Goal: Task Accomplishment & Management: Manage account settings

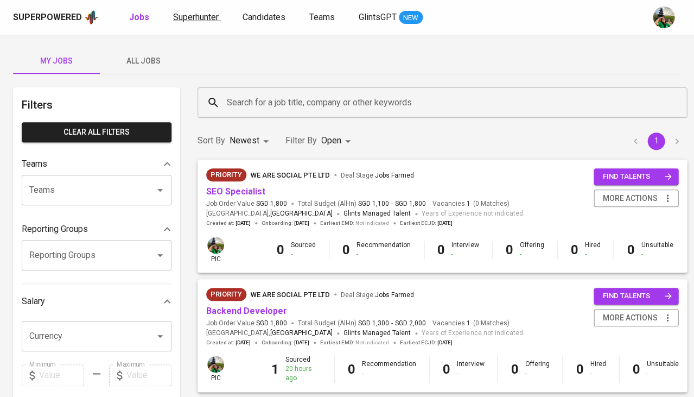
click at [206, 22] on span "Superhunter" at bounding box center [196, 17] width 46 height 10
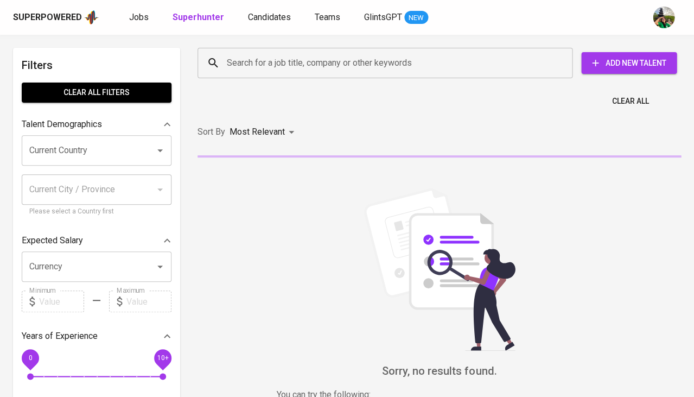
click at [273, 65] on input "Search for a job title, company or other keywords" at bounding box center [387, 63] width 327 height 21
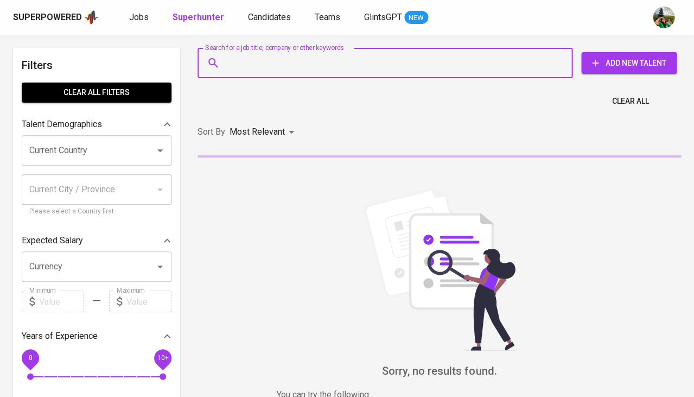
paste input "[EMAIL_ADDRESS][DOMAIN_NAME]"
type input "cahyo.inbox@gmail.com"
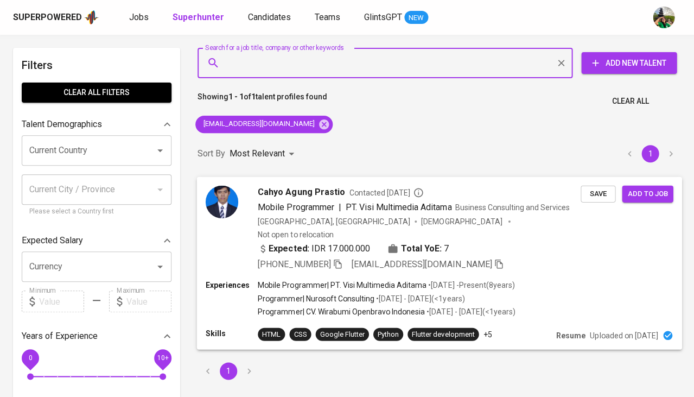
click at [605, 188] on span "Save" at bounding box center [598, 193] width 24 height 12
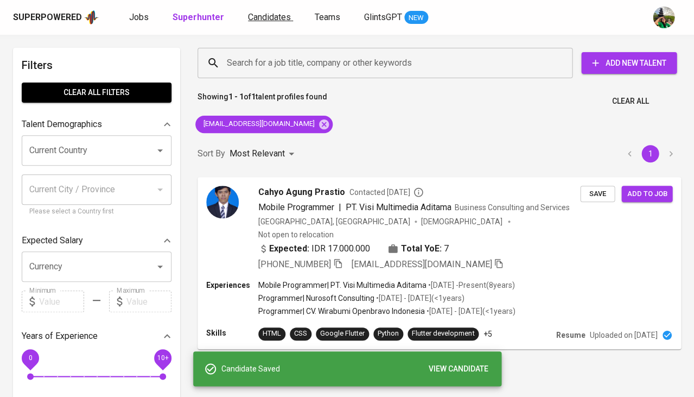
click at [263, 18] on span "Candidates" at bounding box center [269, 17] width 43 height 10
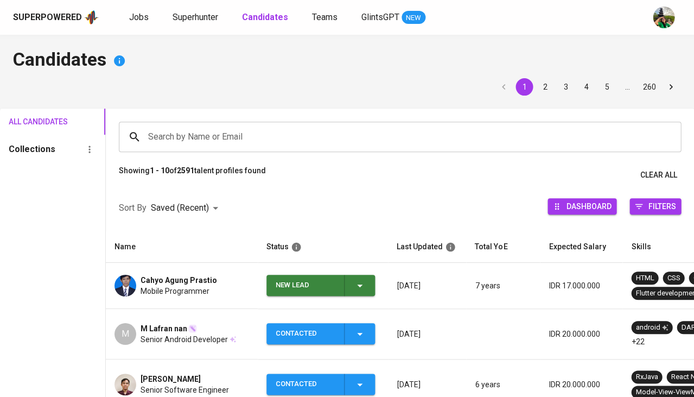
click at [356, 289] on icon "button" at bounding box center [359, 285] width 13 height 13
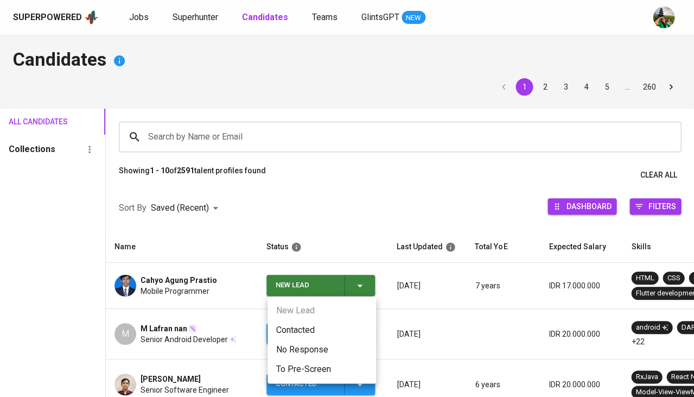
click at [315, 324] on li "Contacted" at bounding box center [321, 330] width 109 height 20
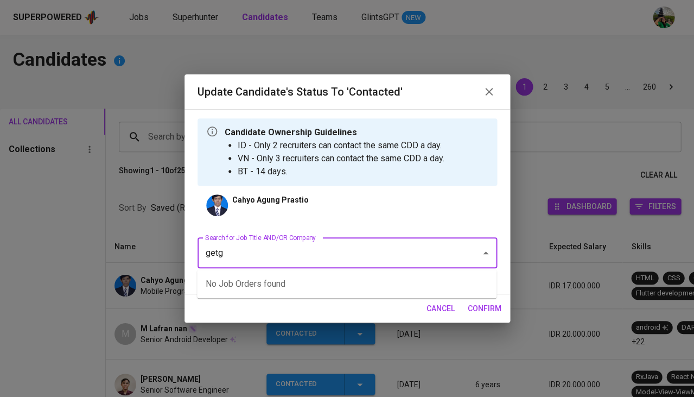
type input "getgo"
click at [275, 284] on li "Senior Software Engineer (Android) (GetGo Technologies Pte Ltd)" at bounding box center [346, 284] width 299 height 20
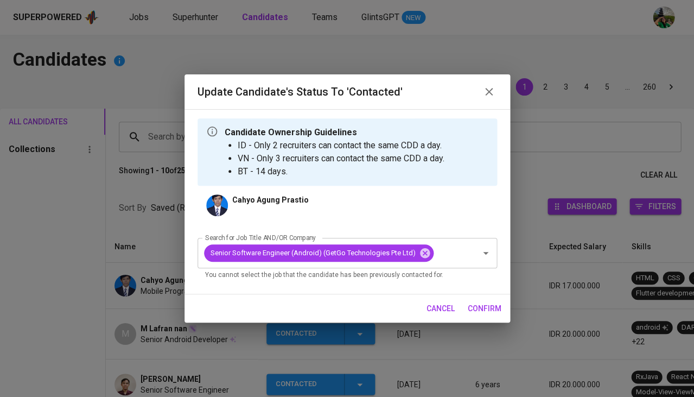
click at [288, 285] on div "Candidate Ownership Guidelines ID - Only 2 recruiters can contact the same CDD …" at bounding box center [347, 201] width 326 height 185
click at [462, 284] on div "Candidate Ownership Guidelines ID - Only 2 recruiters can contact the same CDD …" at bounding box center [347, 201] width 326 height 185
click at [487, 306] on span "confirm" at bounding box center [485, 309] width 34 height 14
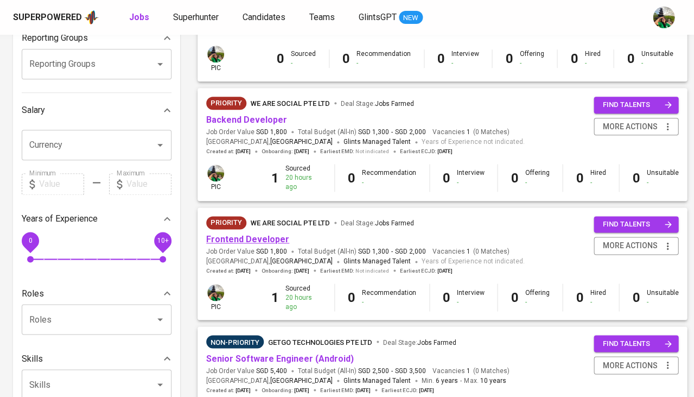
scroll to position [457, 0]
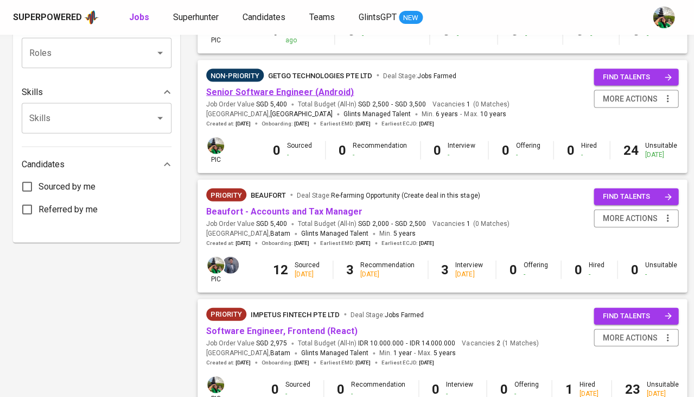
click at [295, 91] on link "Senior Software Engineer (Android)" at bounding box center [280, 91] width 148 height 10
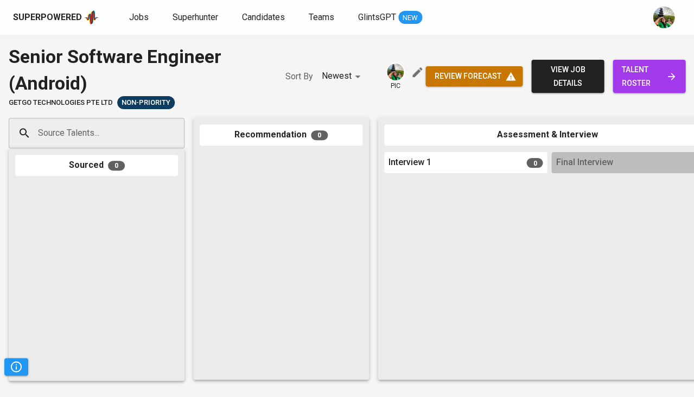
click at [667, 70] on span "talent roster" at bounding box center [648, 76] width 55 height 27
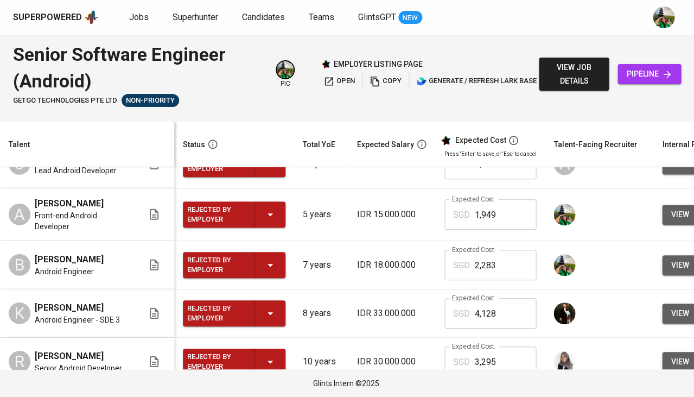
scroll to position [657, 0]
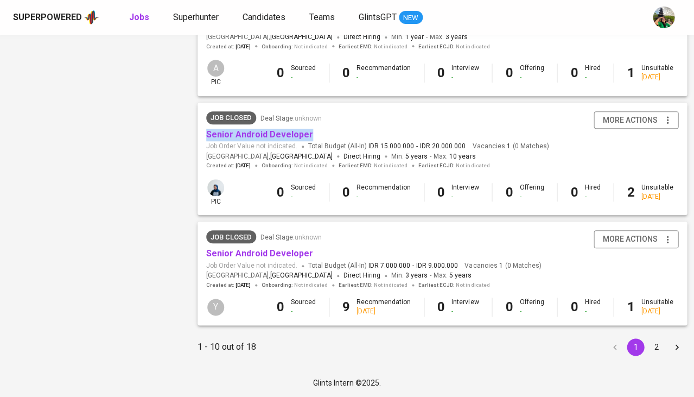
scroll to position [1013, 0]
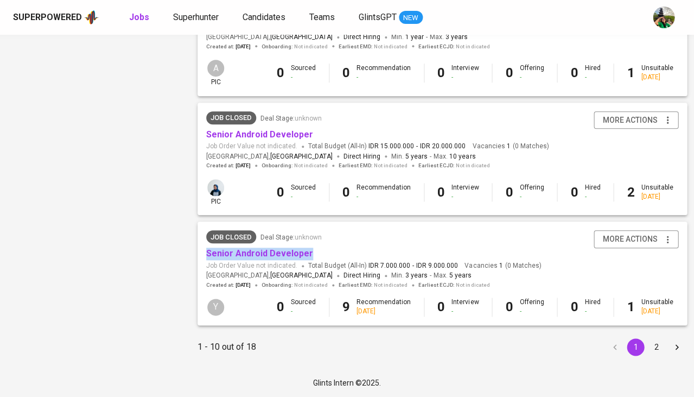
click at [652, 343] on button "2" at bounding box center [655, 346] width 17 height 17
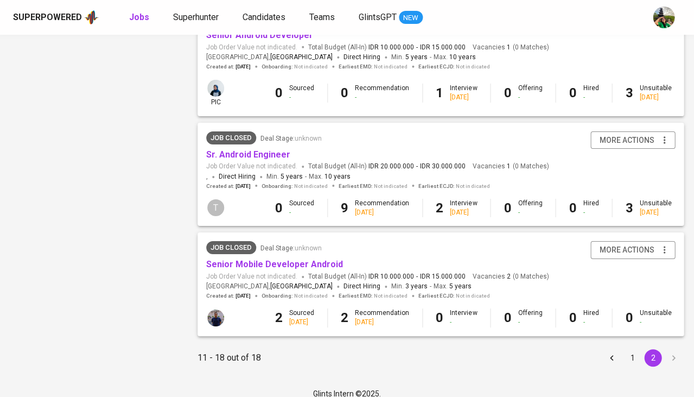
scroll to position [734, 0]
click at [206, 16] on span "Superhunter" at bounding box center [196, 17] width 46 height 10
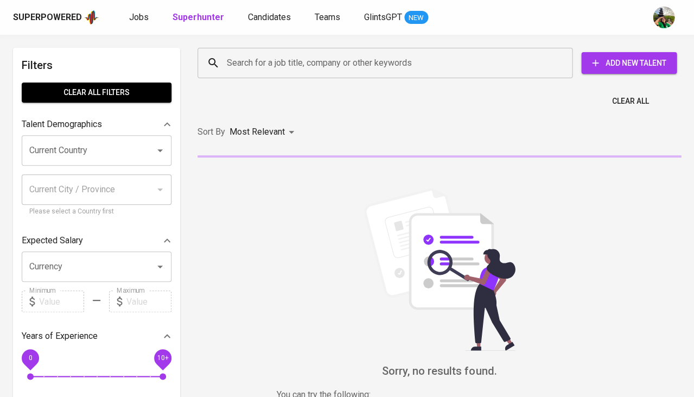
click at [99, 137] on div "Current Country" at bounding box center [97, 150] width 150 height 30
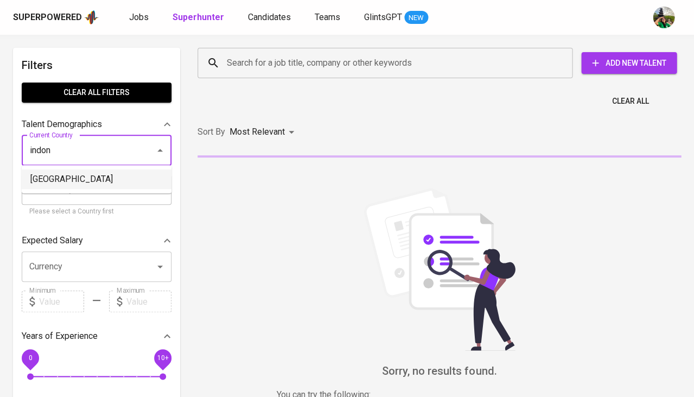
click at [74, 185] on li "Indonesia" at bounding box center [97, 179] width 150 height 20
type input "Indonesia"
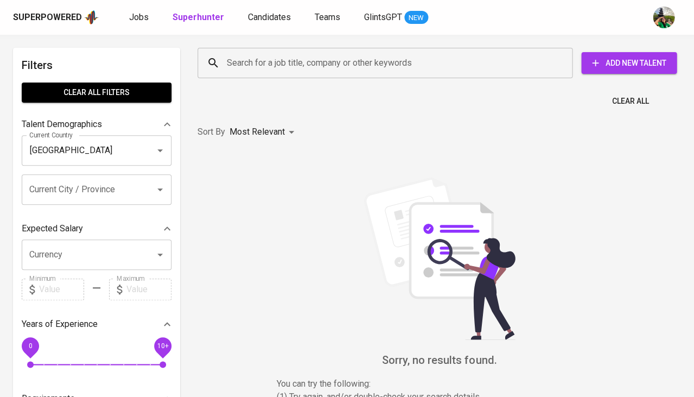
click at [290, 61] on input "Search for a job title, company or other keywords" at bounding box center [387, 63] width 327 height 21
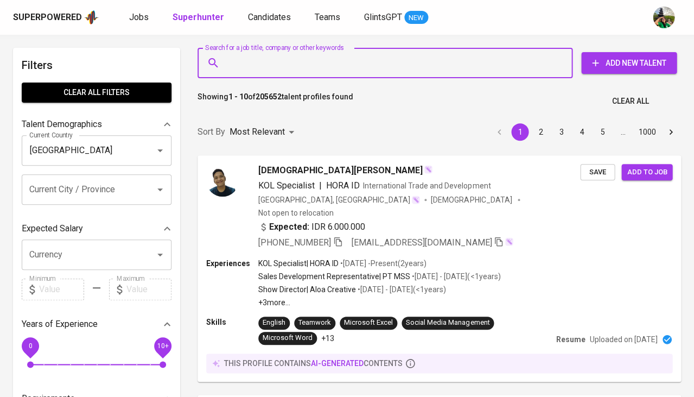
click at [290, 61] on input "Search for a job title, company or other keywords" at bounding box center [387, 63] width 327 height 21
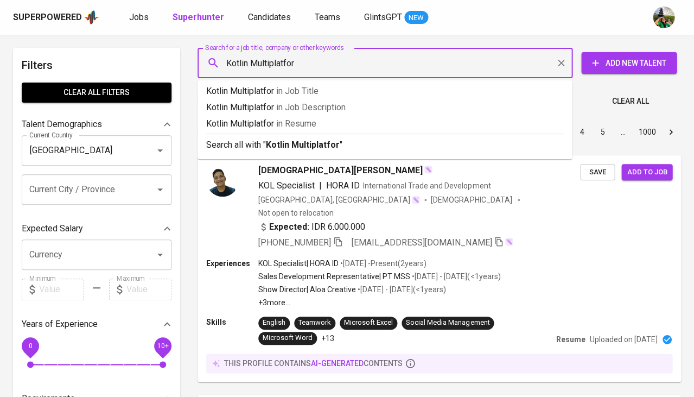
type input "Kotlin Multiplatform"
click at [281, 122] on p "Kotlin Multiplatform in Resume" at bounding box center [384, 123] width 357 height 13
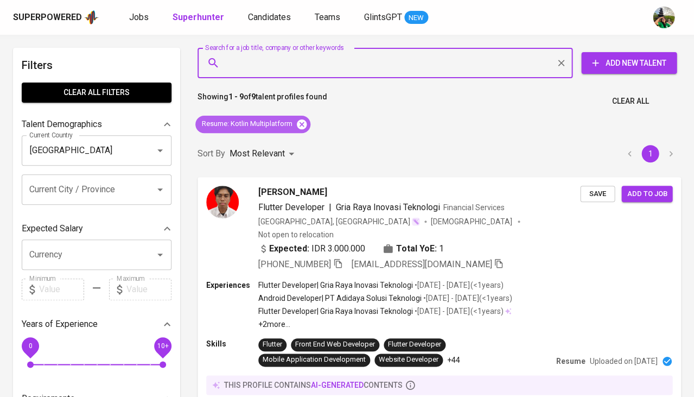
click at [301, 119] on icon at bounding box center [302, 124] width 10 height 10
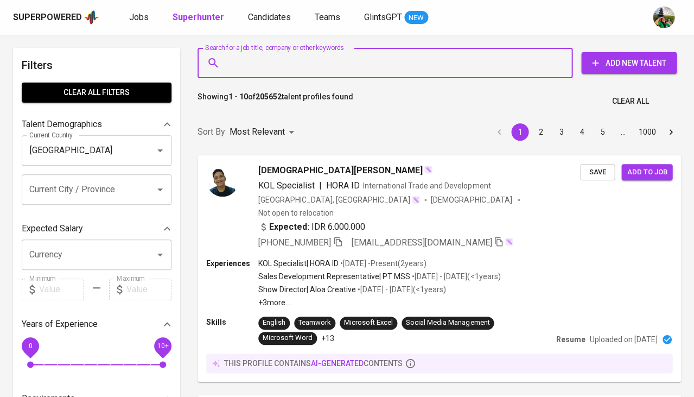
click at [245, 57] on input "Search for a job title, company or other keywords" at bounding box center [387, 63] width 327 height 21
paste input "riyaldorioparakasi@gmail.com"
type input "riyaldorioparakasi@gmail.com"
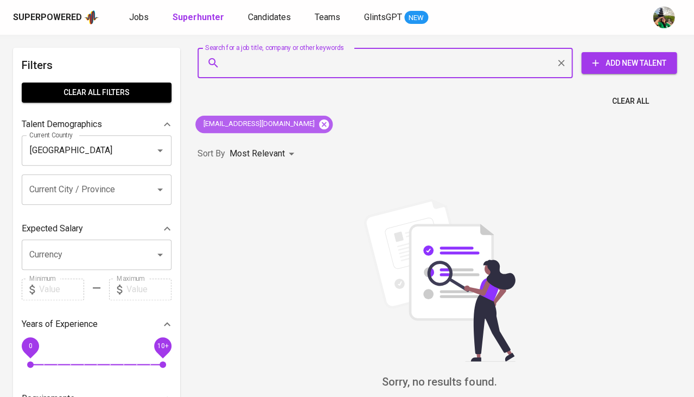
click at [319, 120] on icon at bounding box center [324, 124] width 10 height 10
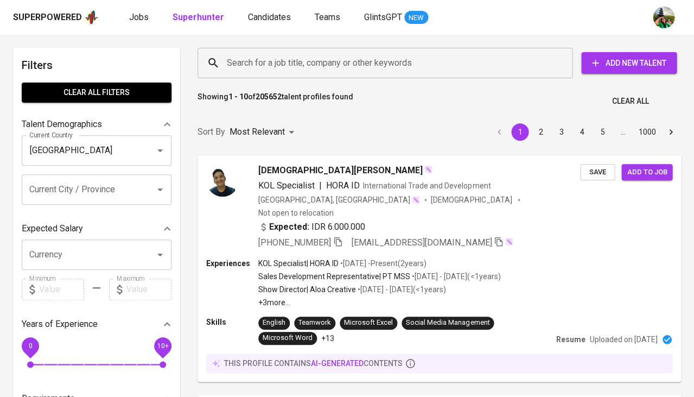
click at [325, 59] on input "Search for a job title, company or other keywords" at bounding box center [387, 63] width 327 height 21
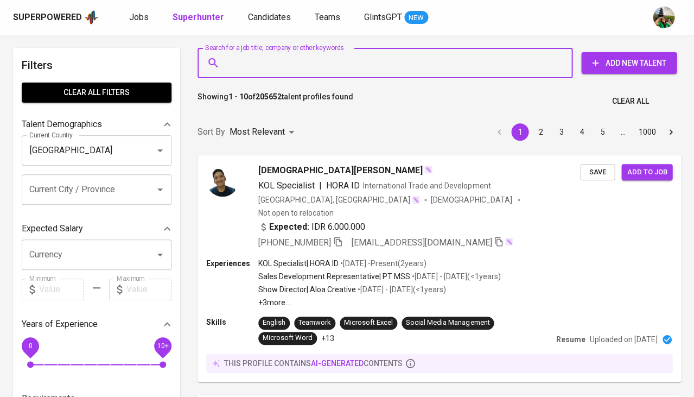
paste input "jefryjacky@gmail.com"
type input "jefryjacky@gmail.com"
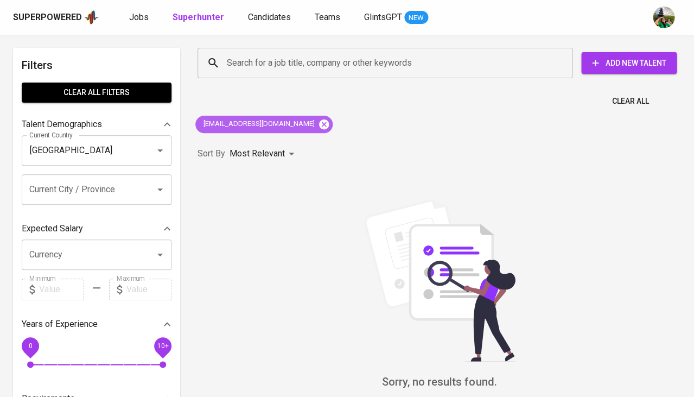
click at [318, 124] on icon at bounding box center [324, 124] width 12 height 12
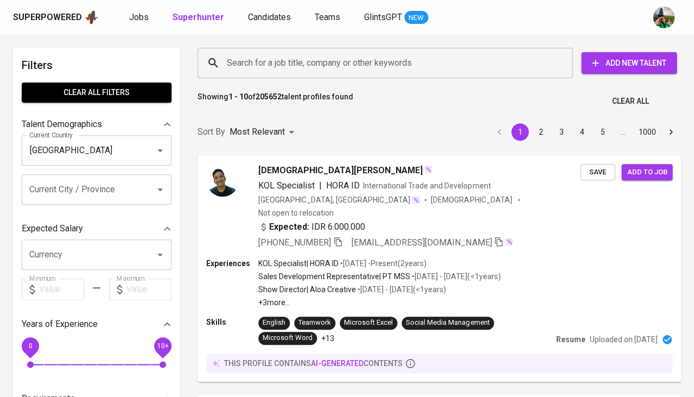
click at [279, 66] on input "Search for a job title, company or other keywords" at bounding box center [387, 63] width 327 height 21
paste input "hendraz_88@yahoo.co.id"
type input "hendraz_88@yahoo.co.id"
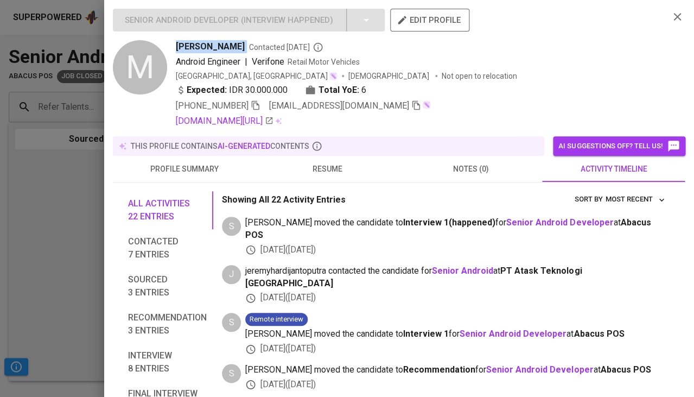
scroll to position [55, 0]
click at [68, 259] on div at bounding box center [347, 198] width 694 height 397
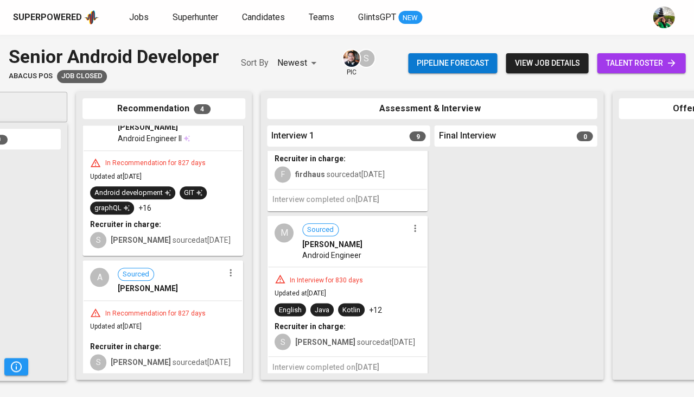
scroll to position [0, 0]
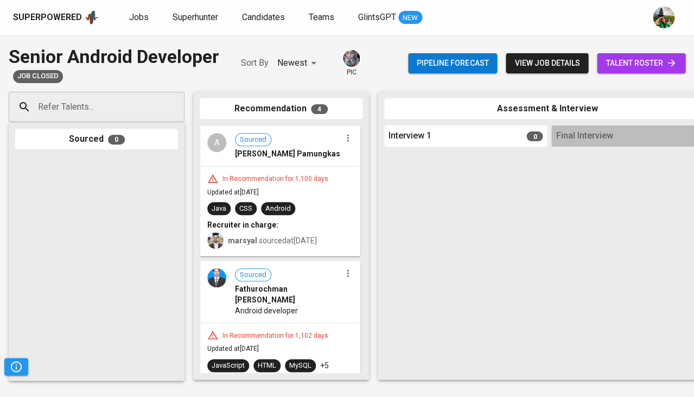
click at [284, 177] on div "In Recommendation for 1,100 days" at bounding box center [275, 178] width 114 height 9
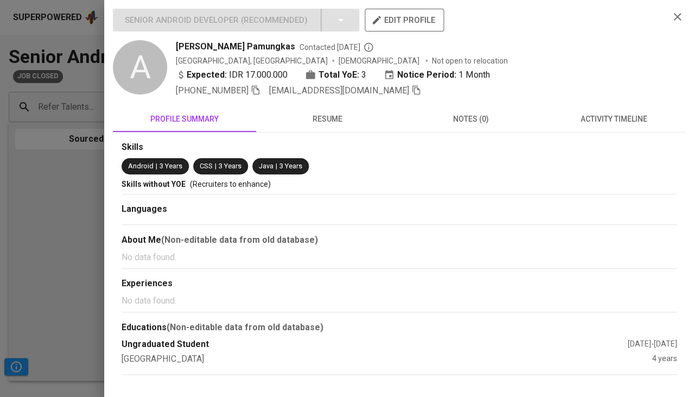
click at [331, 118] on span "resume" at bounding box center [328, 119] width 130 height 14
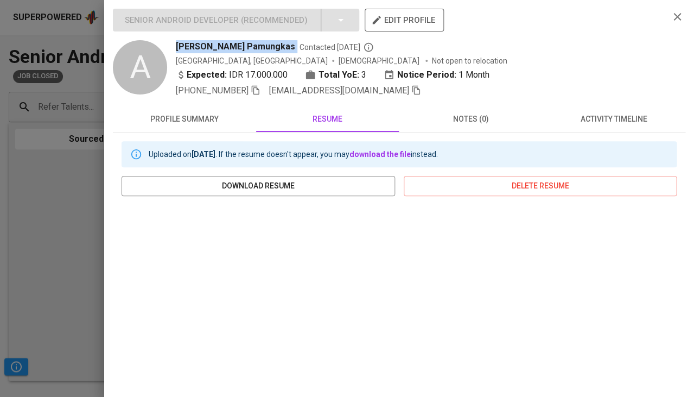
drag, startPoint x: 178, startPoint y: 44, endPoint x: 284, endPoint y: 48, distance: 105.8
click at [284, 48] on div "Andika Banyu Pamungkas Contacted 3 years ago" at bounding box center [418, 46] width 484 height 13
copy span "Andika Banyu Pamungkas"
click at [73, 266] on div at bounding box center [347, 198] width 694 height 397
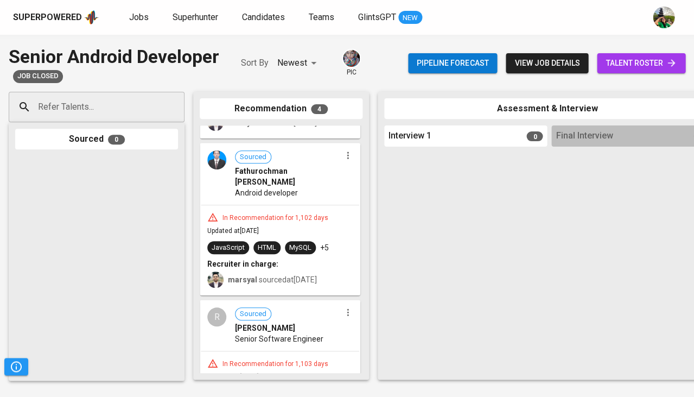
scroll to position [122, 0]
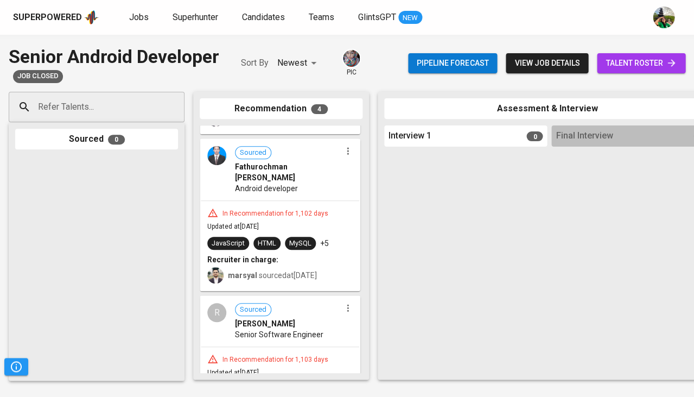
click at [320, 237] on div "JavaScript HTML MySQL +5" at bounding box center [268, 243] width 122 height 13
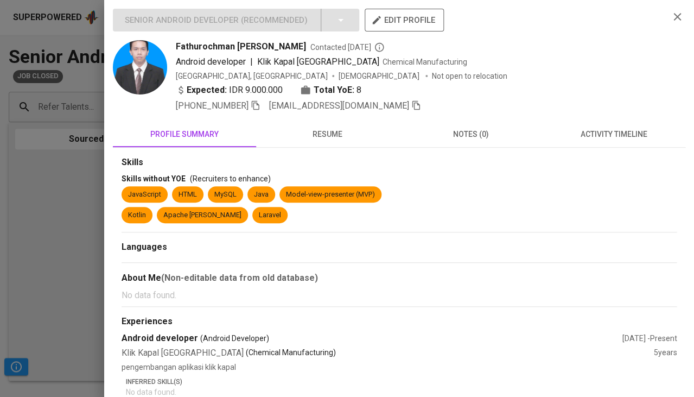
click at [334, 141] on button "resume" at bounding box center [327, 134] width 143 height 26
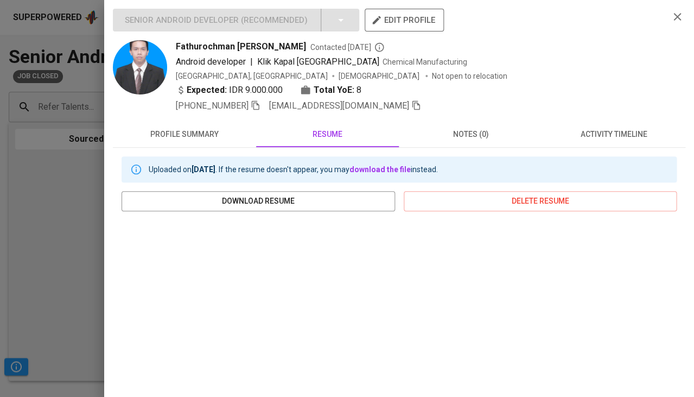
scroll to position [0, 0]
drag, startPoint x: 176, startPoint y: 43, endPoint x: 257, endPoint y: 43, distance: 80.8
click at [257, 43] on div "Fathurochman Dery Contacted 6 months ago" at bounding box center [418, 46] width 484 height 13
copy span "Fathurochman Dery"
click at [40, 186] on div at bounding box center [347, 198] width 694 height 397
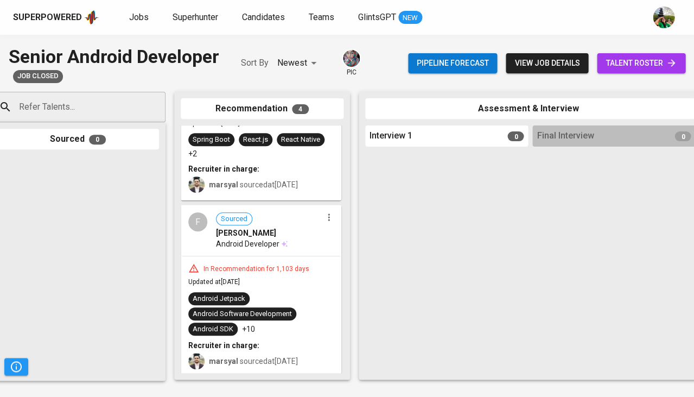
scroll to position [346, 0]
click at [254, 258] on div "In Recommendation for 1,103 days Updated at Aug 04, 2022 Android Jetpack Androi…" at bounding box center [261, 316] width 158 height 119
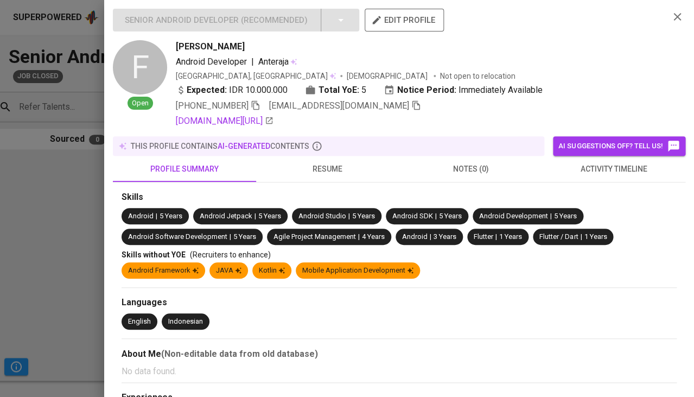
scroll to position [330, 0]
click at [317, 156] on button "resume" at bounding box center [327, 169] width 143 height 26
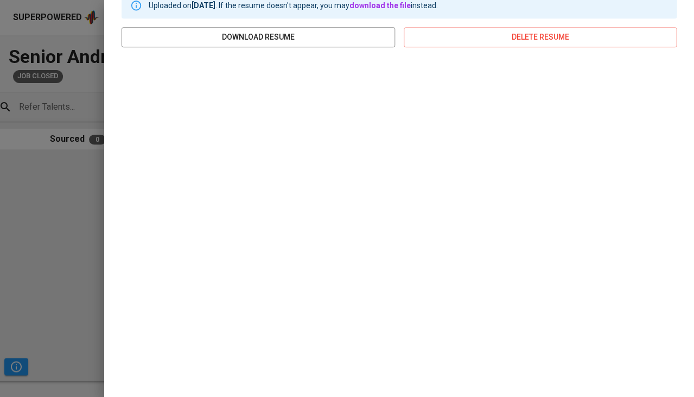
scroll to position [198, 0]
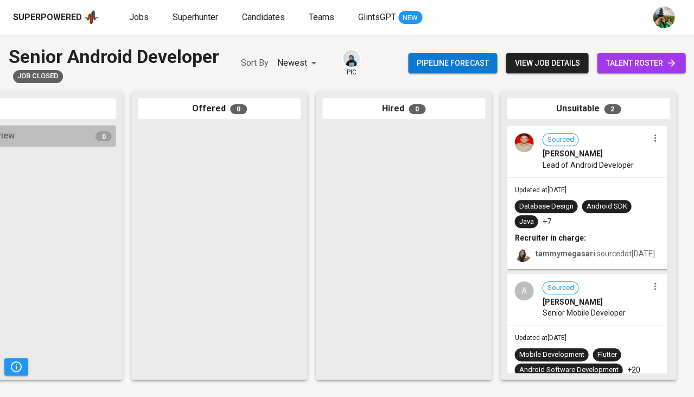
scroll to position [0, 598]
click at [553, 170] on div "Sourced [PERSON_NAME] Lead of Android Developer" at bounding box center [587, 151] width 158 height 50
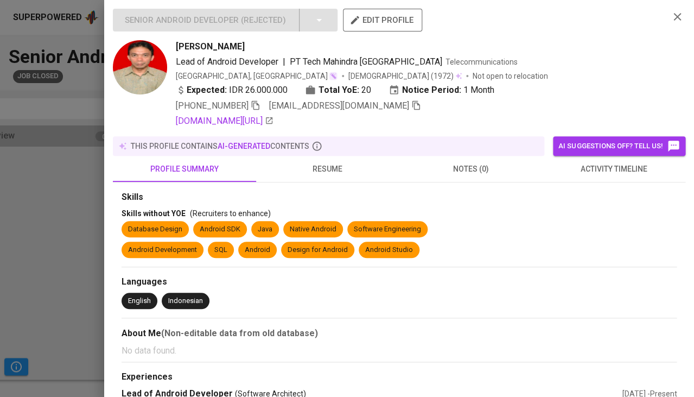
click at [312, 158] on button "resume" at bounding box center [327, 169] width 143 height 26
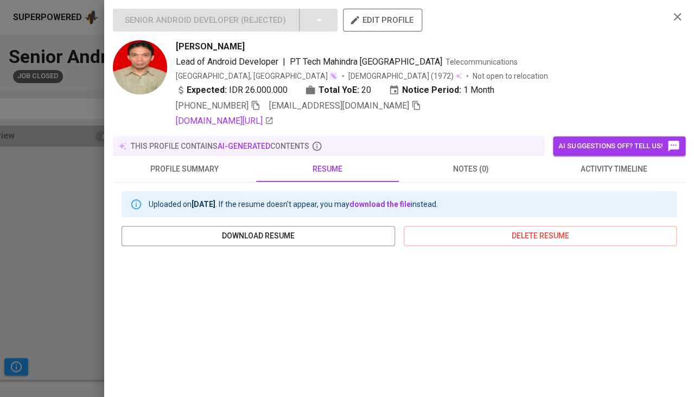
scroll to position [94, 0]
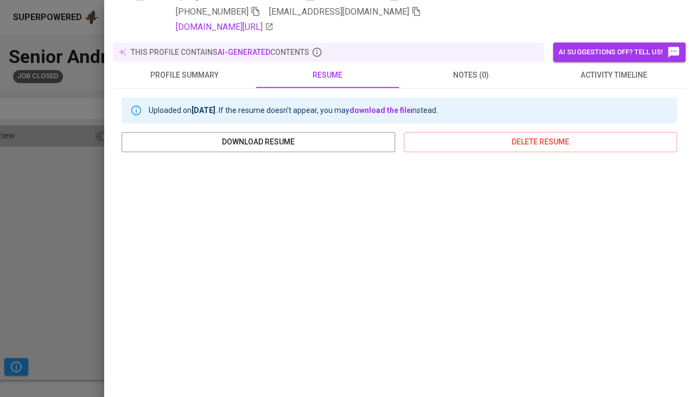
click at [72, 203] on div at bounding box center [347, 198] width 694 height 397
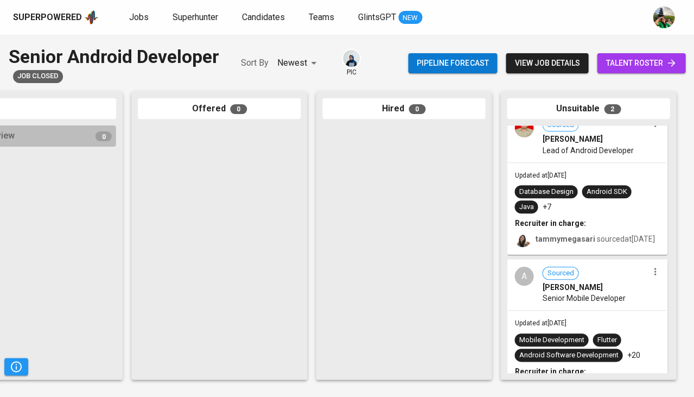
scroll to position [54, 0]
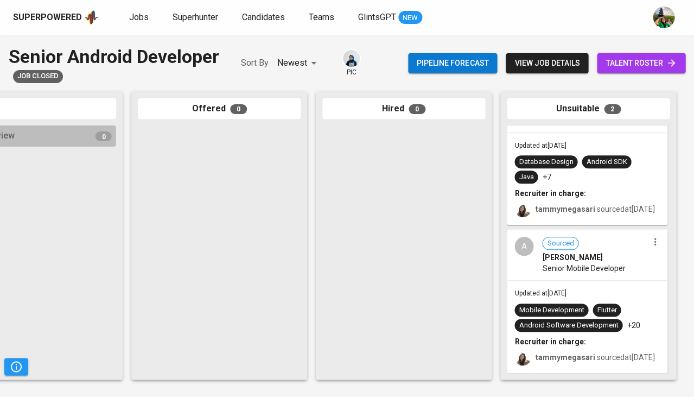
click at [589, 263] on span "Senior Mobile Developer" at bounding box center [583, 268] width 83 height 11
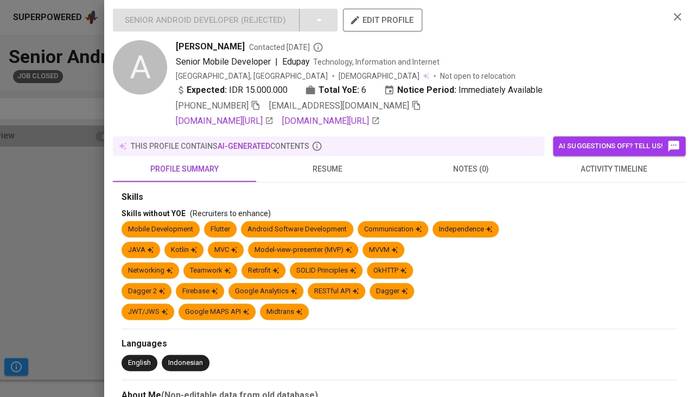
click at [332, 170] on span "resume" at bounding box center [328, 169] width 130 height 14
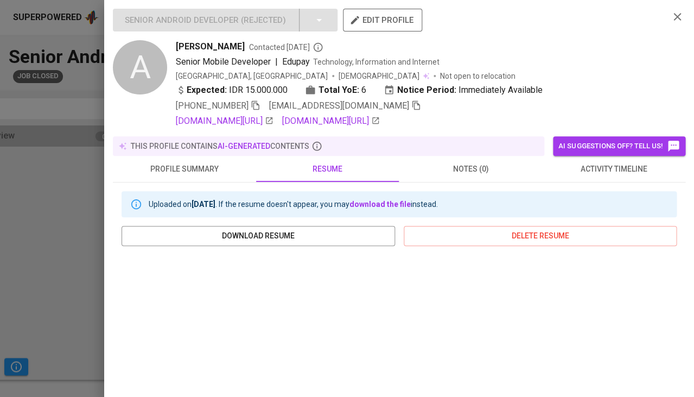
scroll to position [0, 0]
click at [256, 104] on icon "button" at bounding box center [256, 105] width 8 height 9
click at [366, 99] on span "[EMAIL_ADDRESS][DOMAIN_NAME]" at bounding box center [345, 105] width 152 height 13
click at [412, 103] on icon "button" at bounding box center [416, 105] width 8 height 9
click at [62, 232] on div at bounding box center [347, 198] width 694 height 397
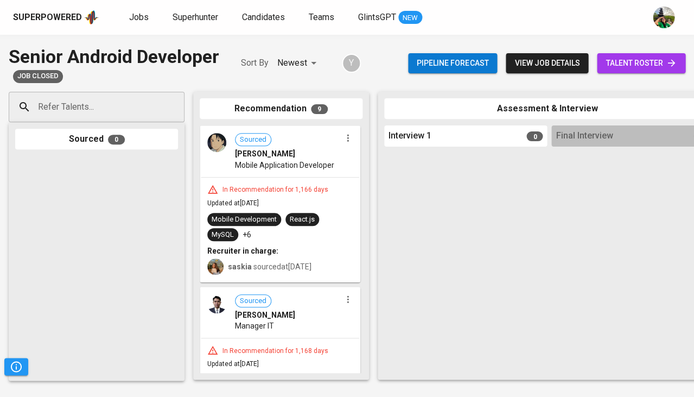
click at [313, 144] on span "Sourced Jhony Raindev" at bounding box center [288, 146] width 106 height 26
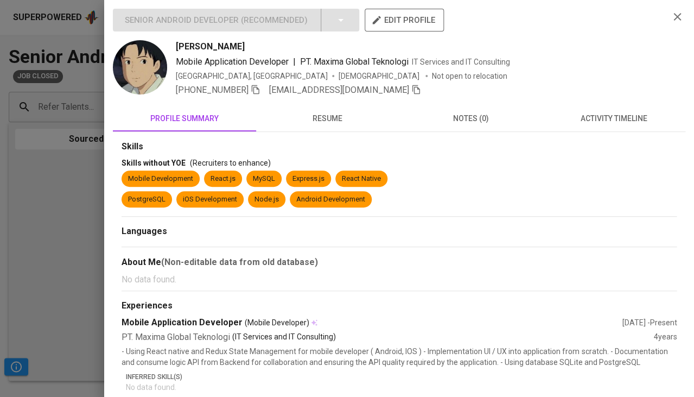
click at [338, 128] on button "resume" at bounding box center [327, 118] width 143 height 26
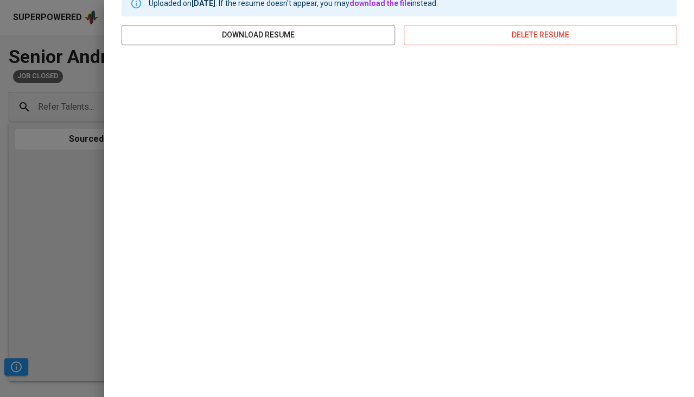
scroll to position [150, 0]
click at [45, 287] on div at bounding box center [347, 198] width 694 height 397
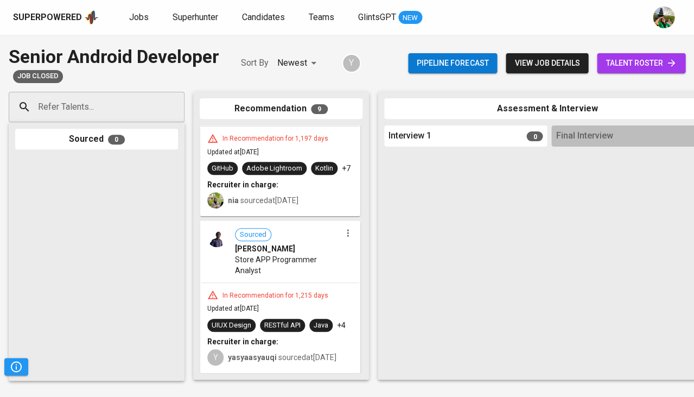
scroll to position [0, 0]
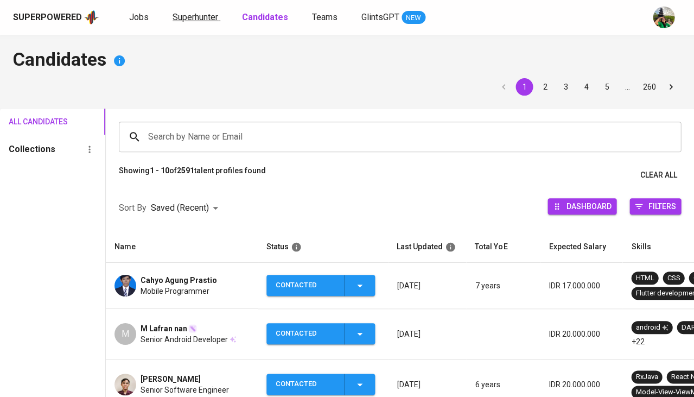
click at [196, 18] on span "Superhunter" at bounding box center [196, 17] width 46 height 10
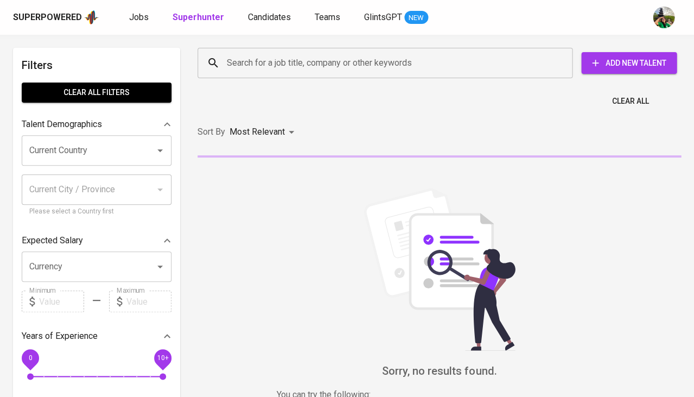
click at [239, 80] on div "Search for a job title, company or other keywords Search for a job title, compa…" at bounding box center [437, 63] width 496 height 48
click at [252, 72] on input "Search for a job title, company or other keywords" at bounding box center [387, 63] width 327 height 21
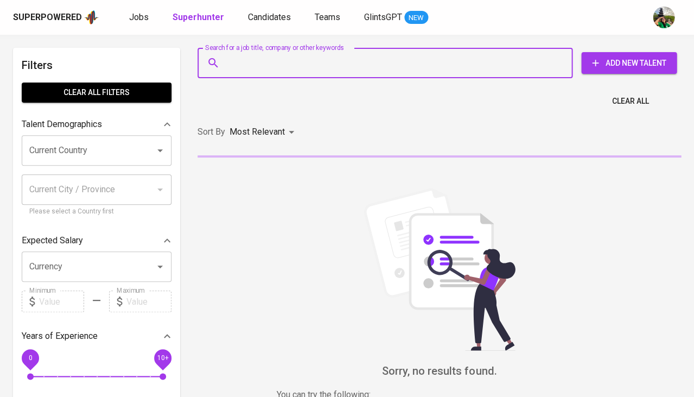
paste input "[EMAIL_ADDRESS][DOMAIN_NAME]"
type input "[EMAIL_ADDRESS][DOMAIN_NAME]"
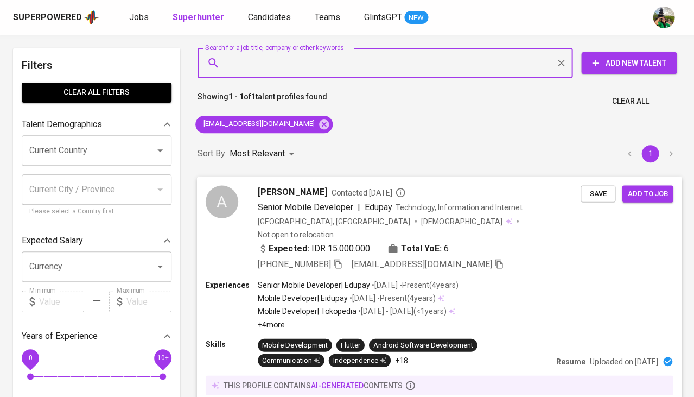
click at [604, 189] on span "Save" at bounding box center [598, 193] width 24 height 12
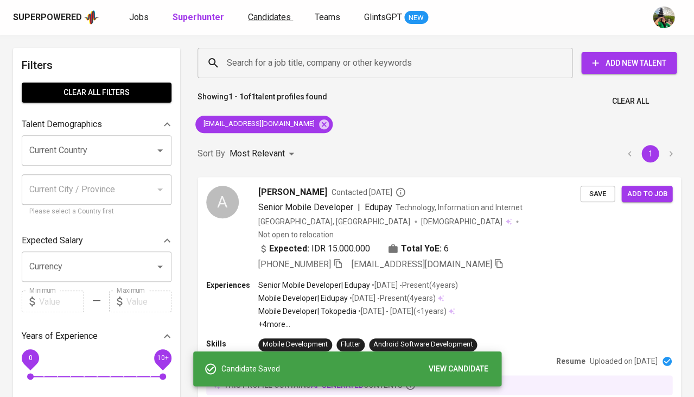
click at [263, 12] on span "Candidates" at bounding box center [269, 17] width 43 height 10
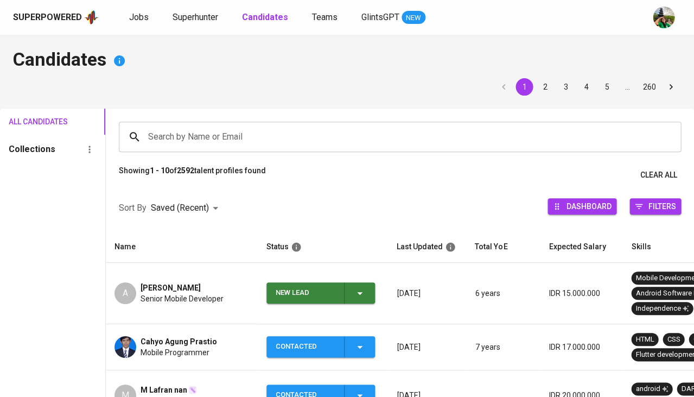
click at [365, 291] on icon "button" at bounding box center [359, 292] width 13 height 13
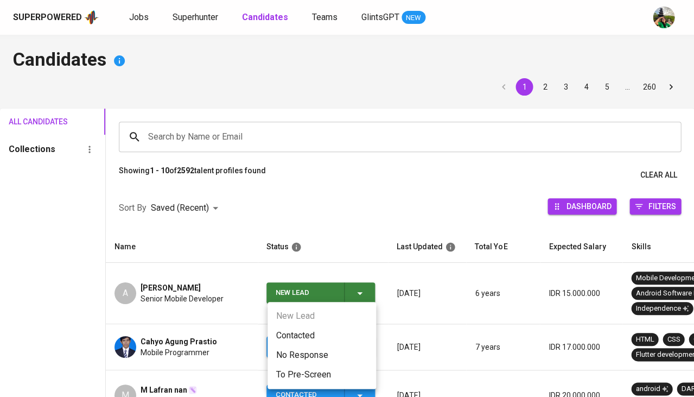
click at [329, 326] on li "Contacted" at bounding box center [321, 336] width 109 height 20
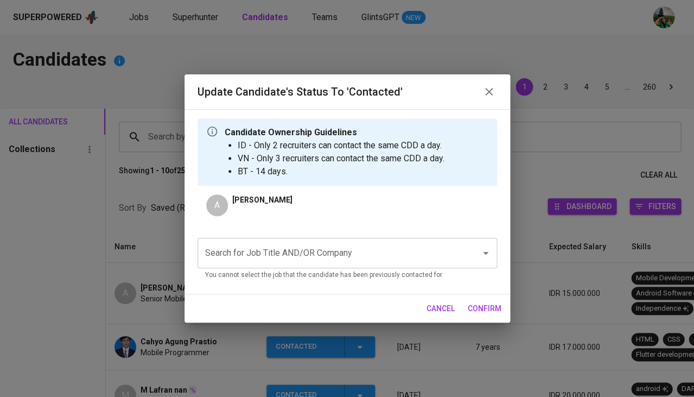
click at [236, 252] on input "Search for Job Title AND/OR Company" at bounding box center [331, 253] width 259 height 21
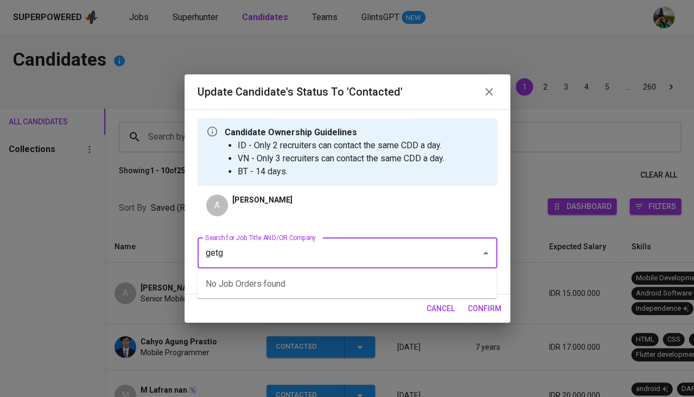
type input "getgo"
click at [283, 284] on li "Senior Software Engineer (Android) (GetGo Technologies Pte Ltd)" at bounding box center [346, 284] width 299 height 20
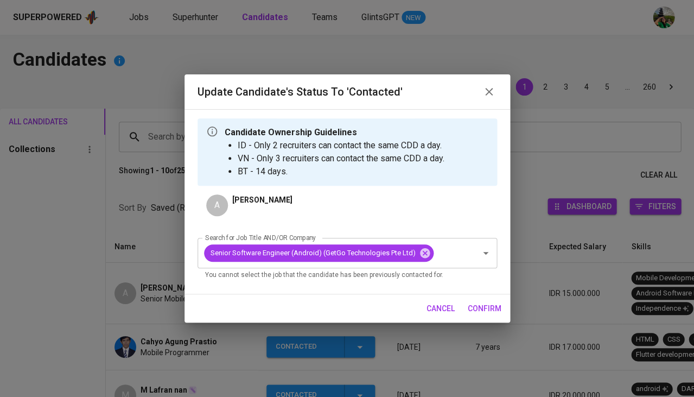
click at [481, 304] on span "confirm" at bounding box center [485, 309] width 34 height 14
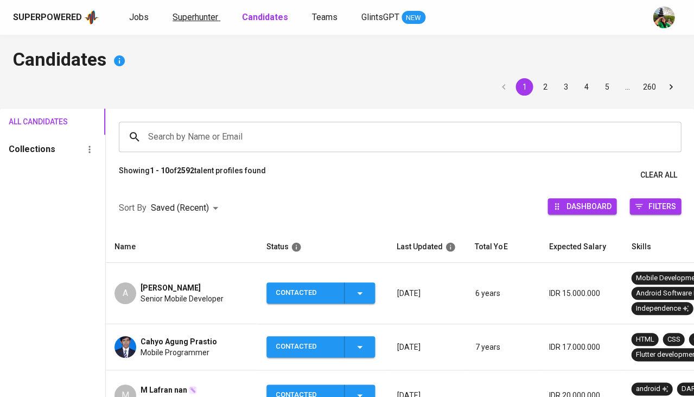
click at [218, 22] on link "Superhunter" at bounding box center [197, 18] width 48 height 14
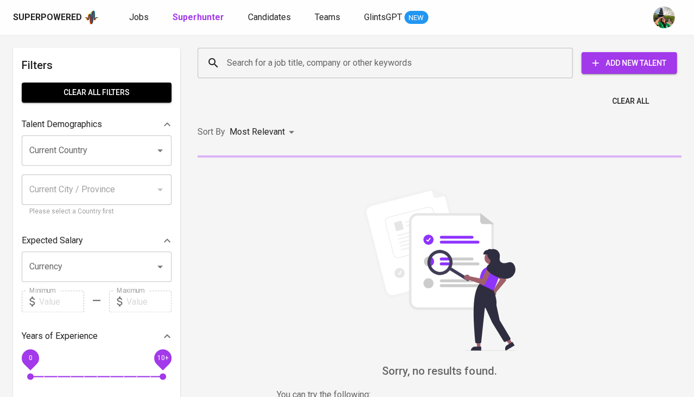
click at [304, 50] on div "Search for a job title, company or other keywords" at bounding box center [384, 63] width 375 height 30
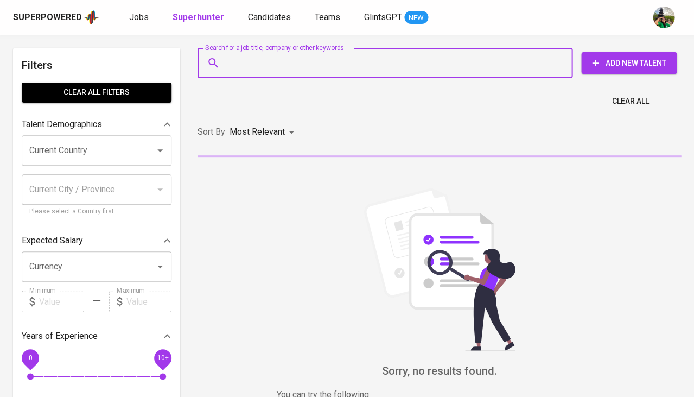
paste input "bambangfery12@gmail.com"
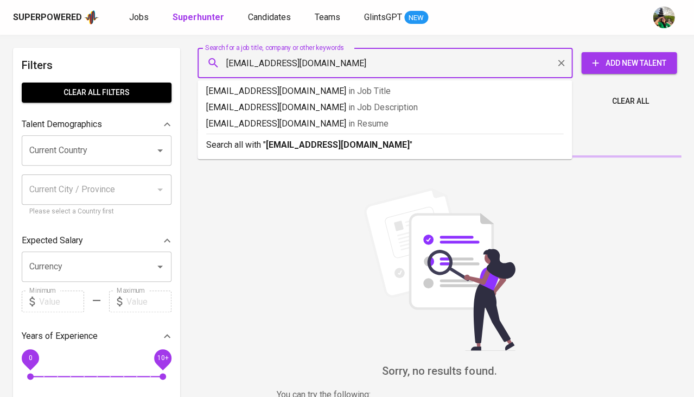
type input "bambangfery12@gmail.com"
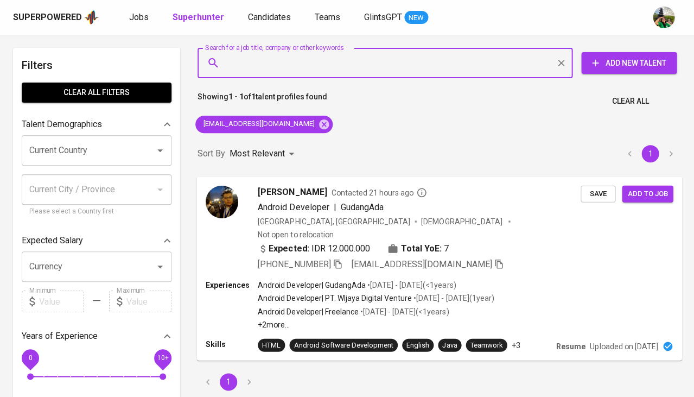
click at [302, 201] on span "Android Developer" at bounding box center [293, 206] width 71 height 10
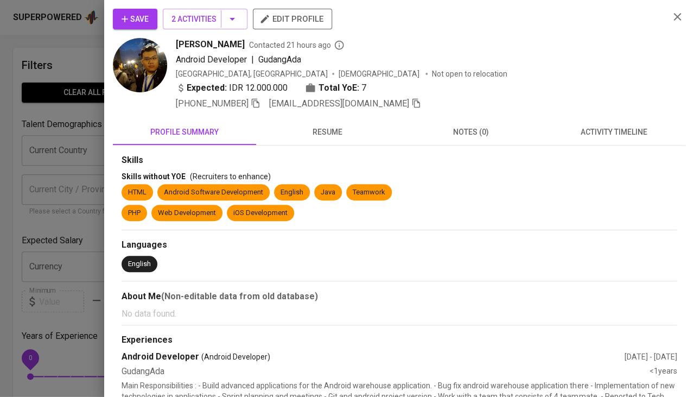
click at [600, 132] on span "activity timeline" at bounding box center [614, 132] width 130 height 14
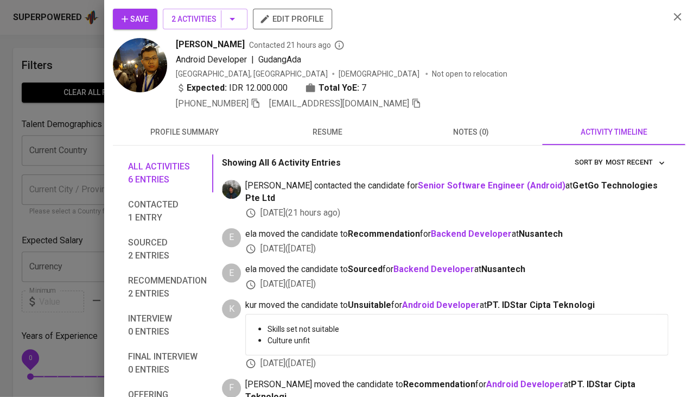
click at [61, 132] on div at bounding box center [347, 198] width 694 height 397
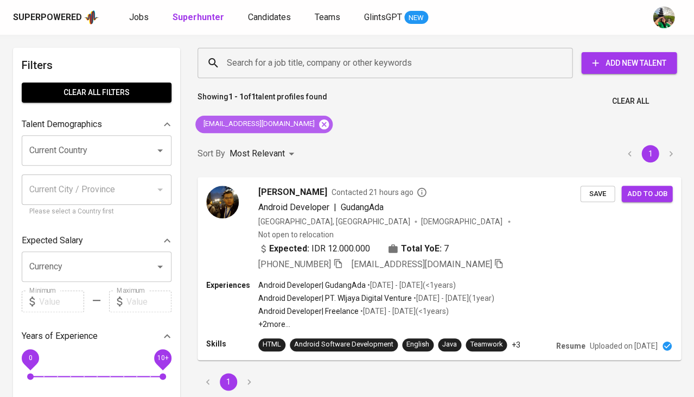
click at [319, 126] on icon at bounding box center [324, 124] width 10 height 10
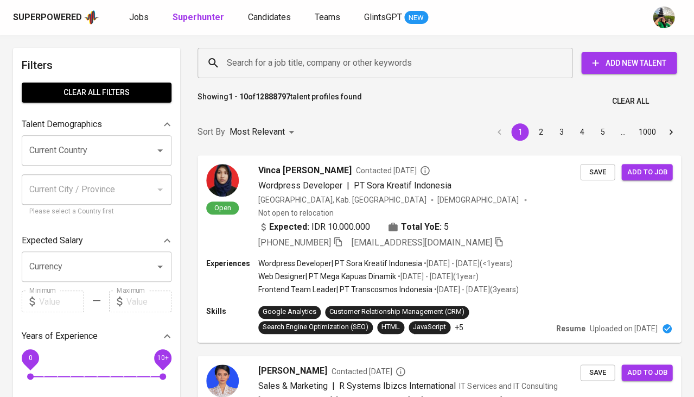
click at [310, 60] on input "Search for a job title, company or other keywords" at bounding box center [387, 63] width 327 height 21
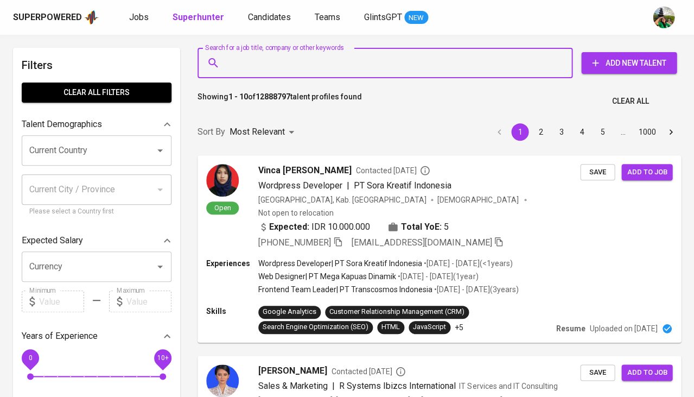
paste input "imam.magistaadv@gmail.com"
type input "imam.magistaadv@gmail.com"
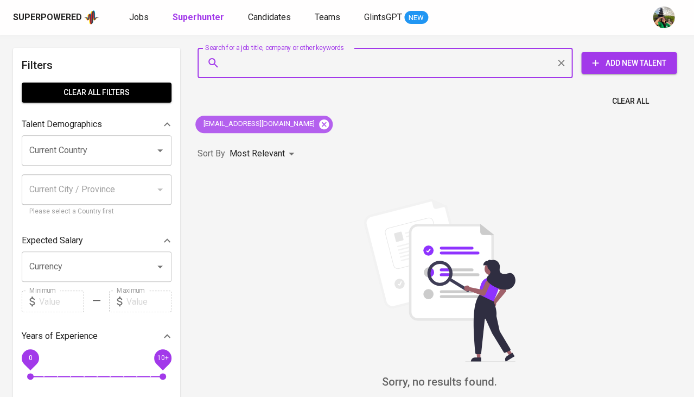
click at [318, 125] on icon at bounding box center [324, 124] width 12 height 12
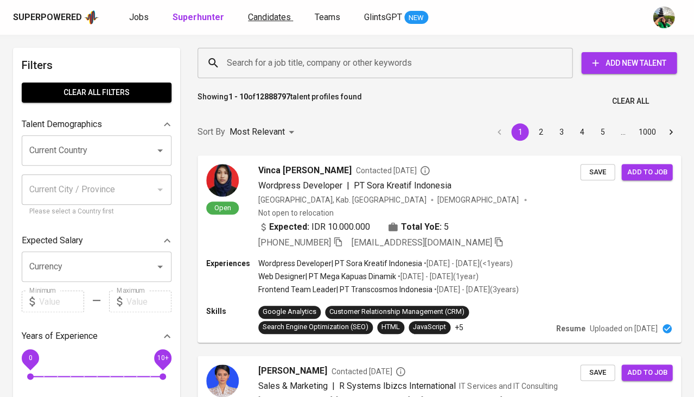
click at [277, 17] on span "Candidates" at bounding box center [269, 17] width 43 height 10
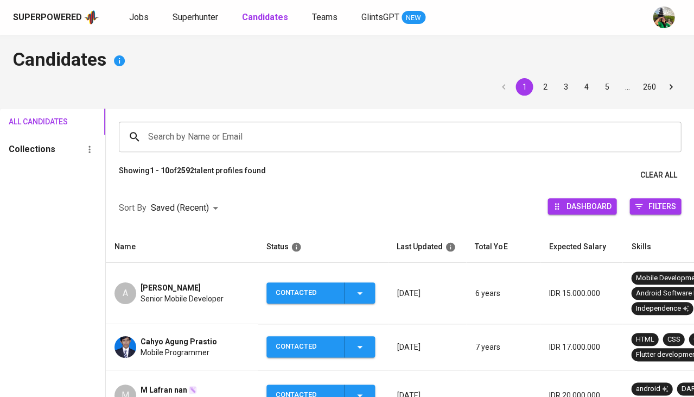
click at [175, 278] on td "A Achmad Abrar Senior Mobile Developer" at bounding box center [182, 293] width 152 height 61
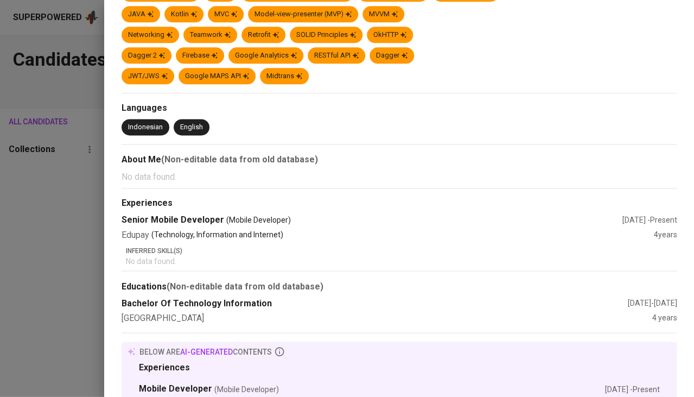
scroll to position [211, 0]
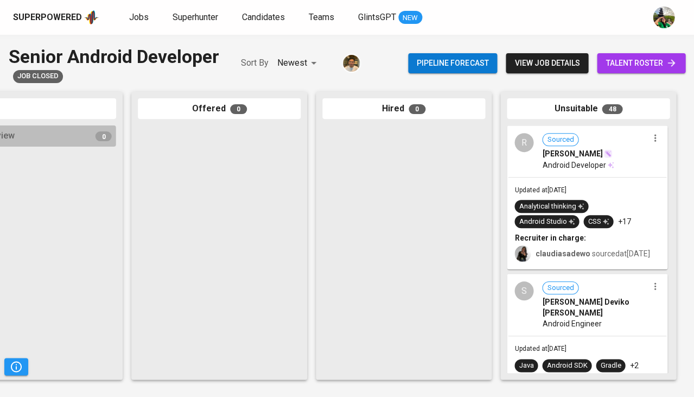
scroll to position [0, 598]
click at [590, 204] on div "Analytical thinking Android Studio CSS +17" at bounding box center [586, 214] width 145 height 28
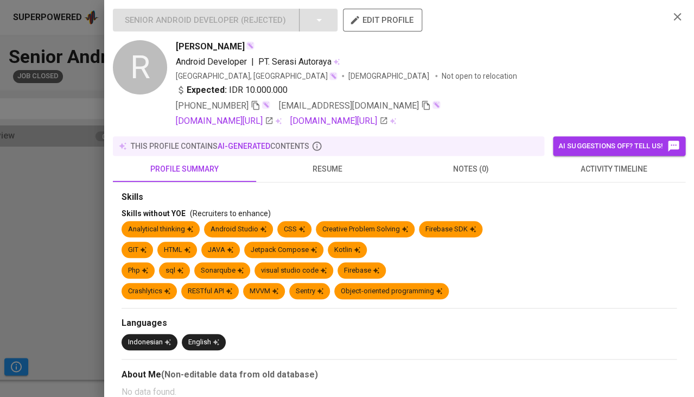
click at [316, 164] on span "resume" at bounding box center [328, 169] width 130 height 14
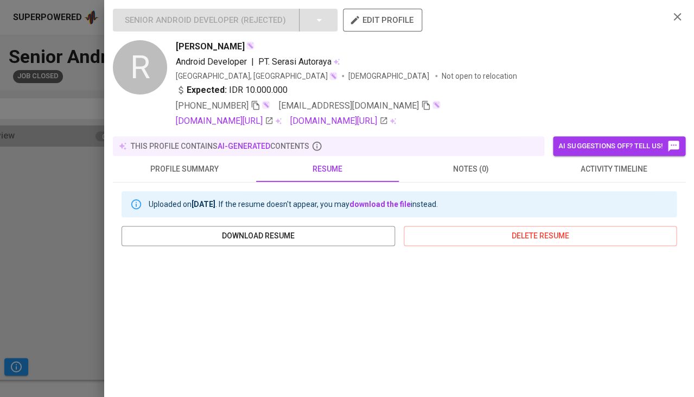
scroll to position [198, 0]
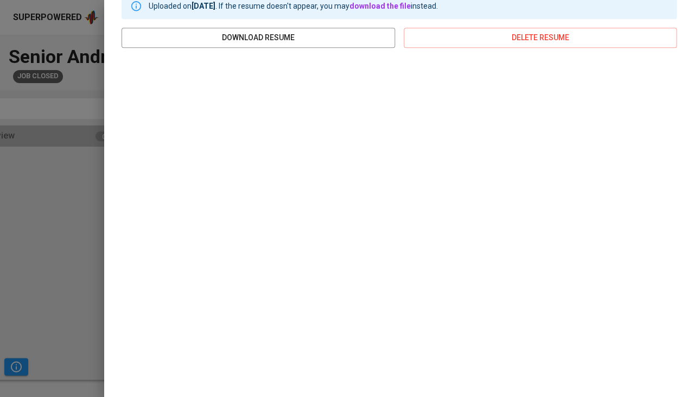
click at [4, 255] on div at bounding box center [347, 198] width 694 height 397
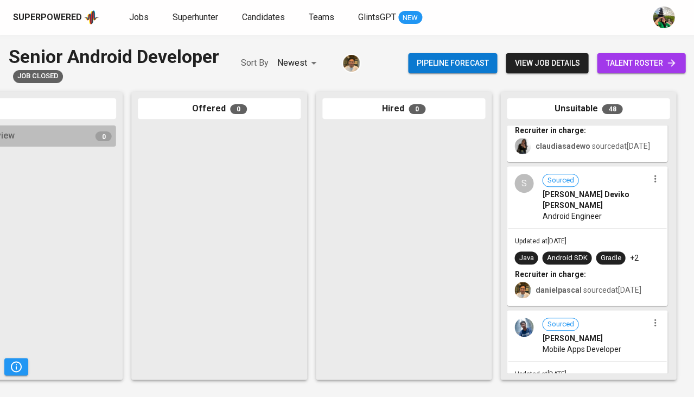
scroll to position [132, 0]
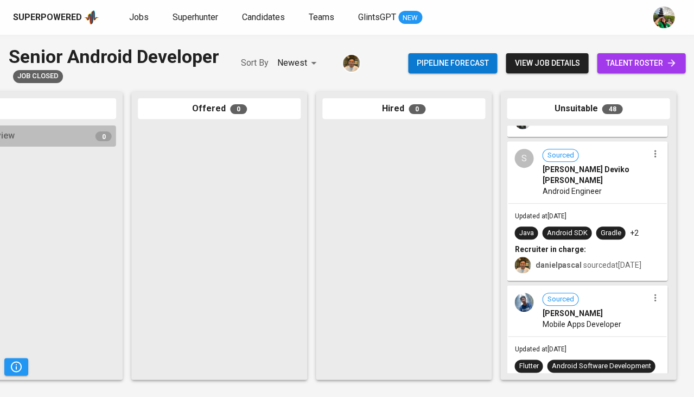
click at [597, 226] on div "Updated at [DATE] Java Android SDK Gradle +2 Recruiter in charge: danielpascal …" at bounding box center [587, 241] width 158 height 76
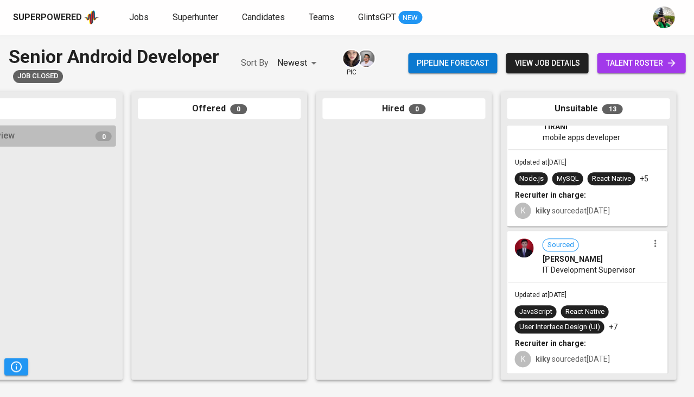
scroll to position [1454, 0]
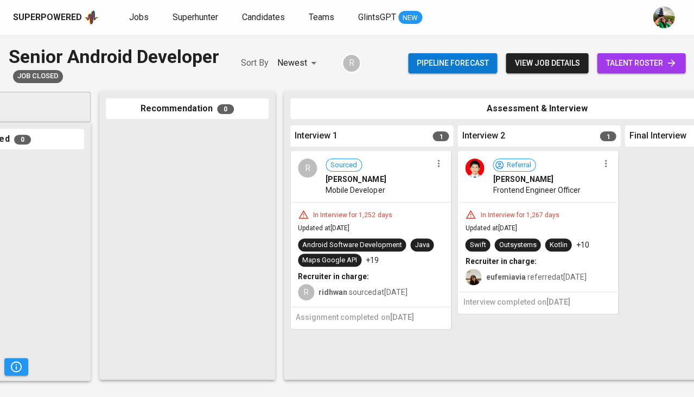
scroll to position [0, 121]
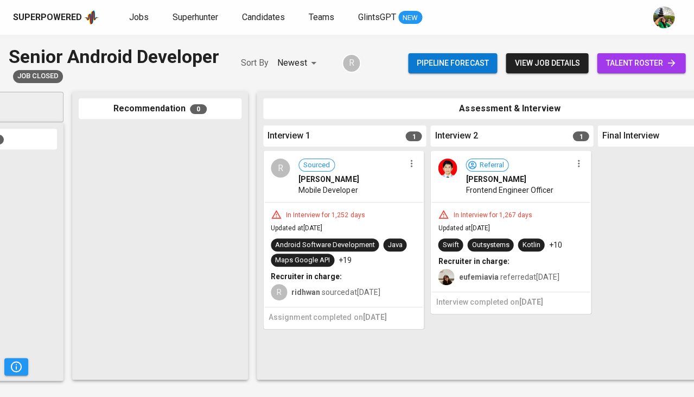
click at [366, 233] on div "In Interview for 1,252 days Updated at Mar 08, 2022 Android Software Developmen…" at bounding box center [343, 254] width 158 height 104
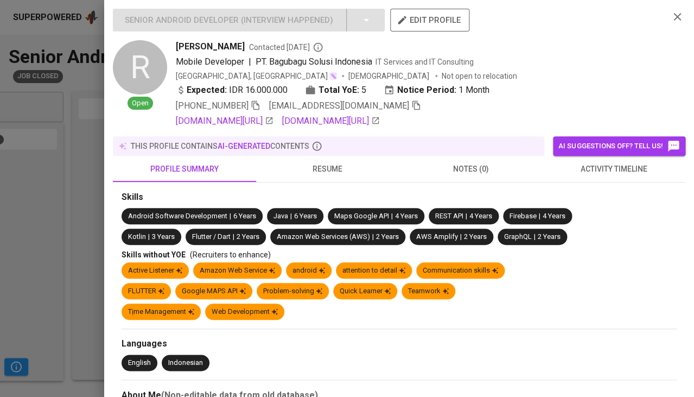
click at [326, 167] on span "resume" at bounding box center [328, 169] width 130 height 14
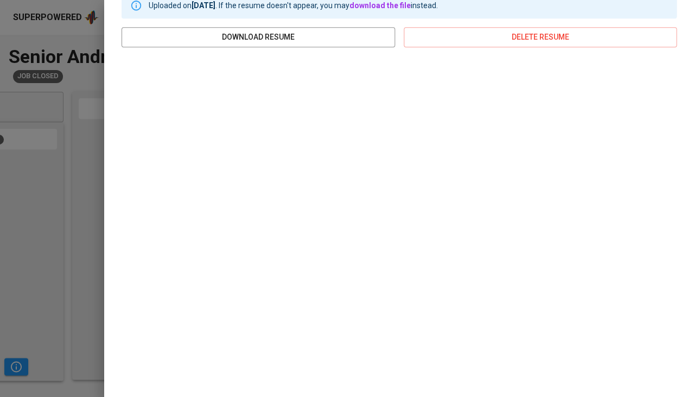
scroll to position [198, 0]
click at [74, 205] on div at bounding box center [347, 198] width 694 height 397
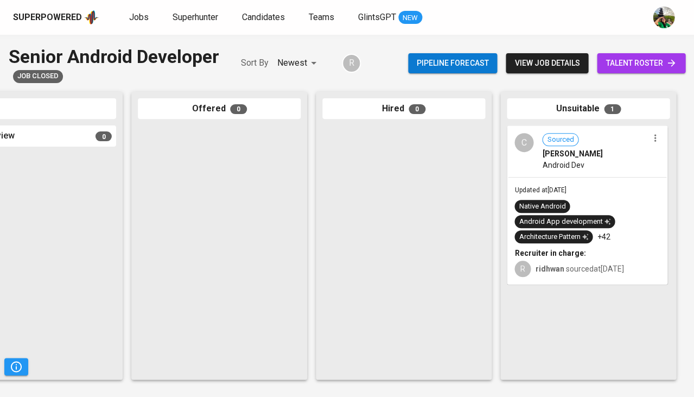
scroll to position [0, 766]
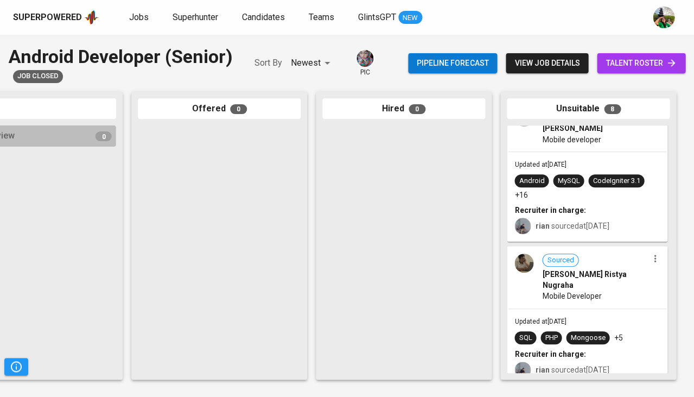
scroll to position [864, 0]
click at [592, 291] on span "Mobile Developer" at bounding box center [571, 296] width 59 height 11
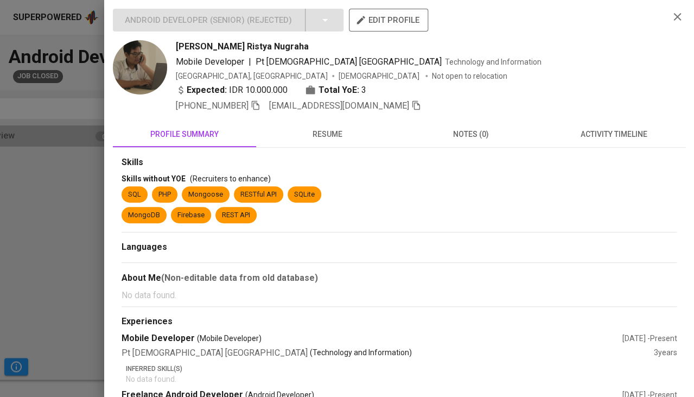
click at [329, 141] on button "resume" at bounding box center [327, 134] width 143 height 26
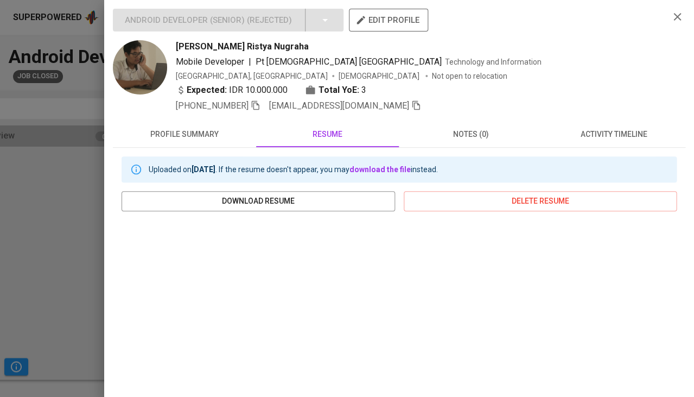
scroll to position [90, 0]
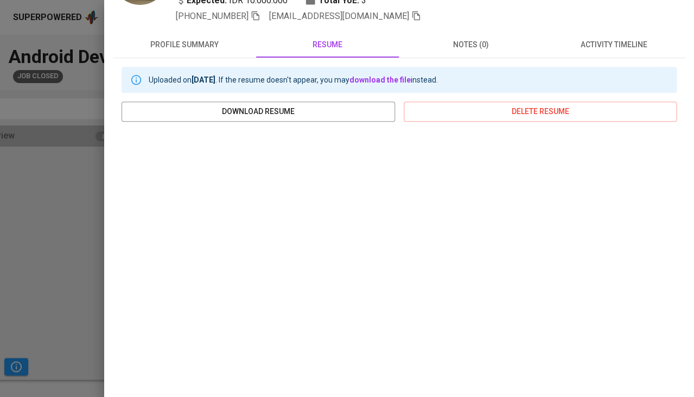
click at [37, 243] on div at bounding box center [347, 198] width 694 height 397
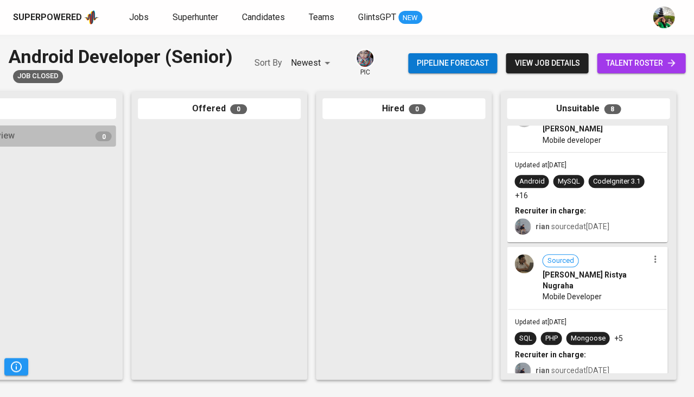
scroll to position [0, 0]
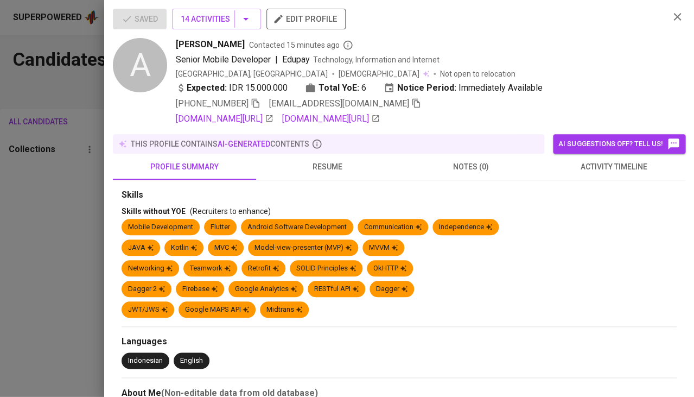
scroll to position [211, 0]
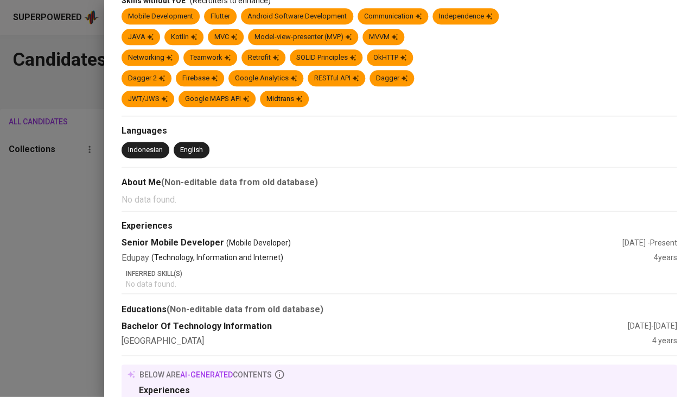
click at [30, 226] on div at bounding box center [347, 198] width 694 height 397
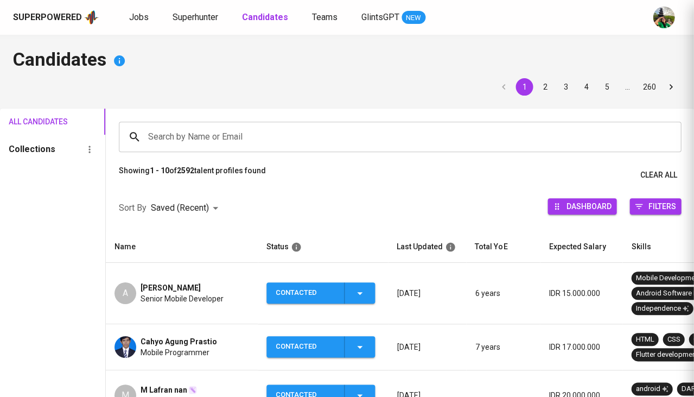
scroll to position [0, 0]
click at [190, 22] on span "Superhunter" at bounding box center [196, 17] width 46 height 10
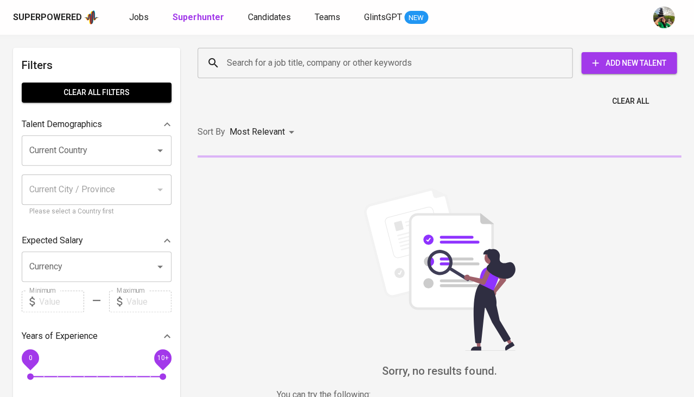
click at [252, 56] on input "Search for a job title, company or other keywords" at bounding box center [387, 63] width 327 height 21
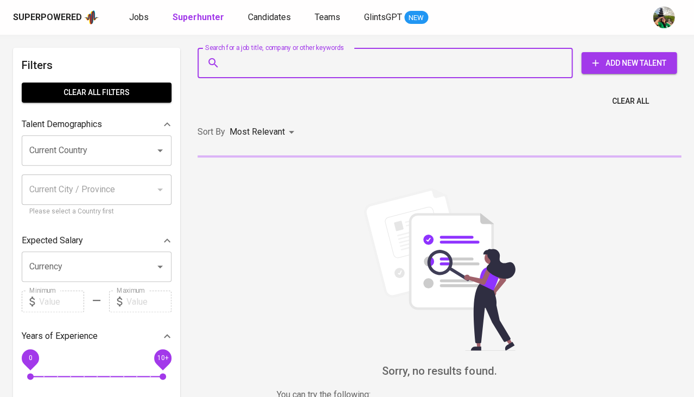
paste input "[EMAIL_ADDRESS][PERSON_NAME][DOMAIN_NAME]"
type input "[EMAIL_ADDRESS][PERSON_NAME][DOMAIN_NAME]"
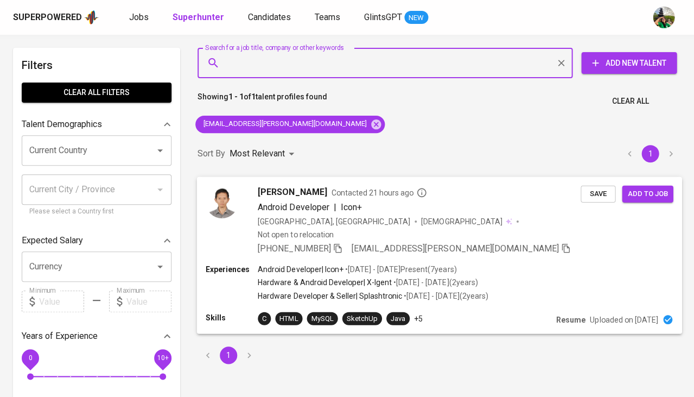
click at [333, 190] on span "Contacted 21 hours ago" at bounding box center [379, 192] width 96 height 11
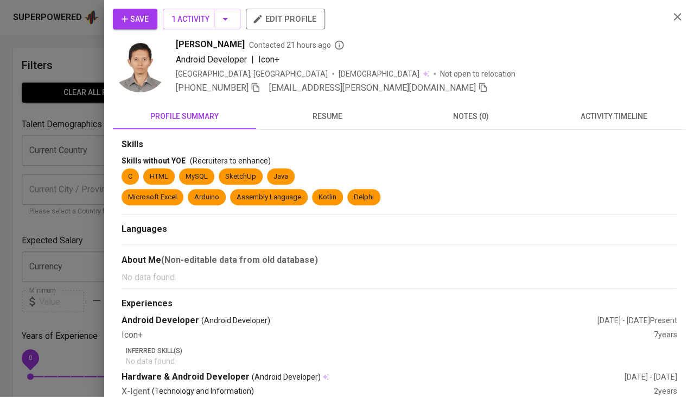
click at [600, 119] on span "activity timeline" at bounding box center [614, 117] width 130 height 14
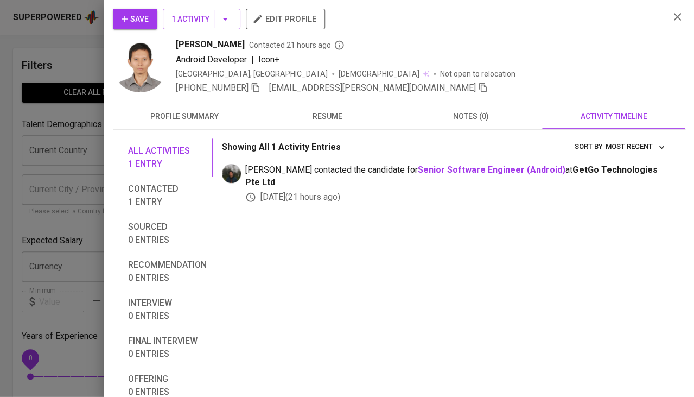
click at [48, 186] on div at bounding box center [347, 198] width 694 height 397
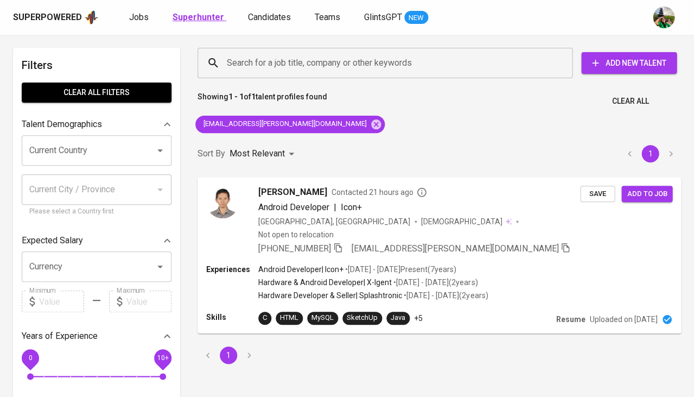
click at [202, 22] on b "Superhunter" at bounding box center [199, 17] width 52 height 10
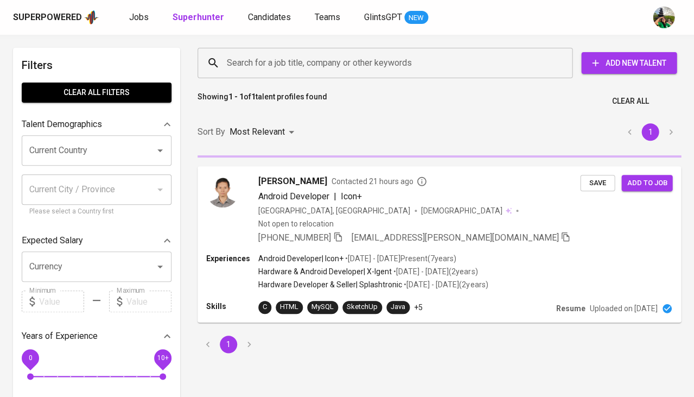
click at [278, 65] on input "Search for a job title, company or other keywords" at bounding box center [387, 63] width 327 height 21
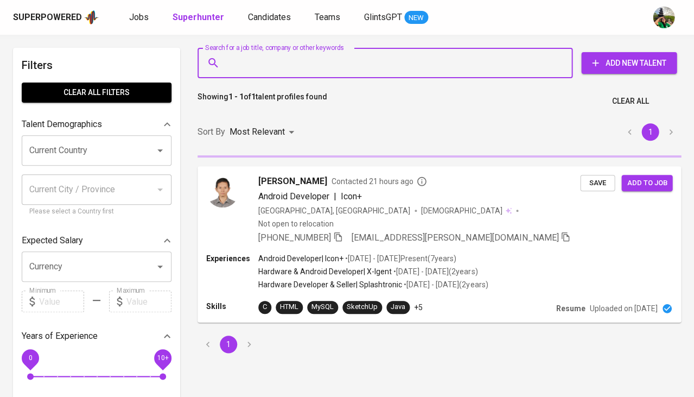
paste input "[EMAIL_ADDRESS][DOMAIN_NAME]"
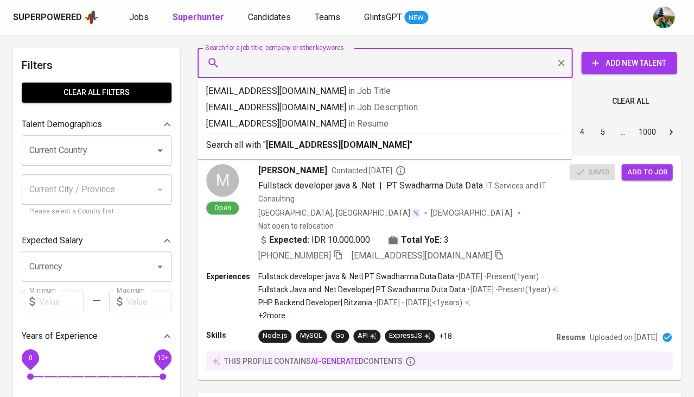
type input "[EMAIL_ADDRESS][DOMAIN_NAME]"
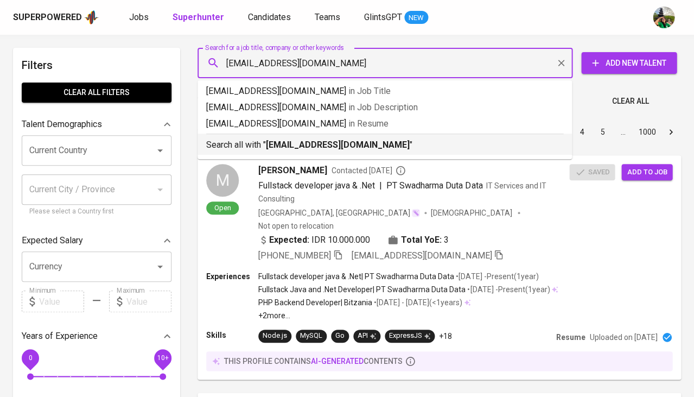
click at [326, 142] on b "[EMAIL_ADDRESS][DOMAIN_NAME]" at bounding box center [338, 144] width 144 height 10
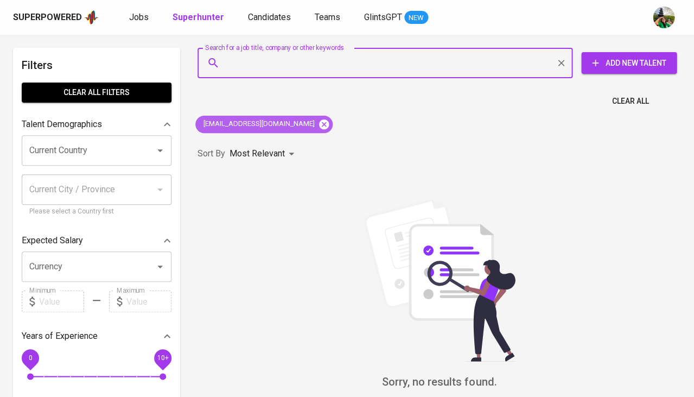
click at [319, 126] on icon at bounding box center [324, 124] width 10 height 10
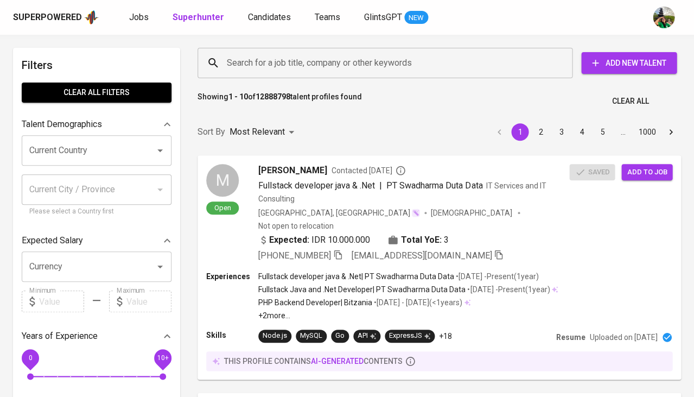
click at [298, 66] on input "Search for a job title, company or other keywords" at bounding box center [387, 63] width 327 height 21
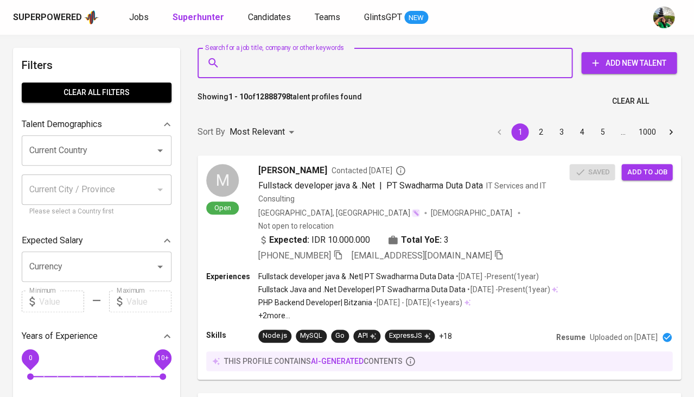
paste input "[EMAIL_ADDRESS][DOMAIN_NAME]"
type input "[EMAIL_ADDRESS][DOMAIN_NAME]"
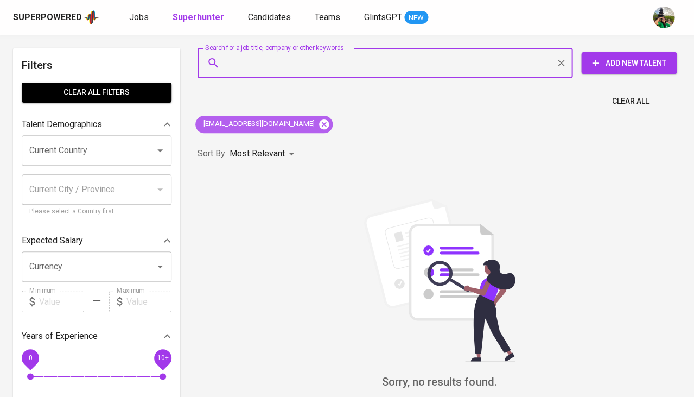
click at [319, 124] on icon at bounding box center [324, 124] width 10 height 10
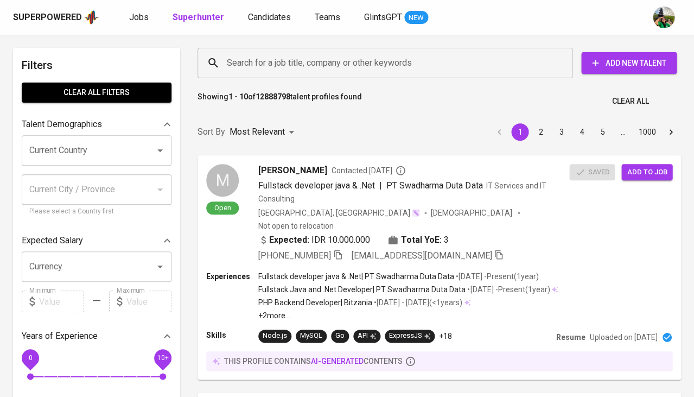
click at [314, 67] on input "Search for a job title, company or other keywords" at bounding box center [387, 63] width 327 height 21
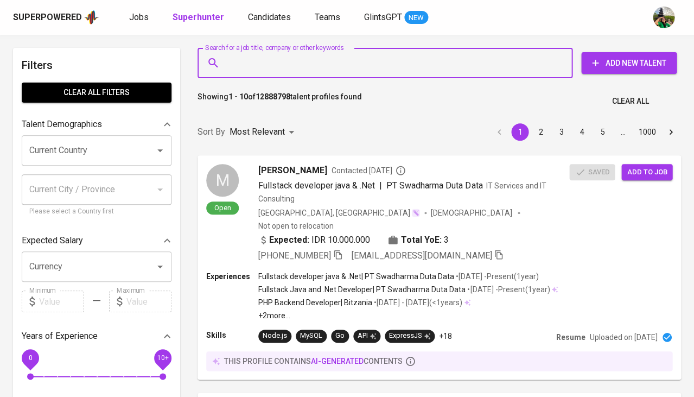
paste input "[EMAIL_ADDRESS][DOMAIN_NAME]"
type input "[EMAIL_ADDRESS][DOMAIN_NAME]"
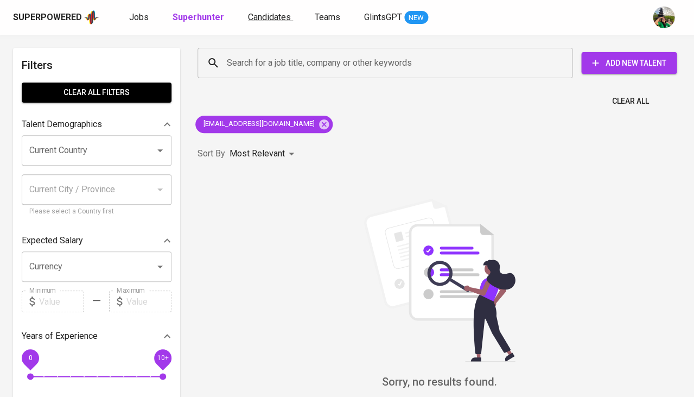
click at [260, 15] on span "Candidates" at bounding box center [269, 17] width 43 height 10
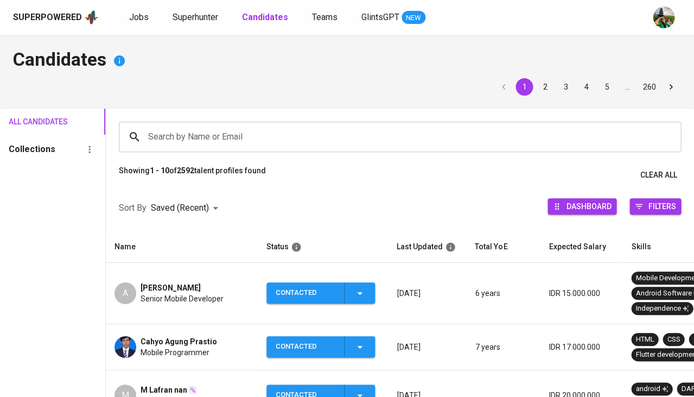
click at [171, 282] on span "[PERSON_NAME]" at bounding box center [171, 287] width 60 height 11
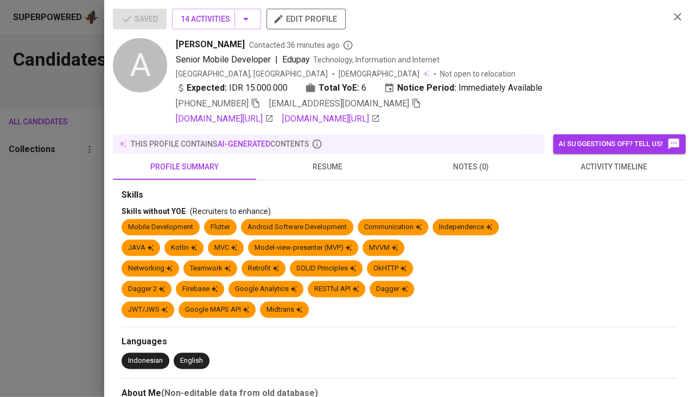
click at [632, 166] on span "activity timeline" at bounding box center [614, 167] width 130 height 14
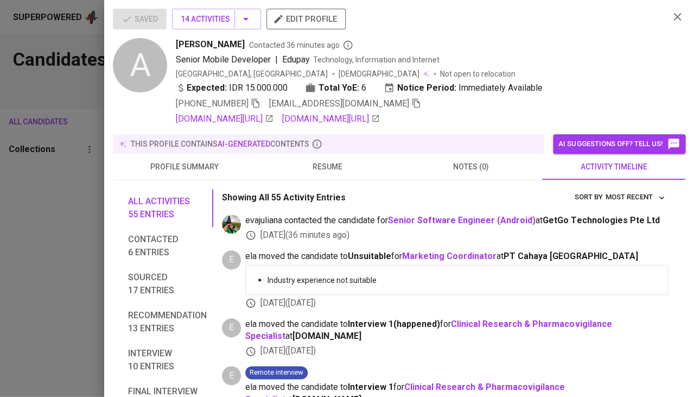
click at [615, 163] on span "activity timeline" at bounding box center [614, 167] width 130 height 14
click at [81, 220] on div at bounding box center [347, 198] width 694 height 397
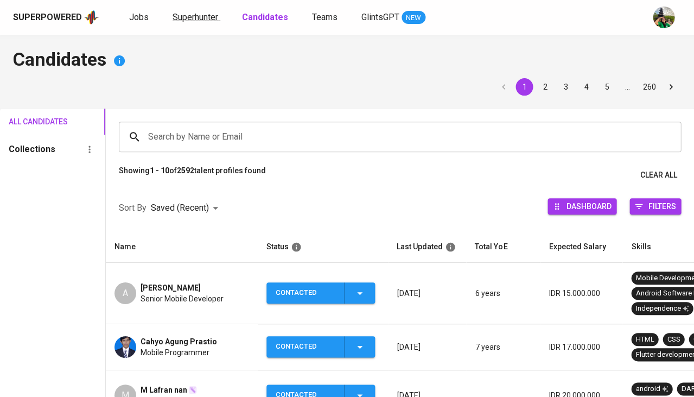
click at [210, 18] on span "Superhunter" at bounding box center [196, 17] width 46 height 10
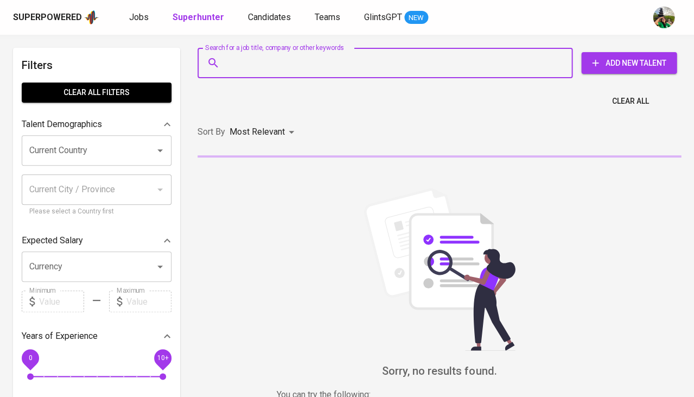
click at [258, 60] on input "Search for a job title, company or other keywords" at bounding box center [387, 63] width 327 height 21
paste input "[EMAIL_ADDRESS][DOMAIN_NAME]"
type input "[EMAIL_ADDRESS][DOMAIN_NAME]"
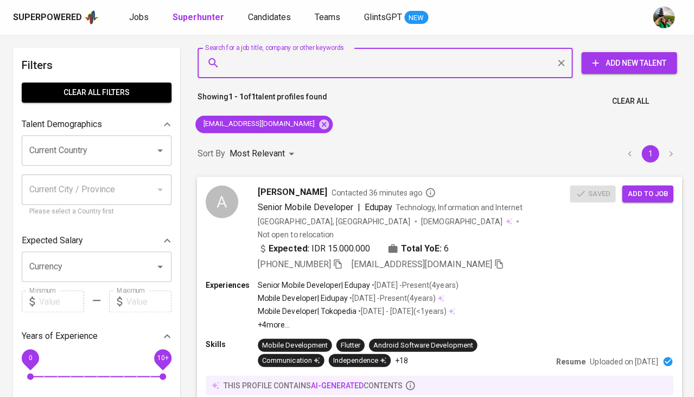
click at [642, 190] on span "Add to job" at bounding box center [647, 193] width 40 height 12
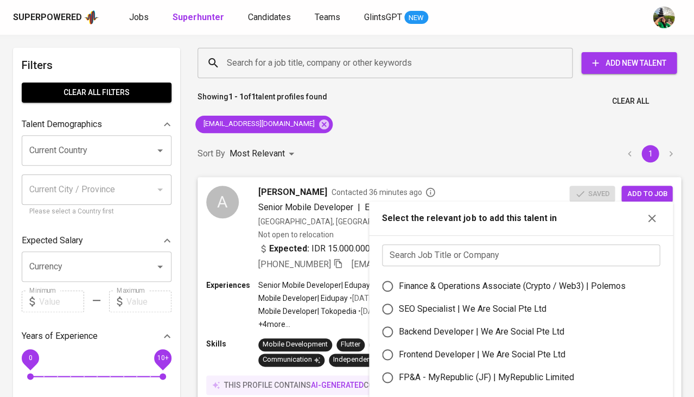
click at [407, 245] on input "text" at bounding box center [521, 255] width 278 height 22
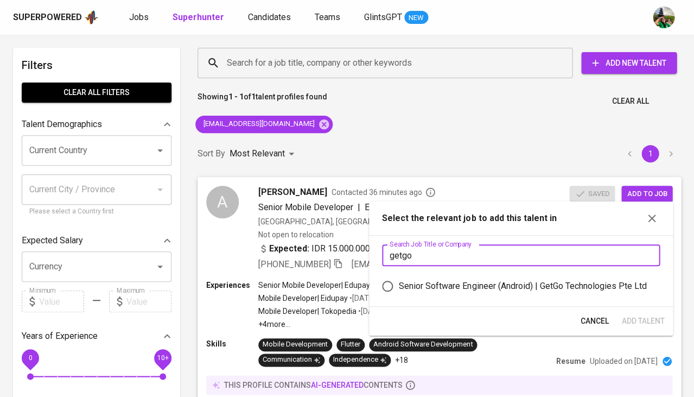
type input "getgo"
click at [566, 282] on div "Senior Software Engineer (Android) | GetGo Technologies Pte Ltd" at bounding box center [522, 285] width 247 height 13
click at [399, 282] on input "Senior Software Engineer (Android) | GetGo Technologies Pte Ltd" at bounding box center [387, 286] width 23 height 23
radio input "true"
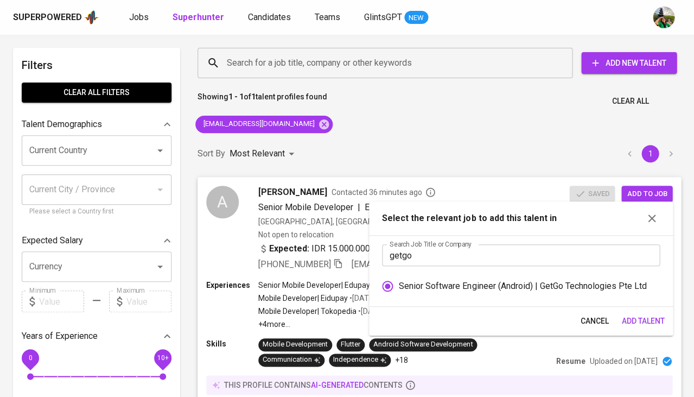
click at [636, 314] on span "Add Talent" at bounding box center [642, 321] width 43 height 14
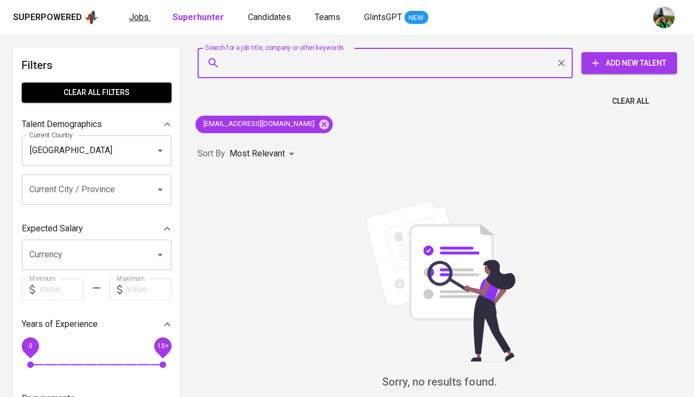
click at [141, 18] on span "Jobs" at bounding box center [139, 17] width 20 height 10
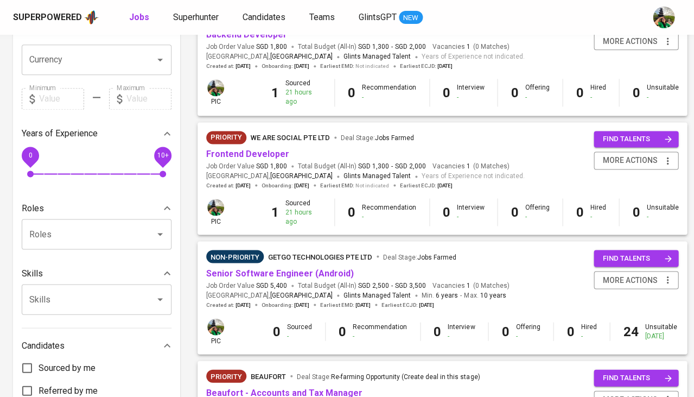
scroll to position [285, 0]
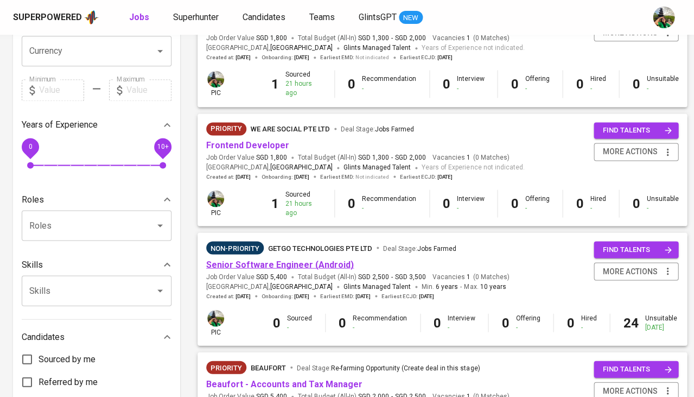
click at [241, 259] on link "Senior Software Engineer (Android)" at bounding box center [280, 264] width 148 height 10
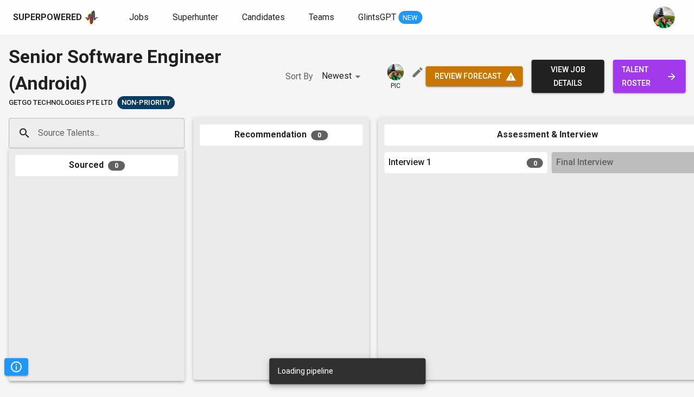
click at [641, 76] on span "talent roster" at bounding box center [648, 76] width 55 height 27
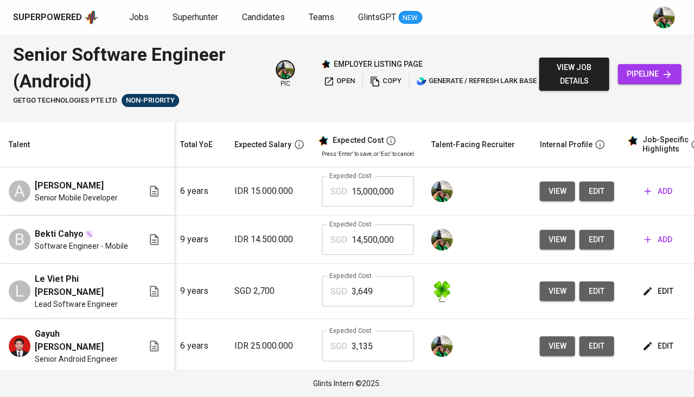
scroll to position [0, 123]
click at [588, 193] on span "edit" at bounding box center [596, 191] width 17 height 14
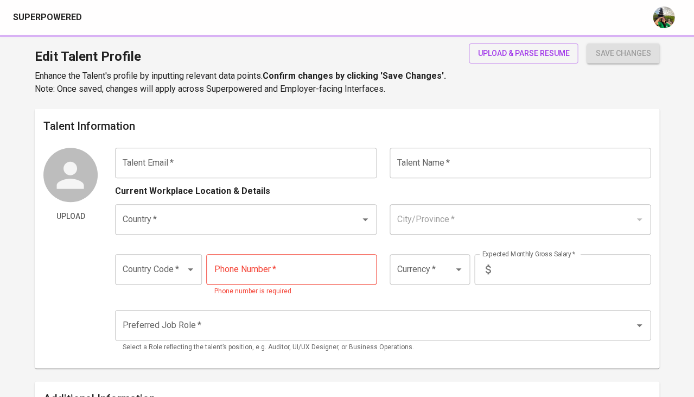
type input "[EMAIL_ADDRESS][DOMAIN_NAME]"
type input "[PERSON_NAME]"
type input "[GEOGRAPHIC_DATA]"
type input "[GEOGRAPHIC_DATA], [GEOGRAPHIC_DATA]"
type input "+62"
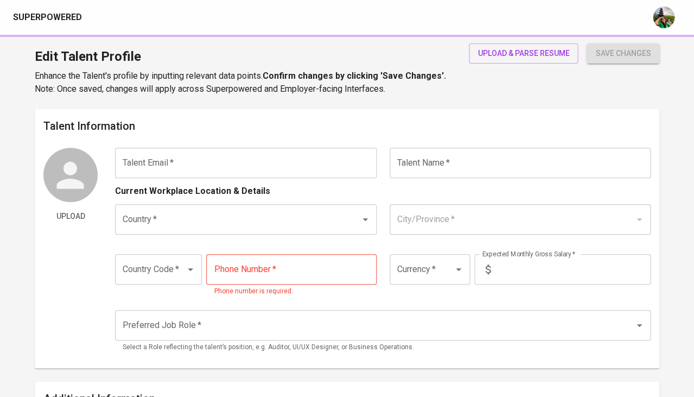
type input "[PHONE_NUMBER]"
type input "IDR"
type input "6"
type input "Immediately Available"
type input "[URL][DOMAIN_NAME]"
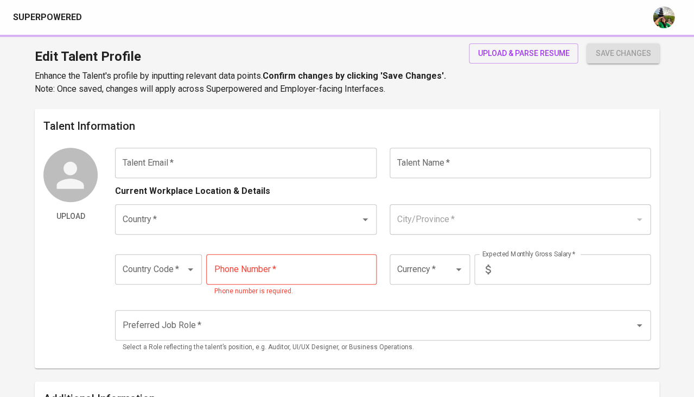
type input "[URL][DOMAIN_NAME]"
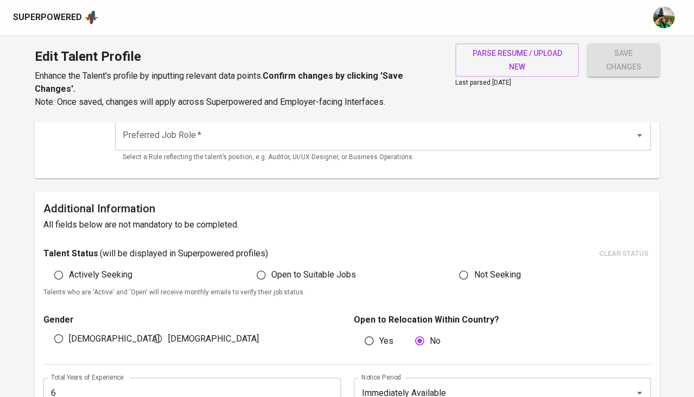
scroll to position [322, 0]
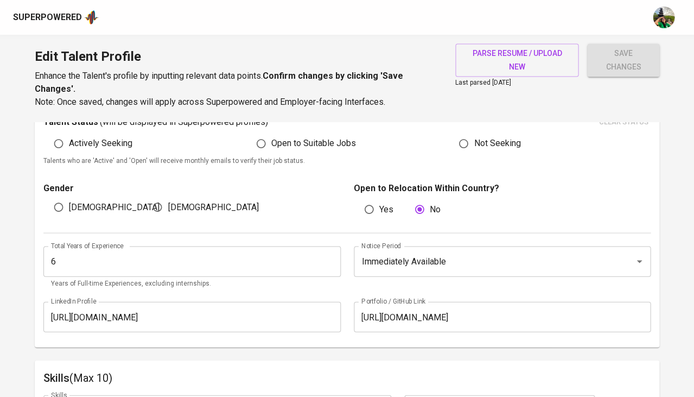
click at [65, 264] on input "6" at bounding box center [191, 261] width 297 height 30
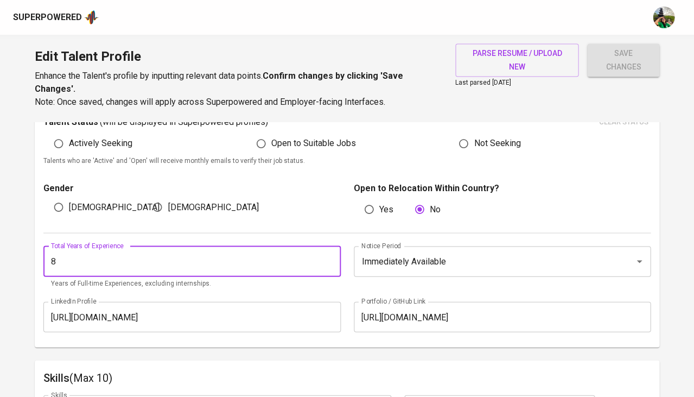
type input "8"
click at [613, 59] on span "save changes" at bounding box center [623, 60] width 55 height 27
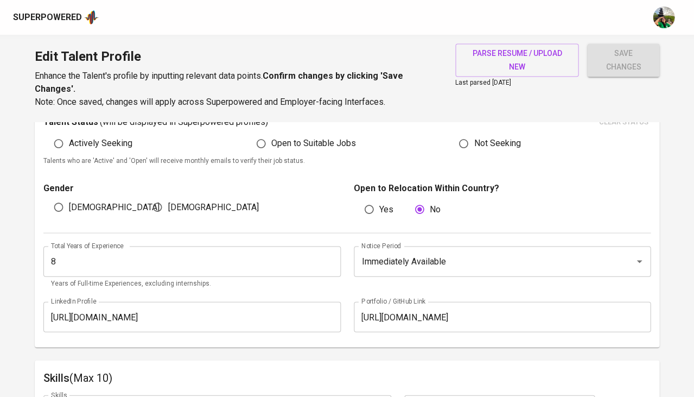
scroll to position [318, 0]
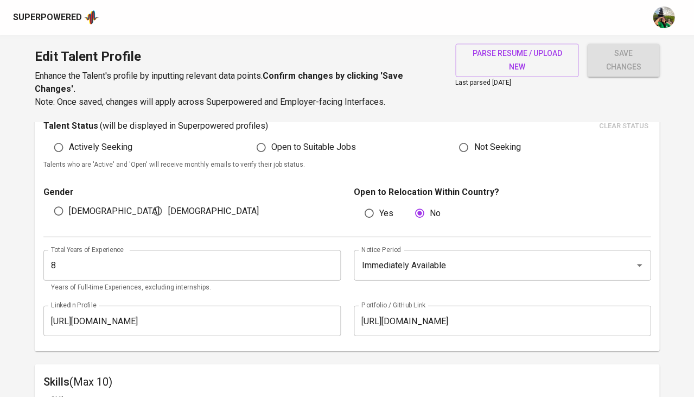
click at [613, 59] on span "save changes" at bounding box center [623, 60] width 55 height 27
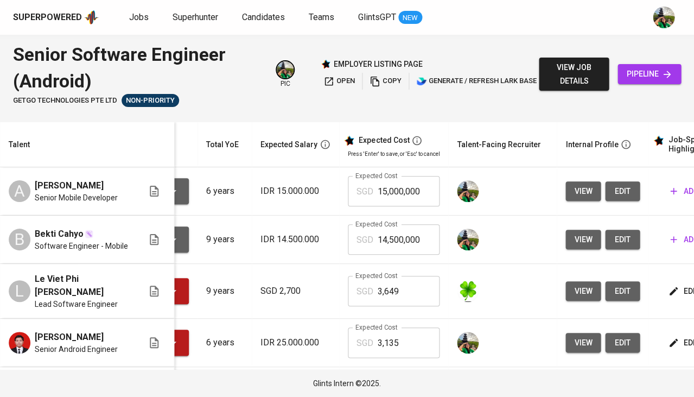
scroll to position [0, 110]
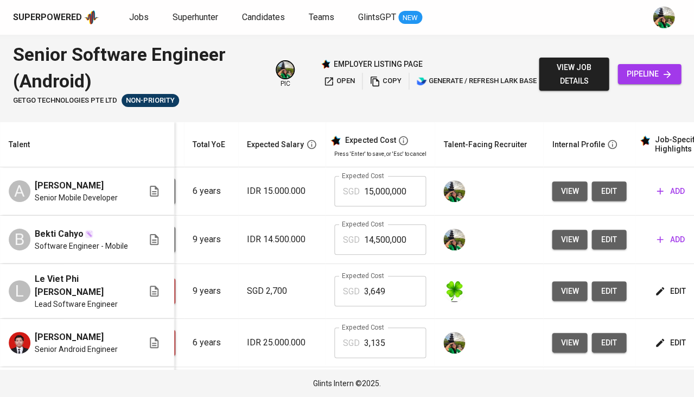
click at [600, 189] on span "edit" at bounding box center [608, 191] width 17 height 14
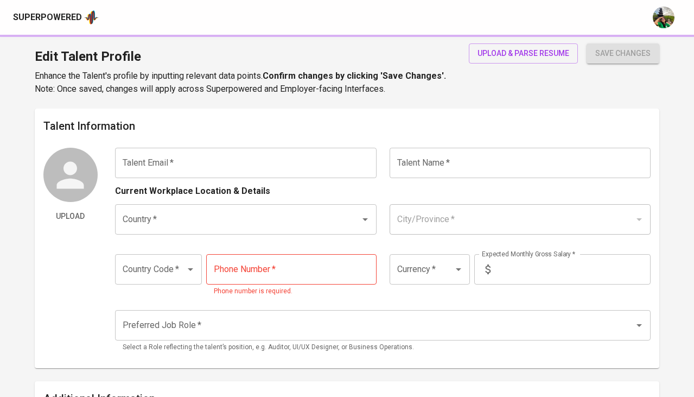
type input "[EMAIL_ADDRESS][DOMAIN_NAME]"
type input "[PERSON_NAME]"
type input "[GEOGRAPHIC_DATA]"
type input "[GEOGRAPHIC_DATA], [GEOGRAPHIC_DATA]"
type input "+62"
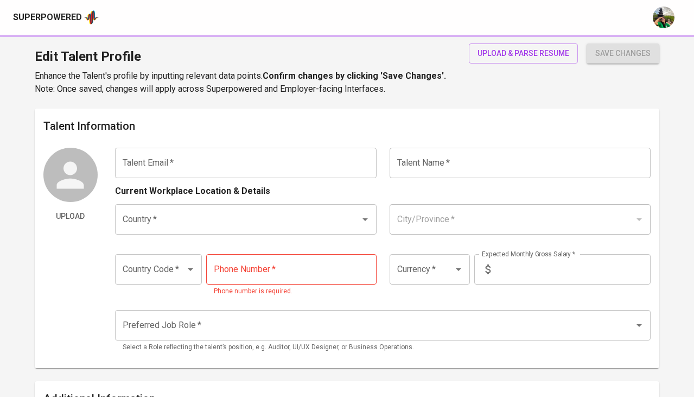
type input "[PHONE_NUMBER]"
type input "IDR"
type input "6"
type input "Immediately Available"
type input "[URL][DOMAIN_NAME]"
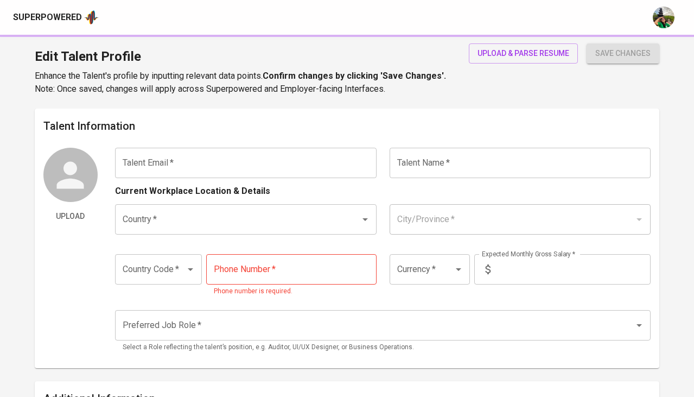
type input "[URL][DOMAIN_NAME]"
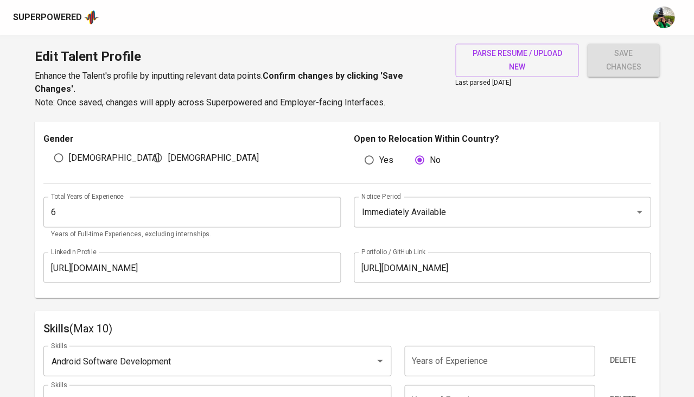
scroll to position [369, 0]
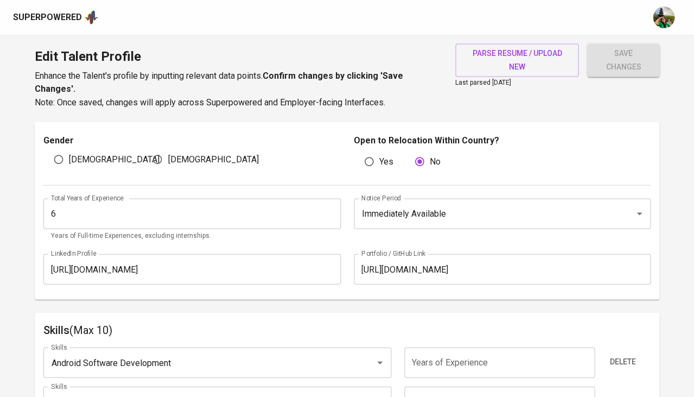
click at [165, 206] on input "6" at bounding box center [191, 213] width 297 height 30
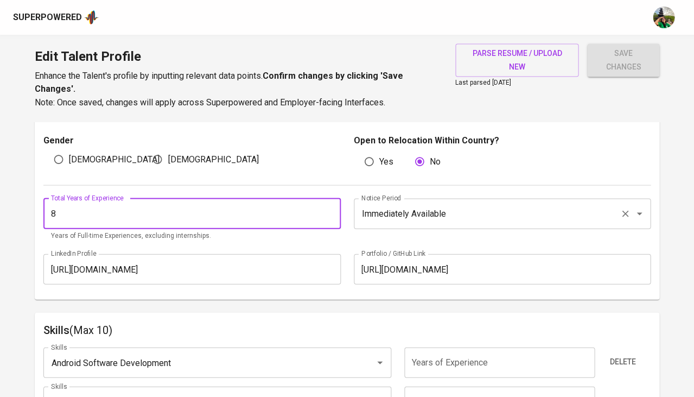
type input "8"
click at [449, 208] on input "Immediately Available" at bounding box center [487, 213] width 257 height 21
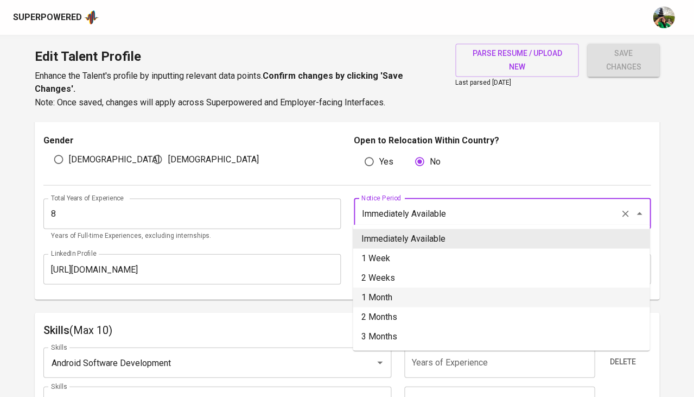
click at [423, 290] on li "1 Month" at bounding box center [501, 297] width 297 height 20
type input "1 Month"
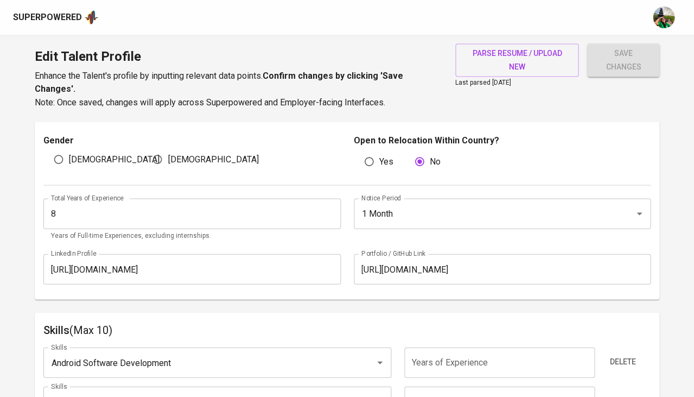
click at [622, 62] on span "save changes" at bounding box center [623, 60] width 55 height 27
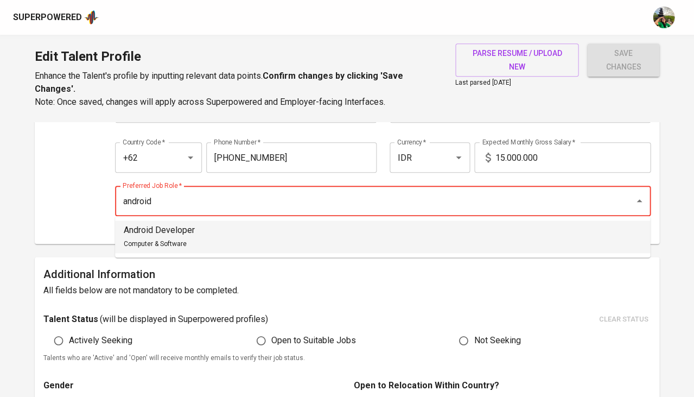
click at [284, 224] on li "Android Developer Computer & Software" at bounding box center [382, 236] width 535 height 33
type input "Android Developer"
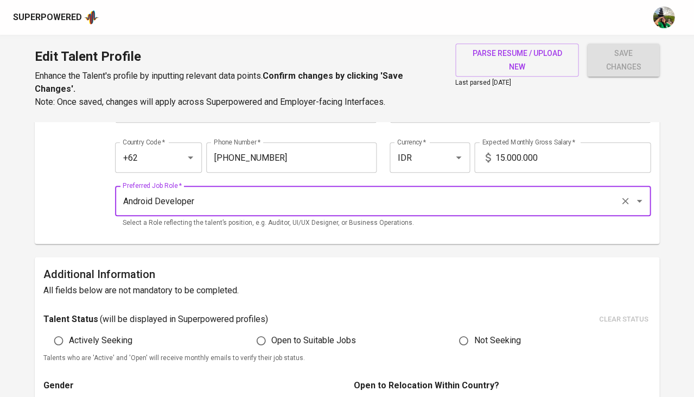
click at [616, 54] on span "save changes" at bounding box center [623, 60] width 55 height 27
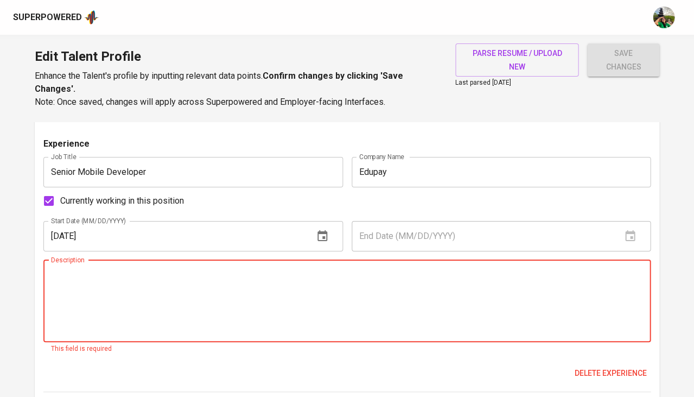
scroll to position [709, 0]
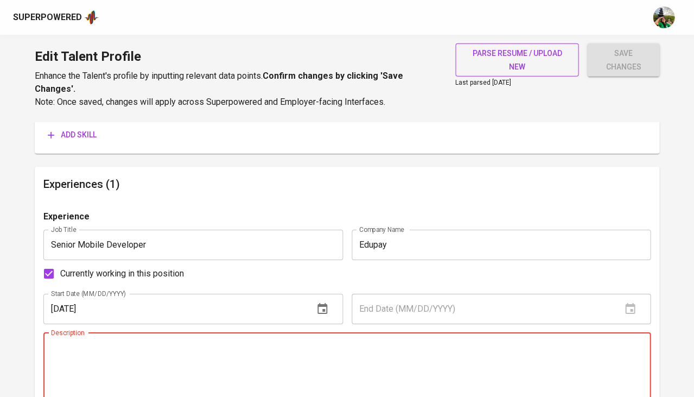
click at [518, 63] on span "parse resume / upload new" at bounding box center [517, 60] width 106 height 27
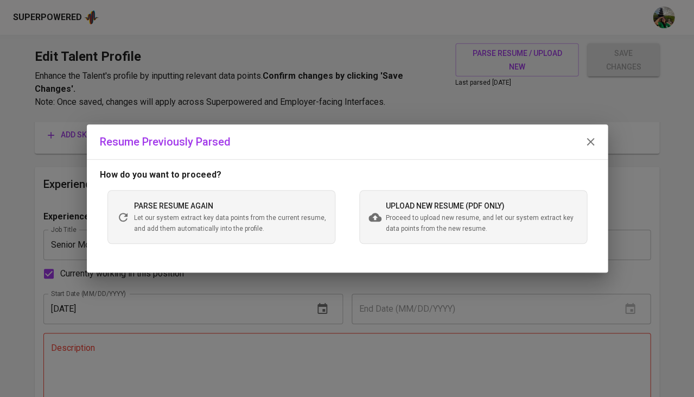
click at [386, 219] on span "Proceed to upload new resume, and let our system extract key data points from t…" at bounding box center [482, 224] width 192 height 22
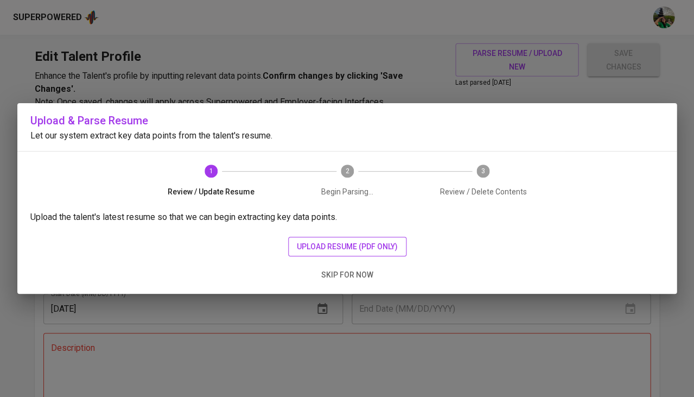
click at [342, 240] on span "upload resume (pdf only)" at bounding box center [347, 247] width 101 height 14
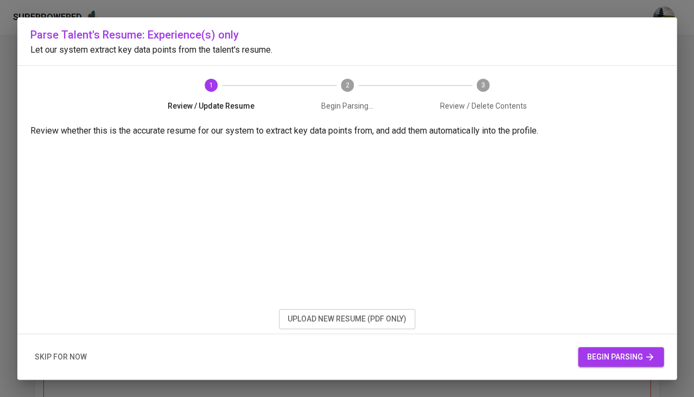
click at [622, 358] on span "begin parsing" at bounding box center [620, 357] width 68 height 14
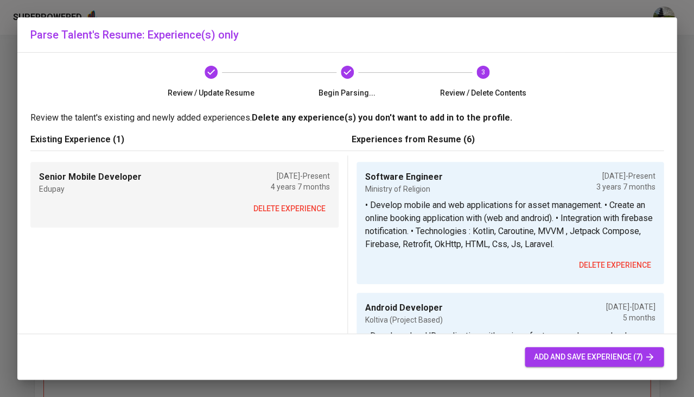
click at [580, 356] on span "add and save experience (7)" at bounding box center [594, 357] width 122 height 14
type input "6"
type input "Immediately Available"
type input "Software Engineer"
type input "Ministry of Religion"
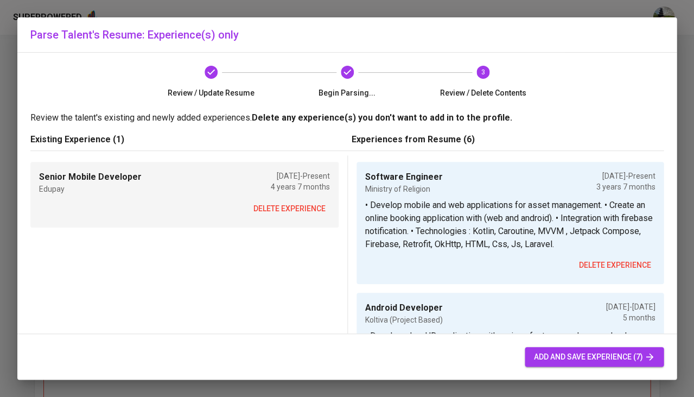
type input "01/01/2022"
type textarea "• Develop mobile and web applications for asset management. • Create an online …"
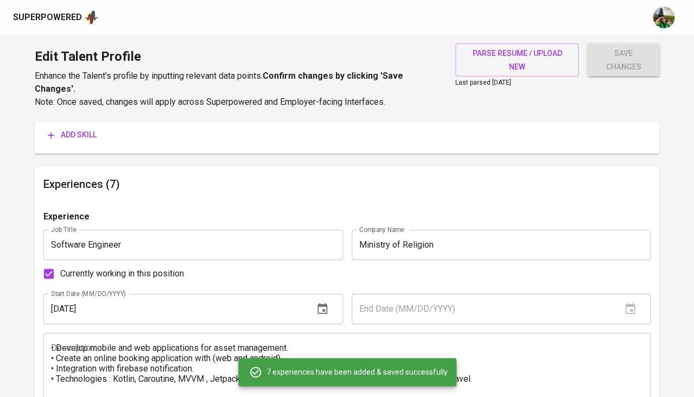
scroll to position [780, 0]
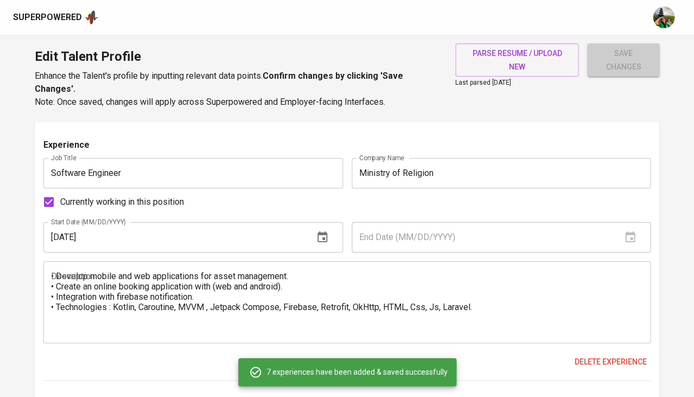
click at [625, 55] on span "save changes" at bounding box center [623, 60] width 55 height 27
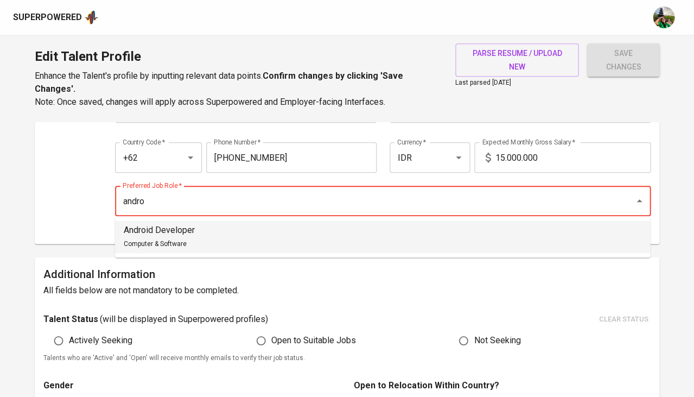
click at [213, 225] on li "Android Developer Computer & Software" at bounding box center [382, 236] width 535 height 33
type input "Android Developer"
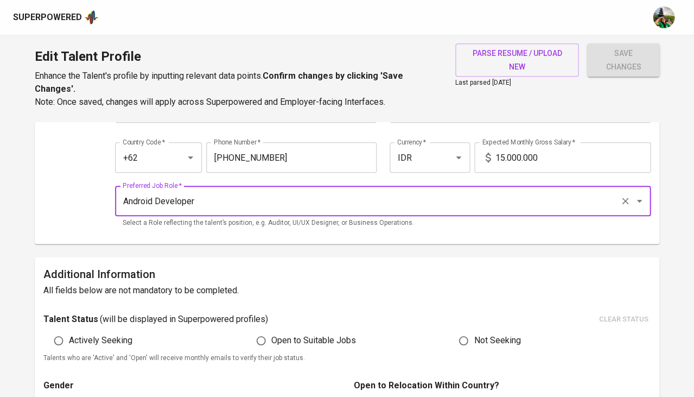
click at [286, 339] on span "Open to Suitable Jobs" at bounding box center [313, 340] width 85 height 13
click at [271, 339] on input "Open to Suitable Jobs" at bounding box center [261, 340] width 21 height 21
radio input "true"
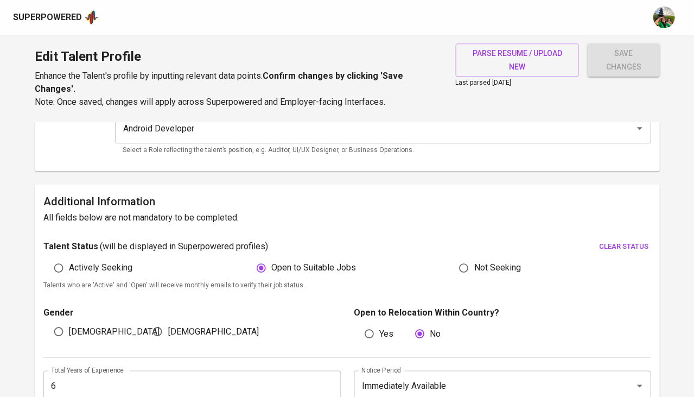
scroll to position [198, 0]
click at [69, 324] on span "Male" at bounding box center [114, 330] width 91 height 13
click at [68, 324] on input "Male" at bounding box center [58, 330] width 21 height 21
radio input "true"
click at [65, 378] on input "6" at bounding box center [191, 384] width 297 height 30
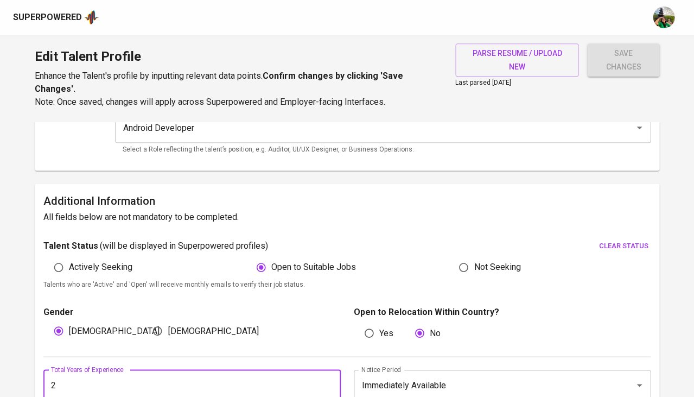
type input "1"
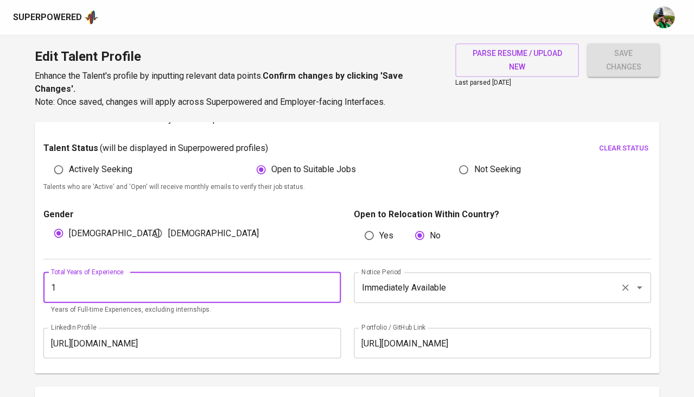
click at [384, 280] on input "Immediately Available" at bounding box center [487, 287] width 257 height 21
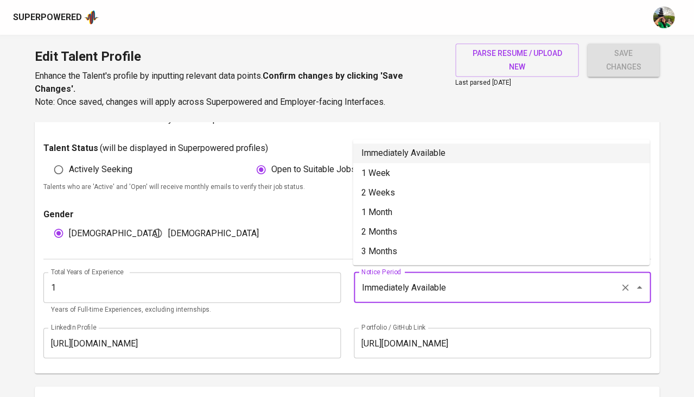
click at [636, 47] on span "save changes" at bounding box center [623, 60] width 55 height 27
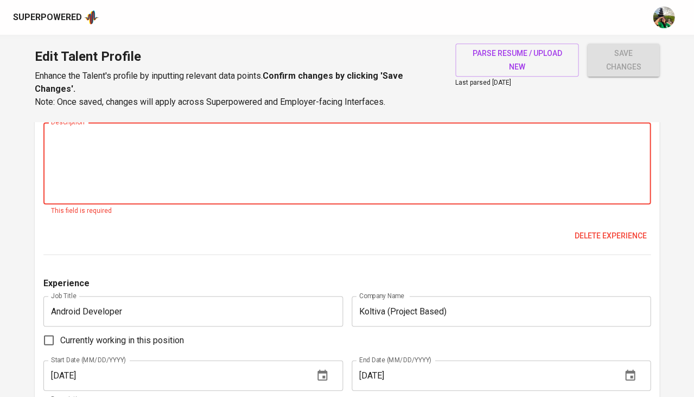
scroll to position [1184, 0]
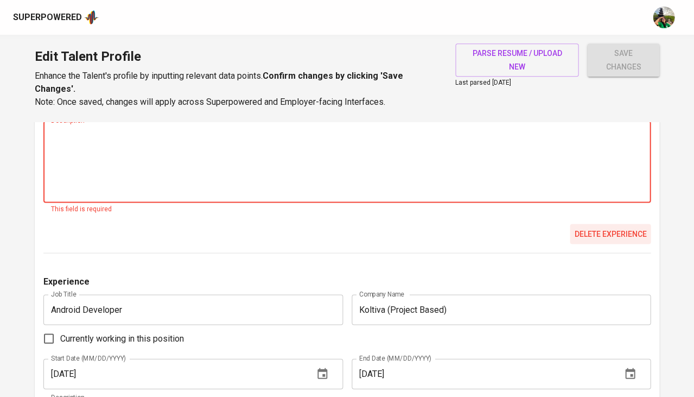
click at [609, 227] on span "Delete experience" at bounding box center [610, 234] width 72 height 14
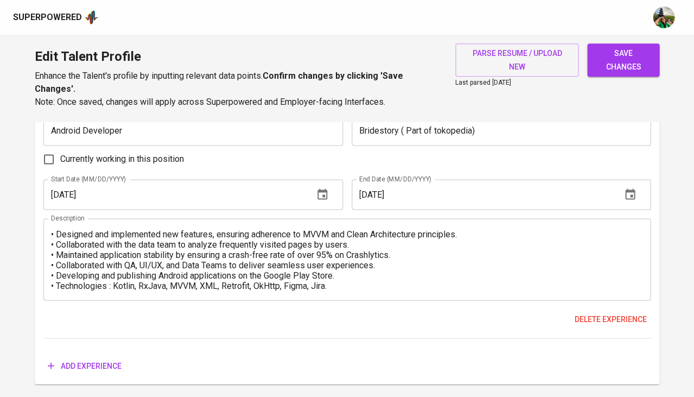
click at [616, 58] on span "save changes" at bounding box center [623, 60] width 55 height 27
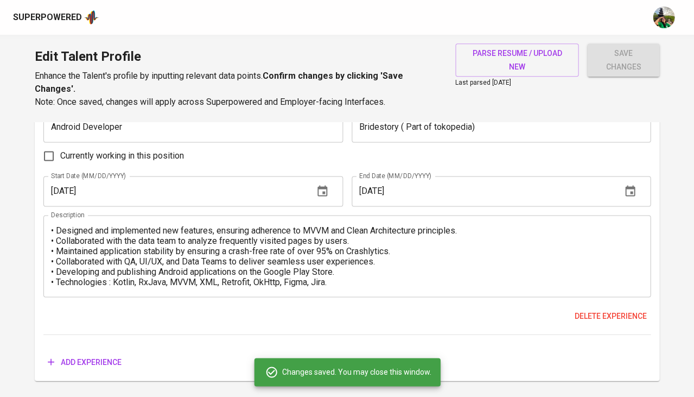
scroll to position [2139, 0]
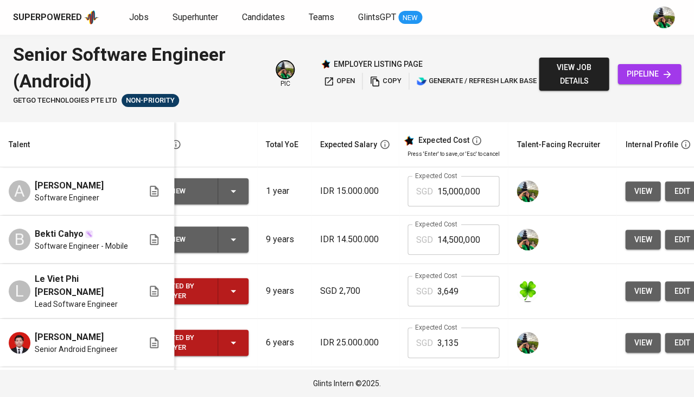
scroll to position [0, 58]
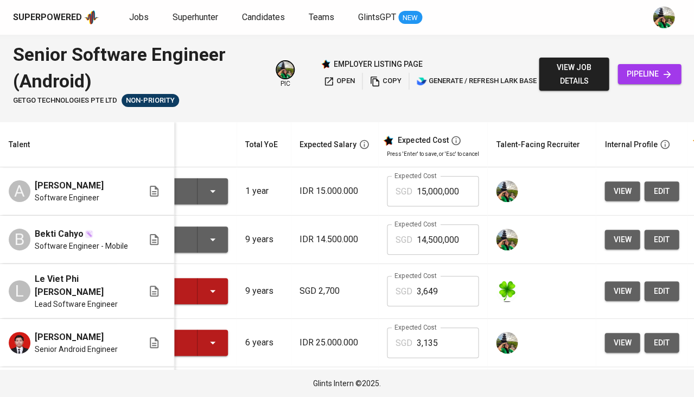
click at [653, 185] on span "edit" at bounding box center [661, 191] width 17 height 14
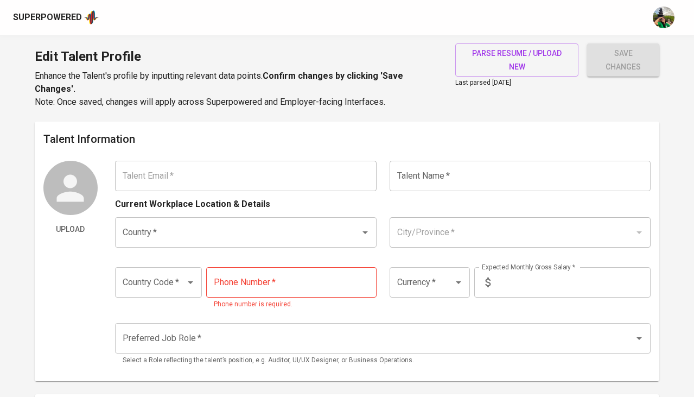
type input "[EMAIL_ADDRESS][DOMAIN_NAME]"
type input "[PERSON_NAME]"
type input "[GEOGRAPHIC_DATA]"
type input "[GEOGRAPHIC_DATA], [GEOGRAPHIC_DATA]"
type input "+62"
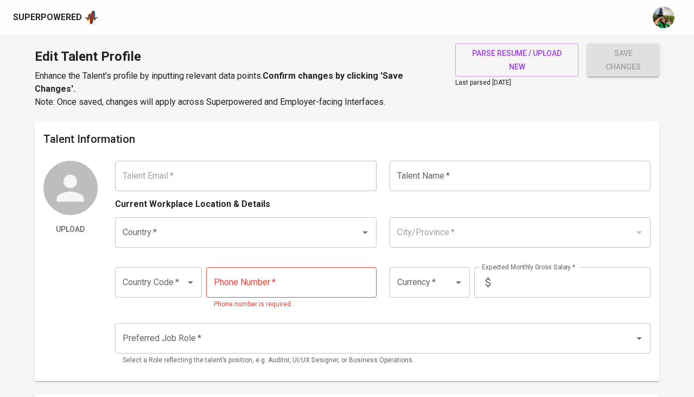
type input "821-1474-3281"
type input "IDR"
type input "Android Developer"
radio input "true"
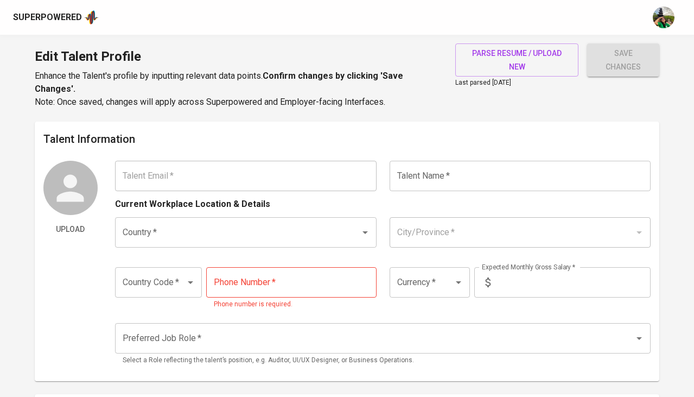
type input "1"
type input "Immediately Available"
type input "https://linkedin.com/in/achmadabrar"
type input "https://www.github.com/abrarachmad"
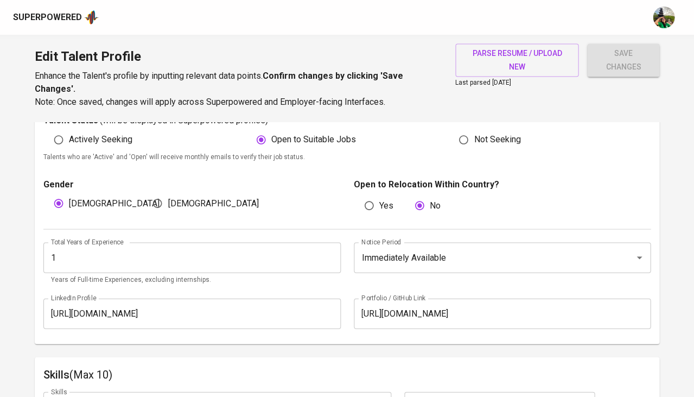
scroll to position [339, 0]
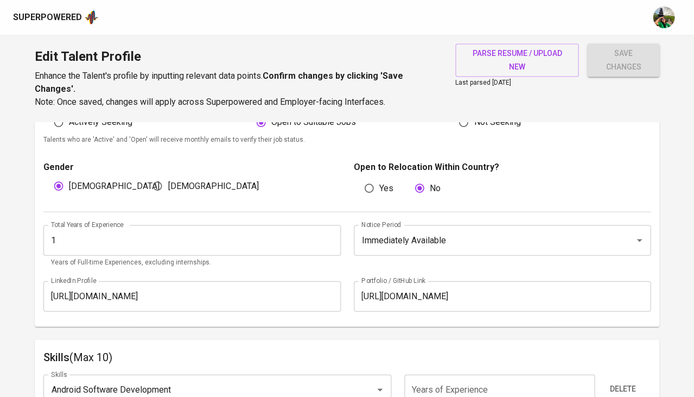
click at [113, 241] on input "1" at bounding box center [191, 240] width 297 height 30
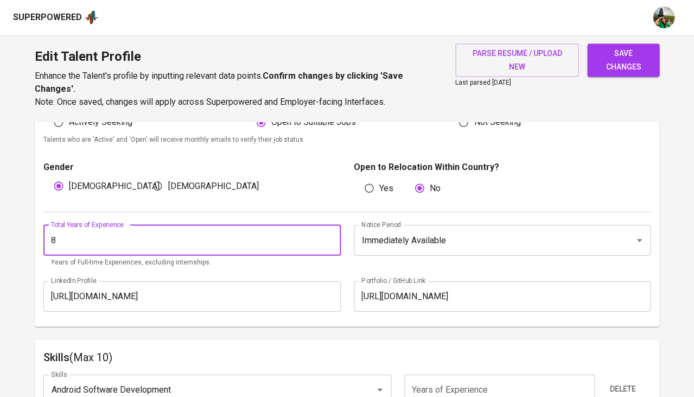
type input "8"
click at [641, 61] on span "save changes" at bounding box center [623, 60] width 55 height 27
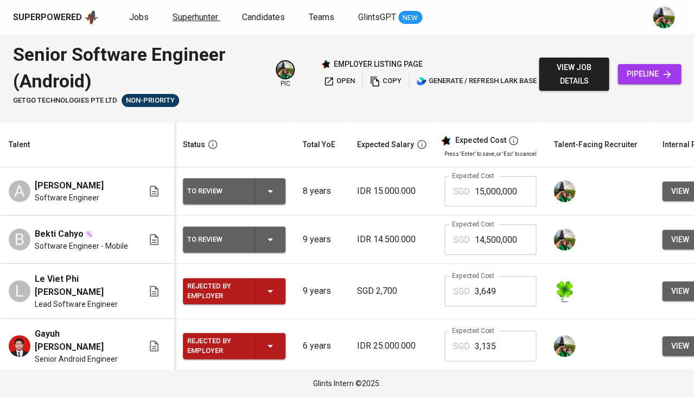
click at [196, 18] on span "Superhunter" at bounding box center [196, 17] width 46 height 10
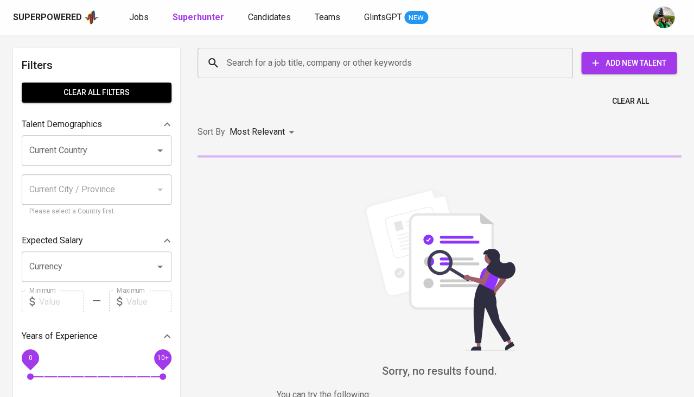
click at [290, 61] on input "Search for a job title, company or other keywords" at bounding box center [387, 63] width 327 height 21
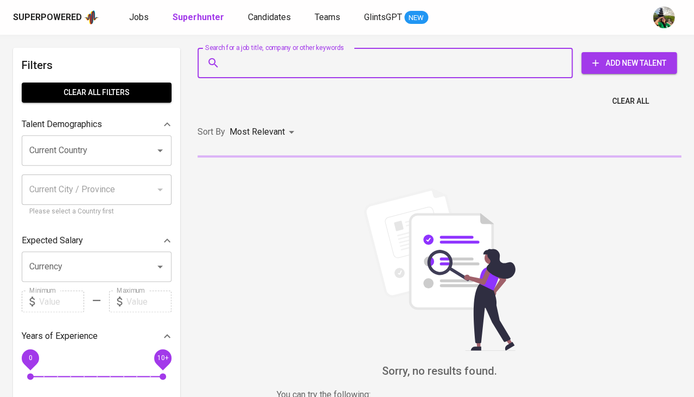
paste input "naufalmuazzin@gmail.com"
type input "naufalmuazzin@gmail.com"
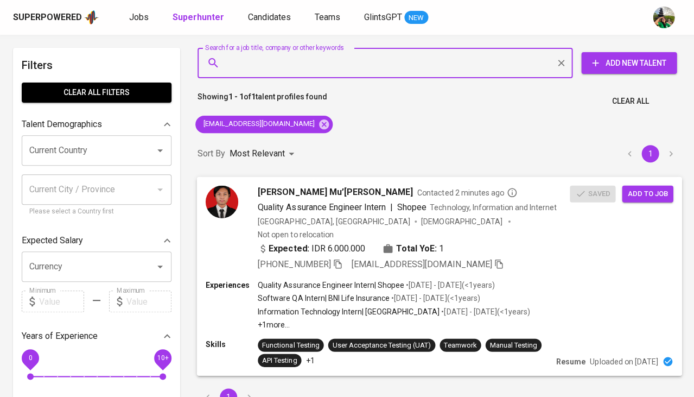
click at [634, 205] on div "Muhamad Naufal Mu’azzi Contacted 2 minutes ago Quality Assurance Engineer Inter…" at bounding box center [439, 227] width 485 height 103
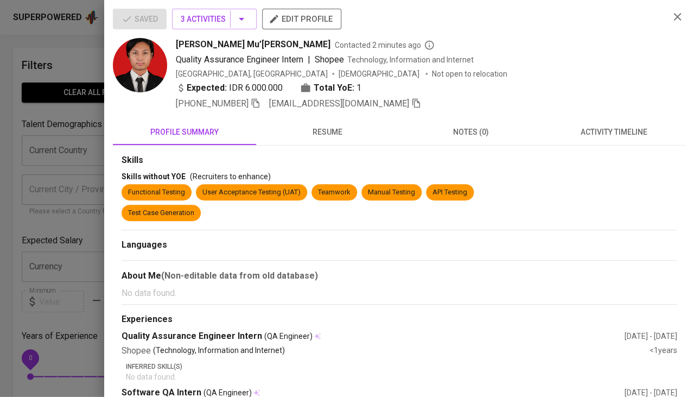
click at [0, 347] on div at bounding box center [347, 198] width 694 height 397
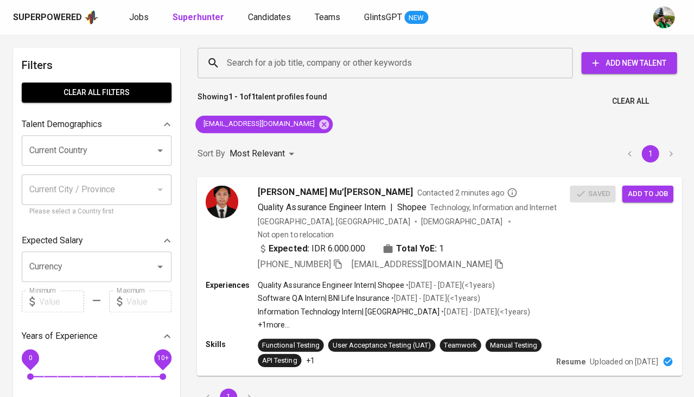
click at [640, 193] on span "Add to job" at bounding box center [647, 193] width 40 height 12
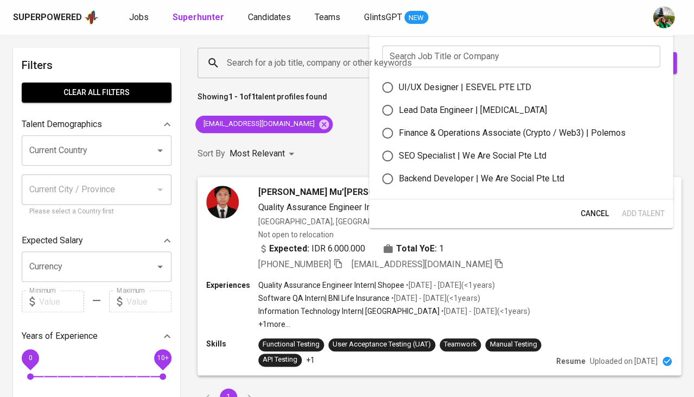
click at [452, 48] on input "text" at bounding box center [521, 57] width 278 height 22
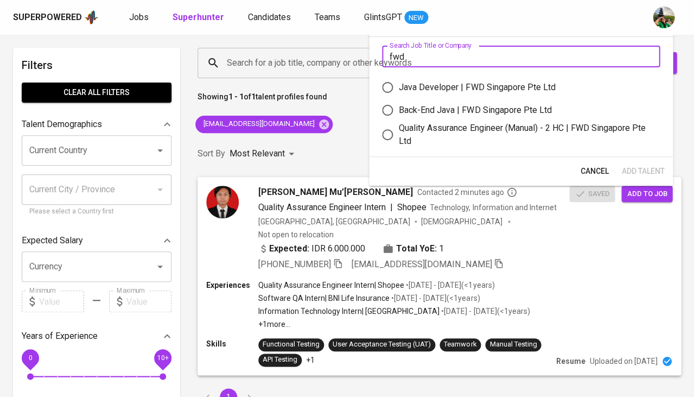
type input "fwd"
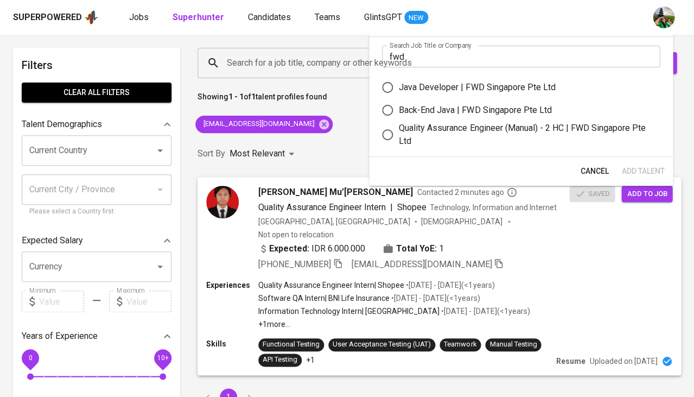
click at [439, 126] on div "Quality Assurance Engineer (Manual) - 2 HC | FWD Singapore Pte Ltd" at bounding box center [525, 135] width 252 height 26
click at [399, 126] on input "Quality Assurance Engineer (Manual) - 2 HC | FWD Singapore Pte Ltd" at bounding box center [387, 134] width 23 height 23
radio input "true"
click at [644, 167] on span "Add Talent" at bounding box center [642, 171] width 43 height 14
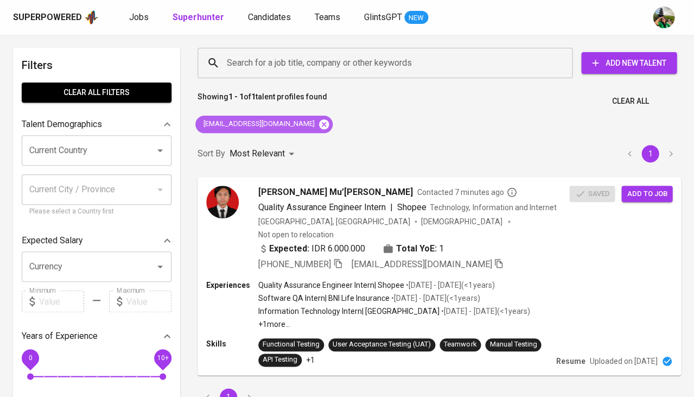
click at [319, 120] on icon at bounding box center [324, 124] width 10 height 10
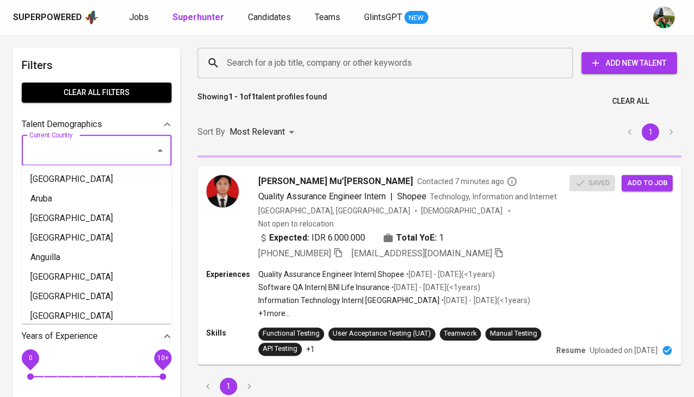
click at [119, 149] on input "Current Country" at bounding box center [82, 150] width 110 height 21
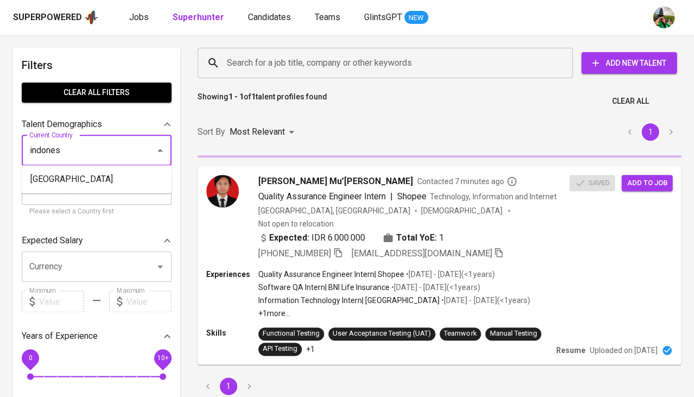
click at [76, 181] on li "Indonesia" at bounding box center [97, 179] width 150 height 20
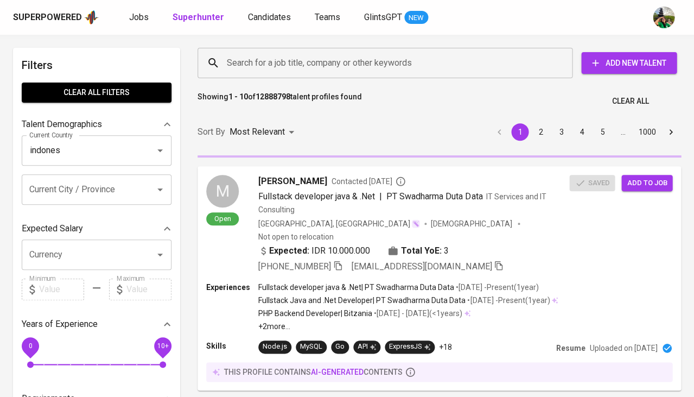
type input "Indonesia"
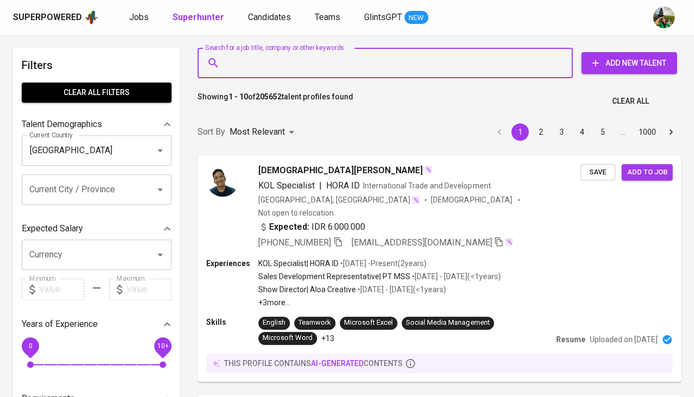
click at [244, 66] on input "Search for a job title, company or other keywords" at bounding box center [387, 63] width 327 height 21
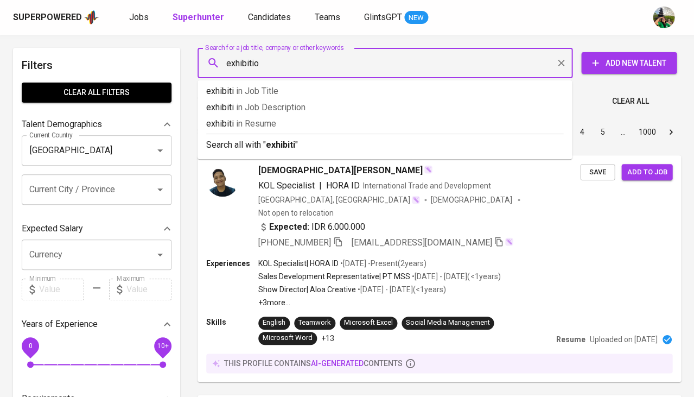
type input "exhibition"
click at [239, 123] on p "exhibition in Resume" at bounding box center [384, 123] width 357 height 13
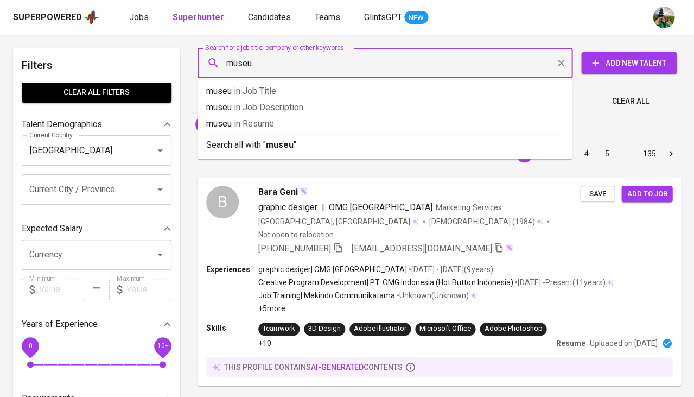
type input "museum"
click at [254, 129] on p "museum in Resume" at bounding box center [384, 123] width 357 height 13
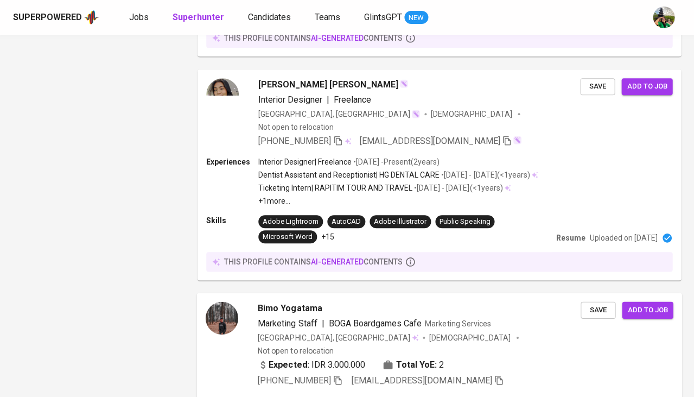
scroll to position [1067, 0]
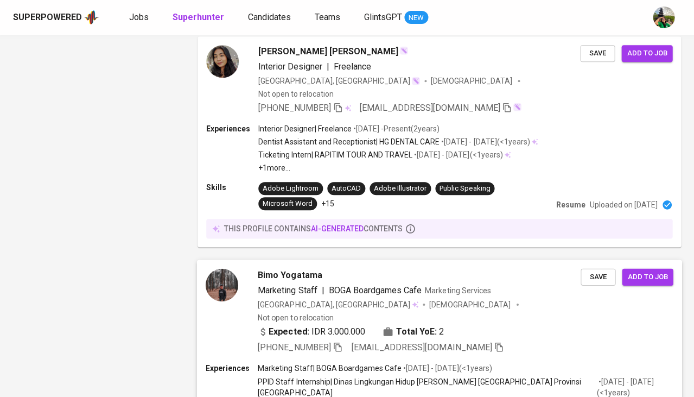
click at [285, 285] on span "Marketing Staff" at bounding box center [287, 290] width 59 height 10
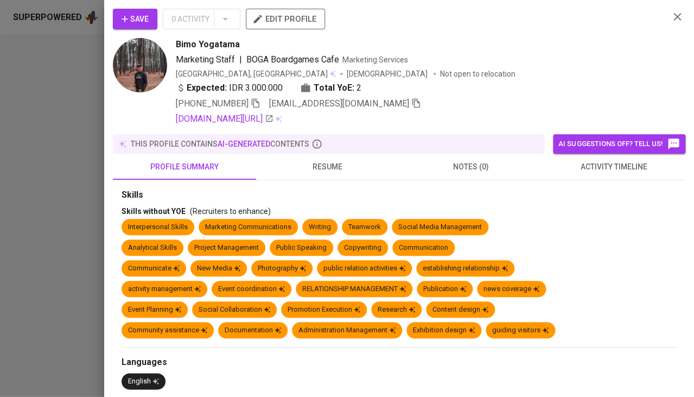
click at [326, 160] on span "resume" at bounding box center [328, 167] width 130 height 14
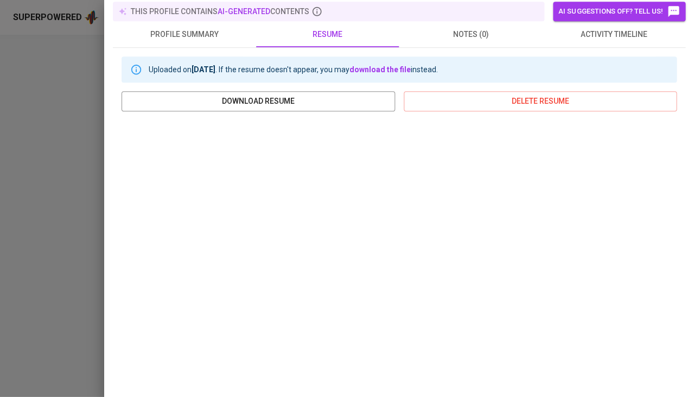
scroll to position [133, 0]
click at [34, 216] on div at bounding box center [347, 198] width 694 height 397
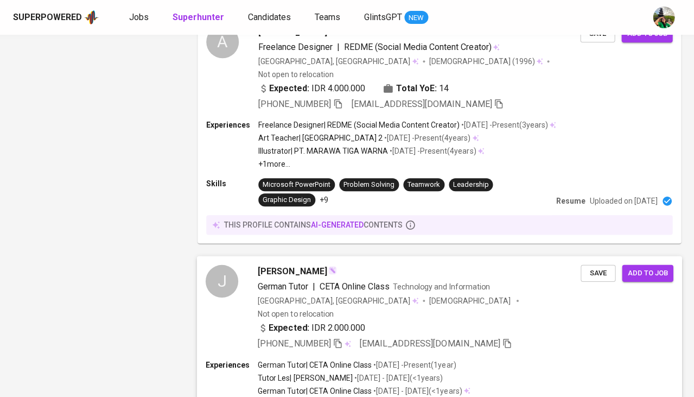
scroll to position [2011, 0]
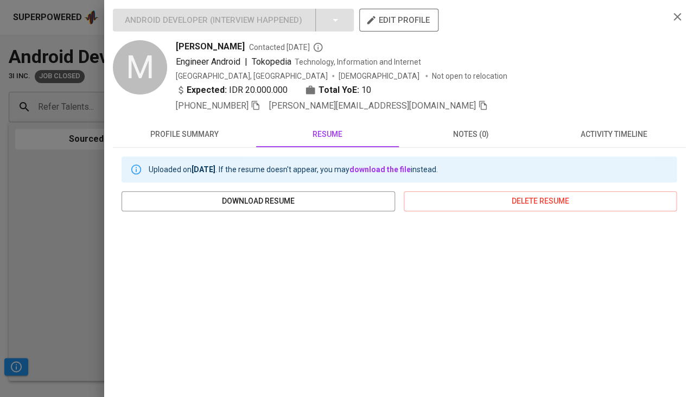
scroll to position [289, 0]
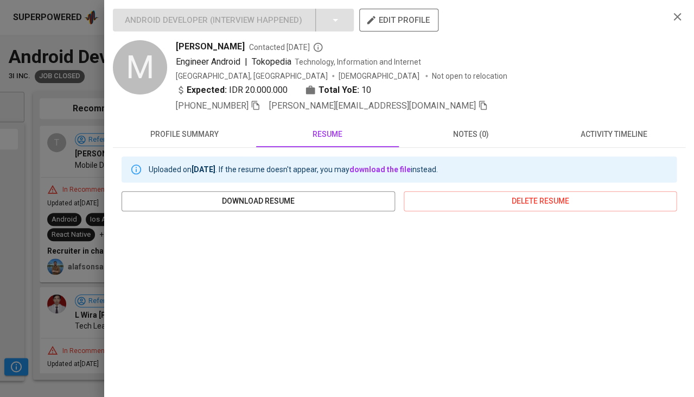
click at [58, 148] on div at bounding box center [347, 198] width 694 height 397
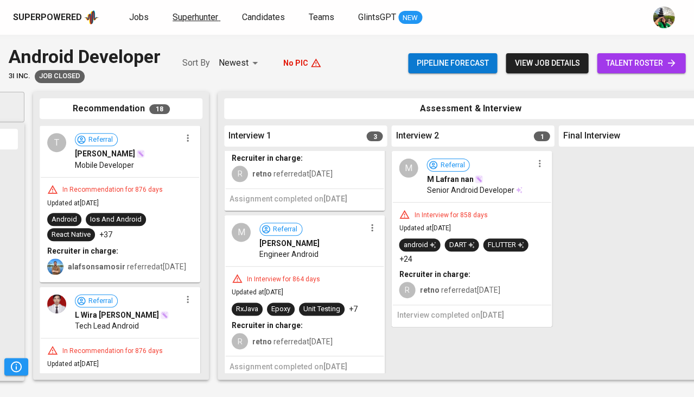
click at [184, 18] on span "Superhunter" at bounding box center [196, 17] width 46 height 10
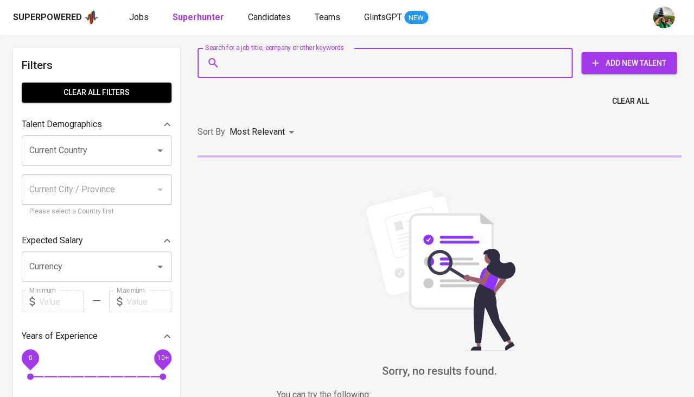
click at [284, 66] on input "Search for a job title, company or other keywords" at bounding box center [387, 63] width 327 height 21
paste input ": achmadh@outlook.com"
type input ": achmadh@outlook.com"
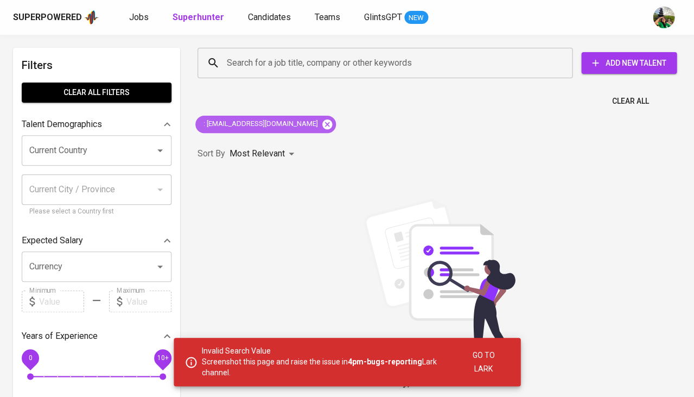
click at [322, 120] on icon at bounding box center [327, 124] width 10 height 10
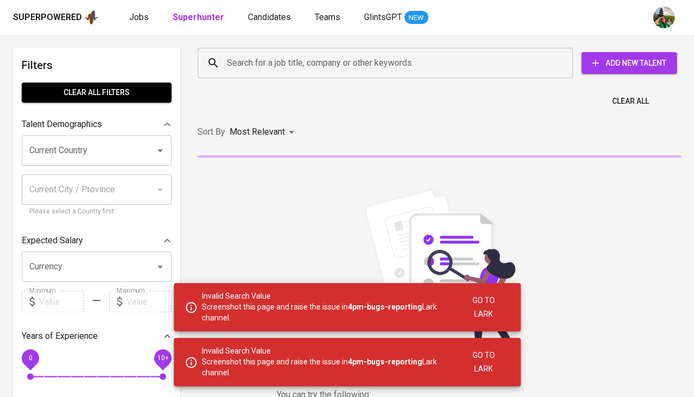
click at [270, 61] on input "Search for a job title, company or other keywords" at bounding box center [387, 63] width 327 height 21
paste input ": achmadh@outlook.com"
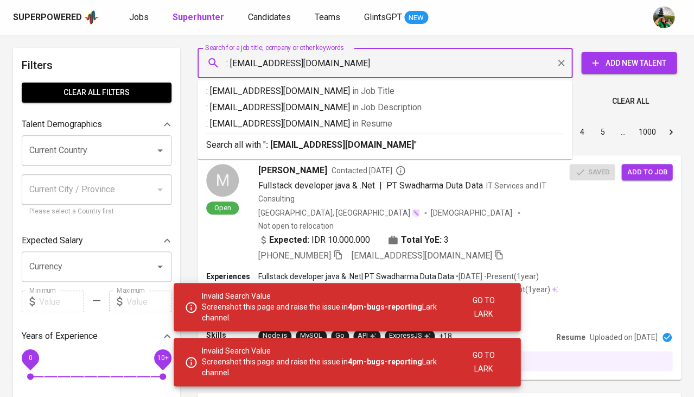
click at [229, 63] on input ": achmadh@outlook.com" at bounding box center [387, 63] width 327 height 21
type input "achmadh@outlook.com"
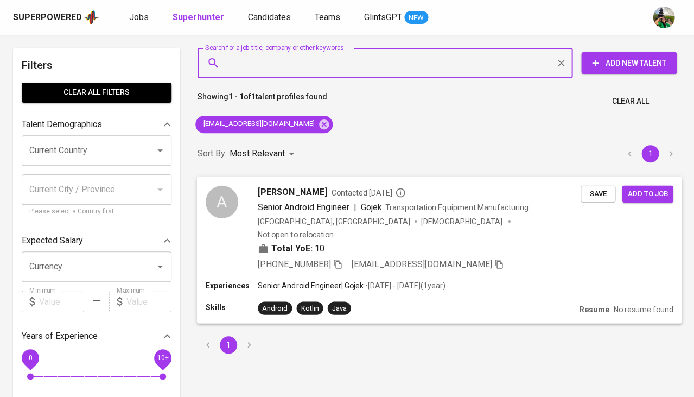
click at [593, 194] on span "Save" at bounding box center [598, 193] width 24 height 12
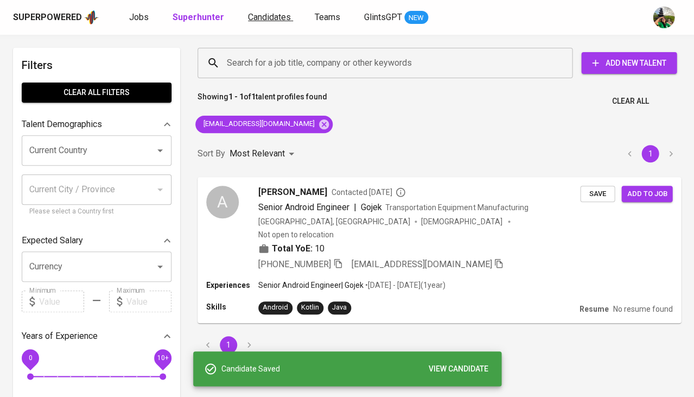
click at [259, 21] on span "Candidates" at bounding box center [269, 17] width 43 height 10
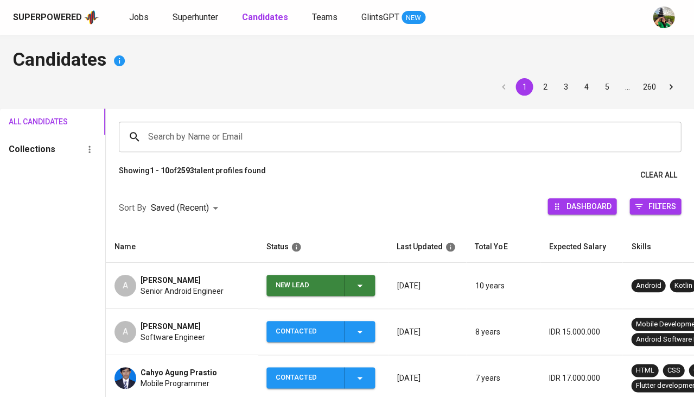
click at [368, 287] on span "New Lead" at bounding box center [321, 285] width 100 height 21
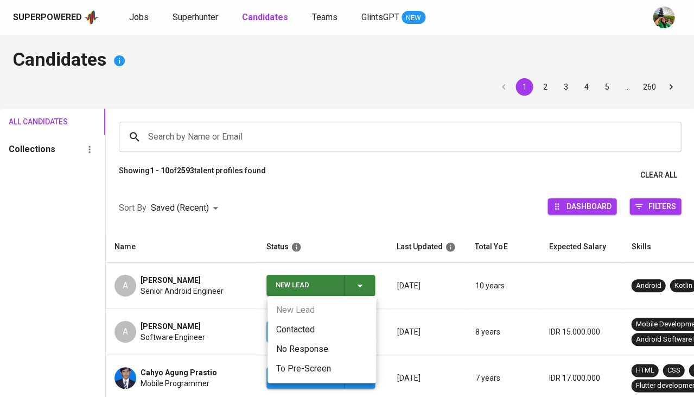
click at [293, 325] on li "Contacted" at bounding box center [321, 330] width 109 height 20
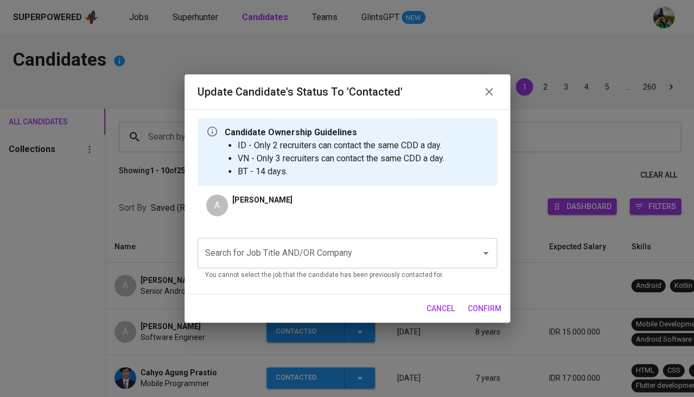
click at [272, 253] on input "Search for Job Title AND/OR Company" at bounding box center [331, 253] width 259 height 21
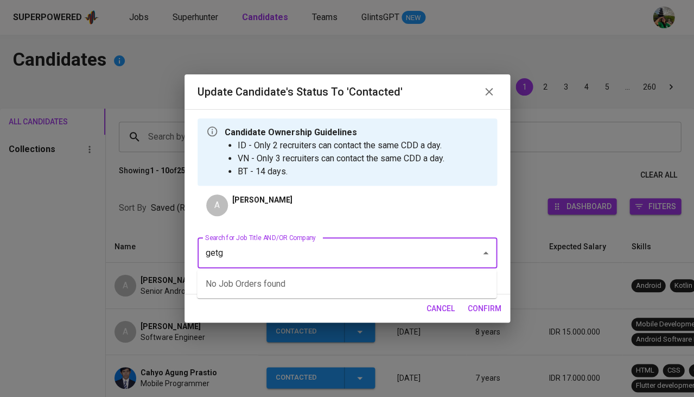
type input "getgo"
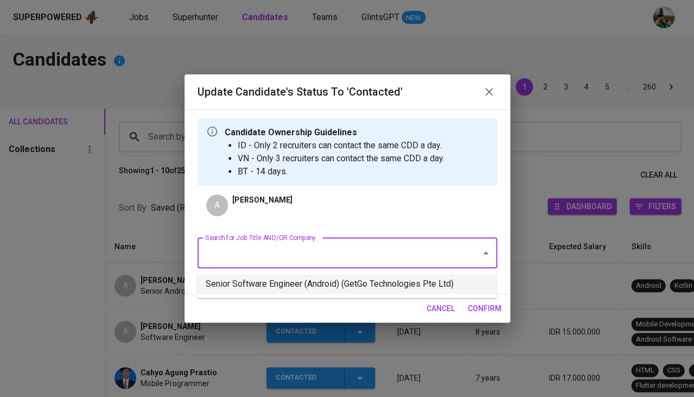
click at [283, 287] on li "Senior Software Engineer (Android) (GetGo Technologies Pte Ltd)" at bounding box center [346, 284] width 299 height 20
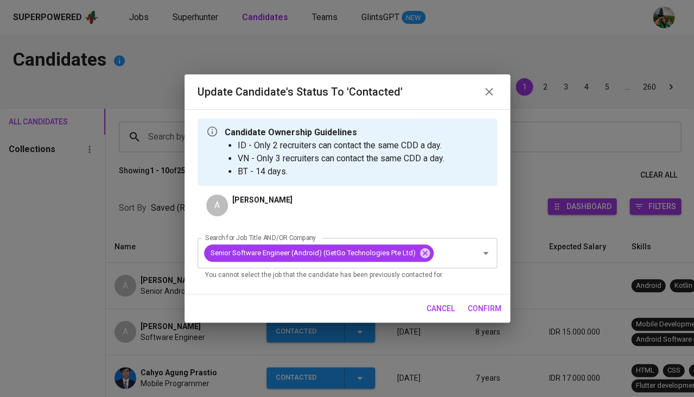
click at [475, 305] on span "confirm" at bounding box center [485, 309] width 34 height 14
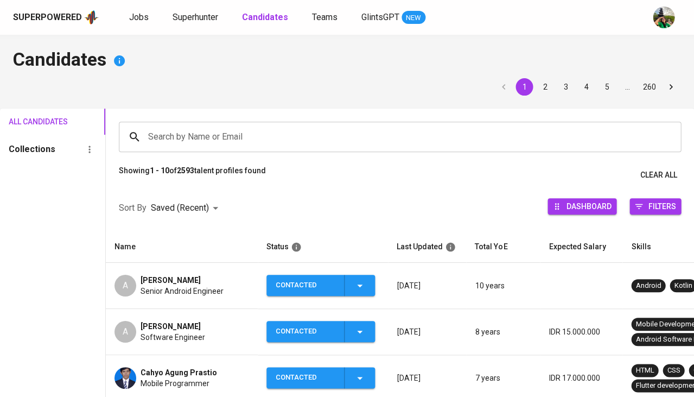
click at [217, 285] on span "Senior Android Engineer" at bounding box center [182, 290] width 83 height 11
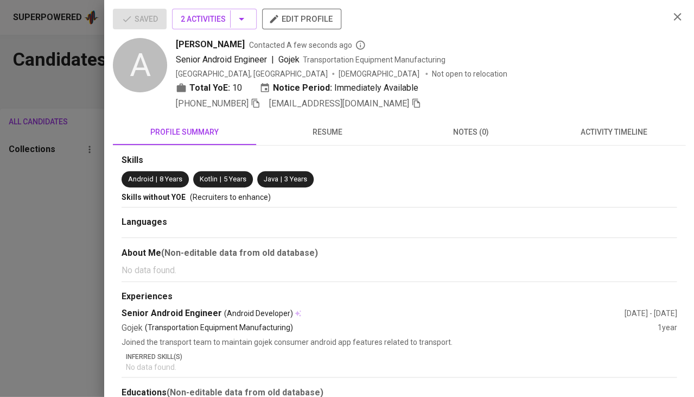
click at [597, 127] on span "activity timeline" at bounding box center [614, 132] width 130 height 14
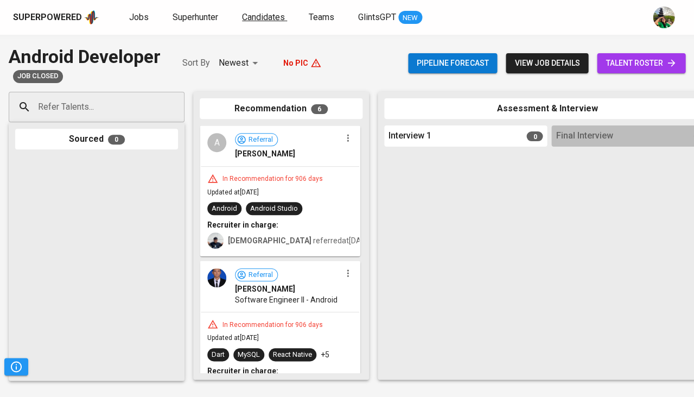
click at [262, 20] on span "Candidates" at bounding box center [263, 17] width 43 height 10
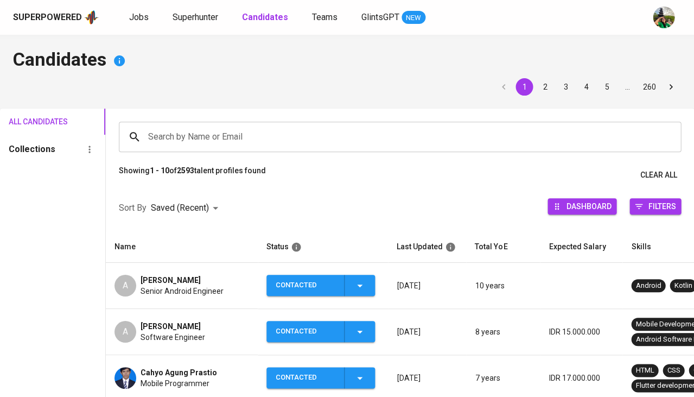
click at [182, 131] on input "Search by Name or Email" at bounding box center [402, 136] width 514 height 21
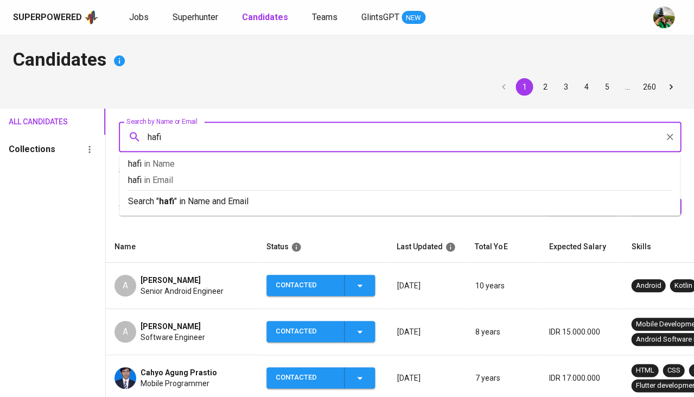
type input "hafid"
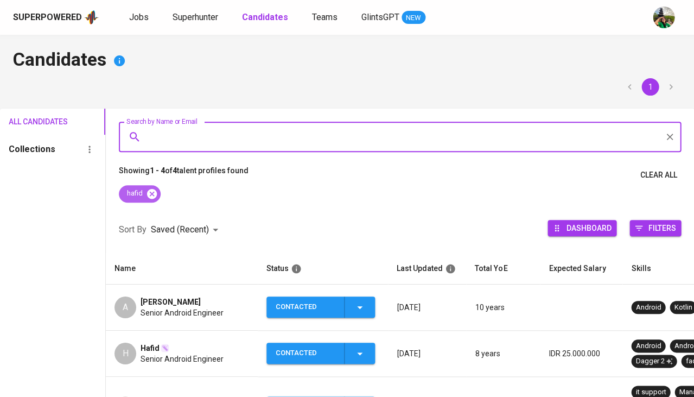
click at [153, 192] on icon at bounding box center [152, 194] width 12 height 12
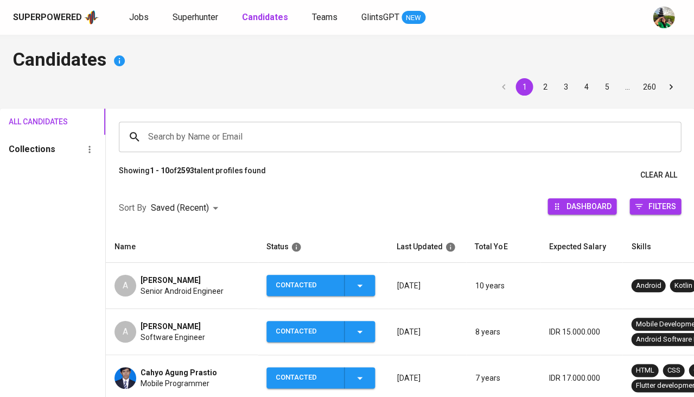
click at [183, 282] on span "[PERSON_NAME]" at bounding box center [171, 280] width 60 height 11
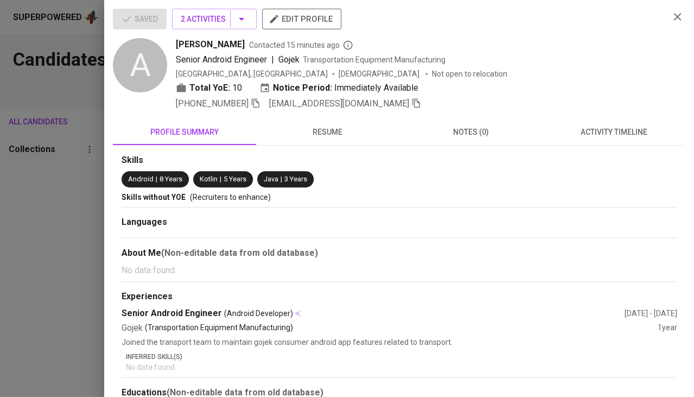
click at [614, 126] on span "activity timeline" at bounding box center [614, 132] width 130 height 14
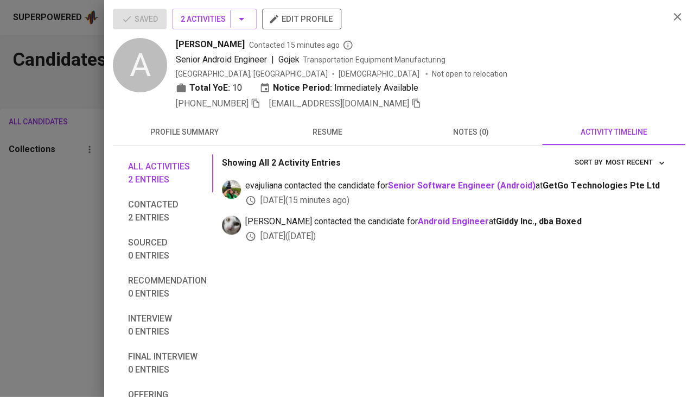
click at [25, 226] on div at bounding box center [347, 198] width 694 height 397
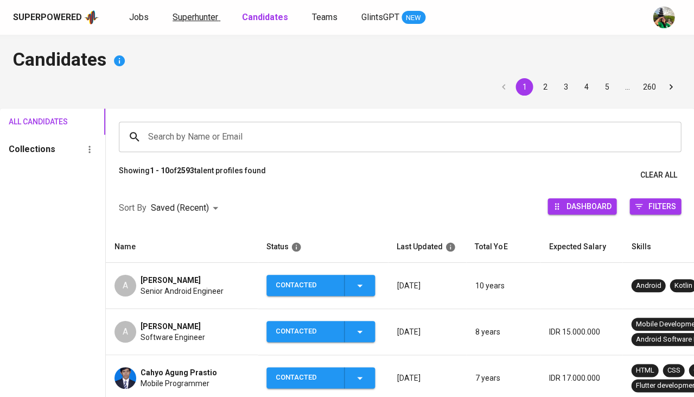
click at [193, 20] on span "Superhunter" at bounding box center [196, 17] width 46 height 10
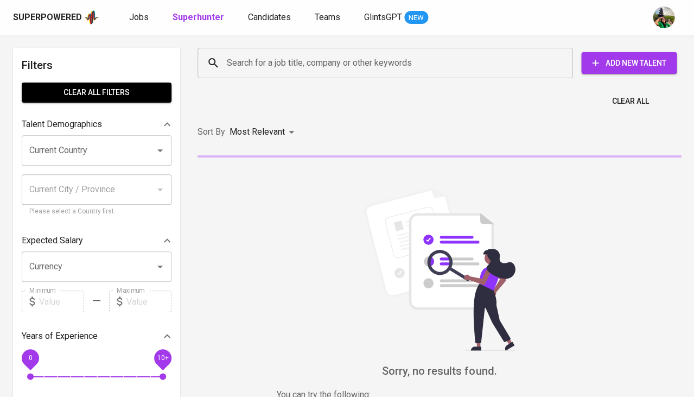
click at [256, 58] on input "Search for a job title, company or other keywords" at bounding box center [387, 63] width 327 height 21
paste input "[EMAIL_ADDRESS][DOMAIN_NAME] E"
type input "[EMAIL_ADDRESS][DOMAIN_NAME] E"
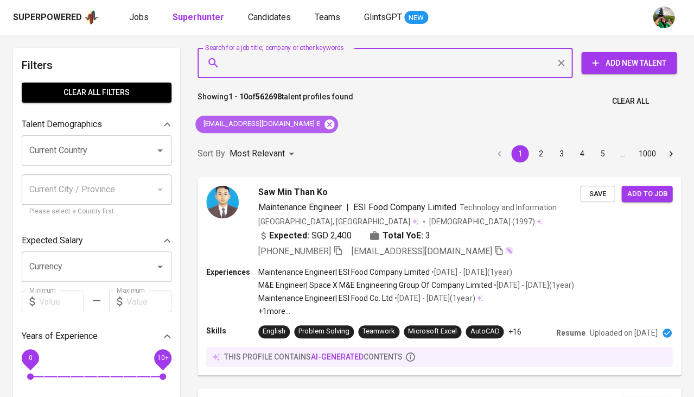
click at [323, 129] on icon at bounding box center [329, 124] width 12 height 12
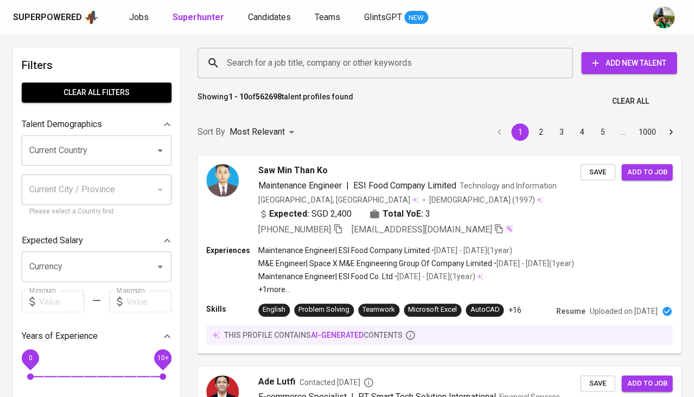
click at [260, 68] on input "Search for a job title, company or other keywords" at bounding box center [387, 63] width 327 height 21
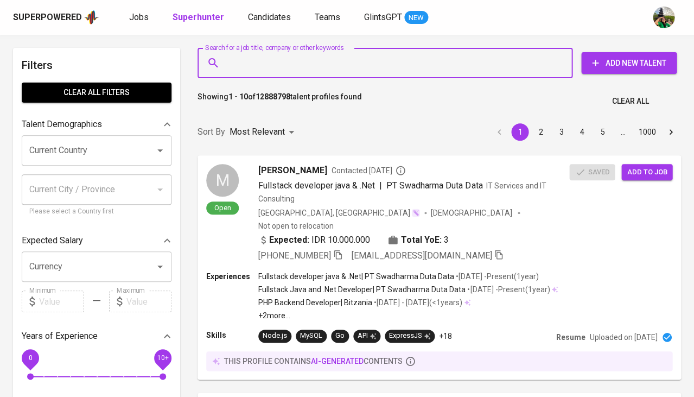
paste input "[EMAIL_ADDRESS][DOMAIN_NAME] E"
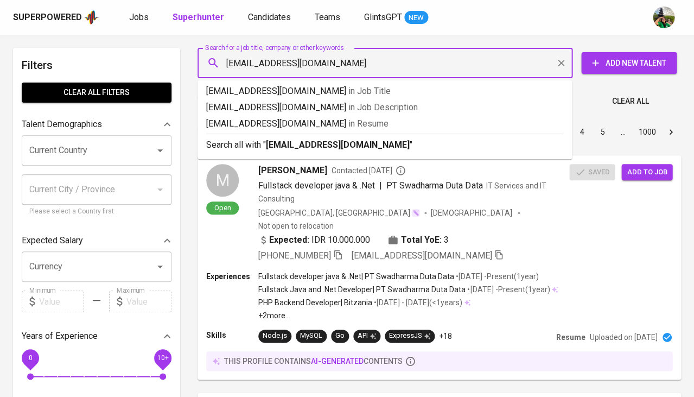
type input "[EMAIL_ADDRESS][DOMAIN_NAME]"
click at [318, 144] on b "[EMAIL_ADDRESS][DOMAIN_NAME]" at bounding box center [338, 144] width 144 height 10
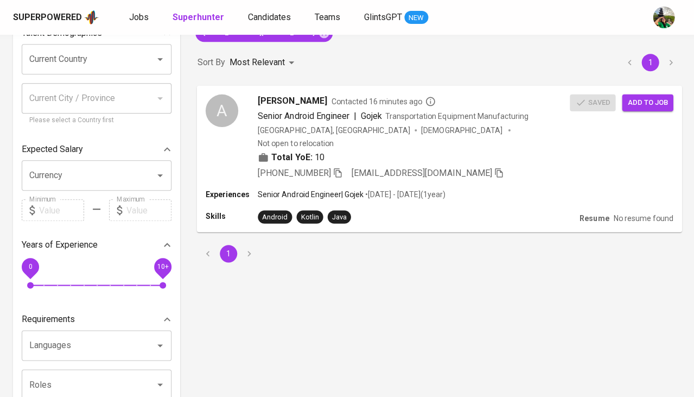
scroll to position [92, 0]
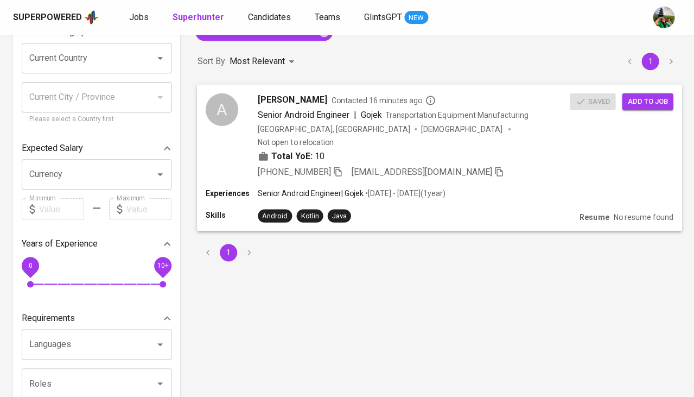
click at [651, 101] on span "Add to job" at bounding box center [647, 101] width 40 height 12
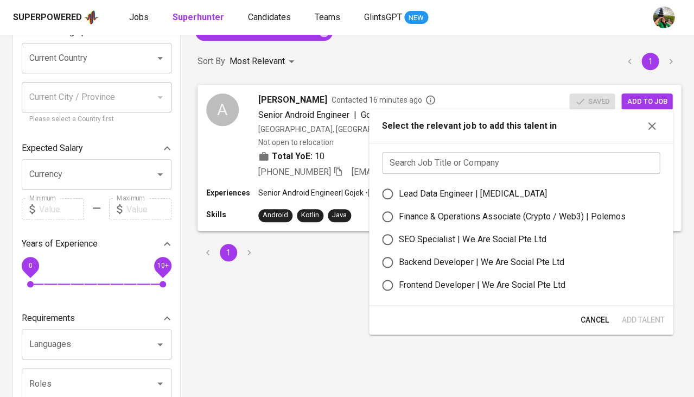
click at [453, 162] on input "text" at bounding box center [521, 163] width 278 height 22
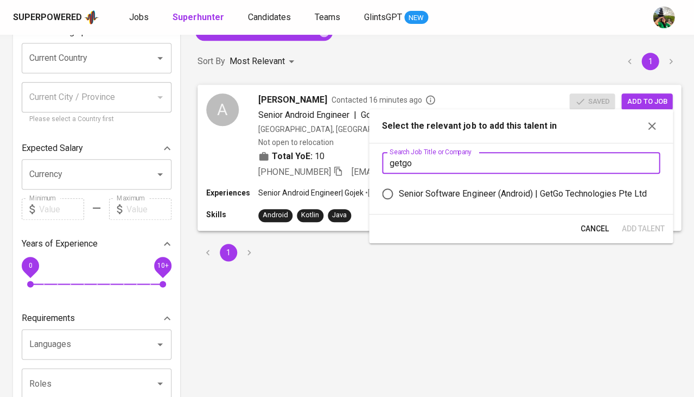
type input "getgo"
click at [528, 188] on div "Senior Software Engineer (Android) | GetGo Technologies Pte Ltd" at bounding box center [522, 193] width 247 height 13
click at [399, 188] on input "Senior Software Engineer (Android) | GetGo Technologies Pte Ltd" at bounding box center [387, 193] width 23 height 23
radio input "true"
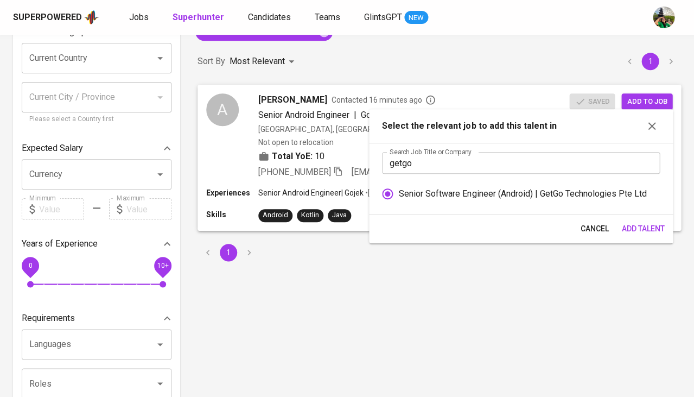
click at [643, 227] on span "Add Talent" at bounding box center [642, 229] width 43 height 14
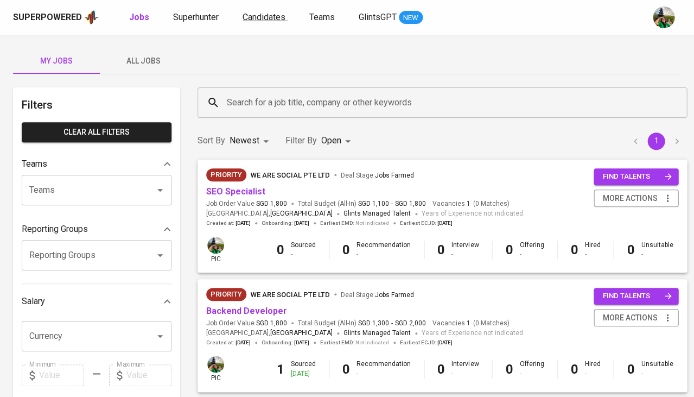
click at [250, 17] on span "Candidates" at bounding box center [264, 17] width 43 height 10
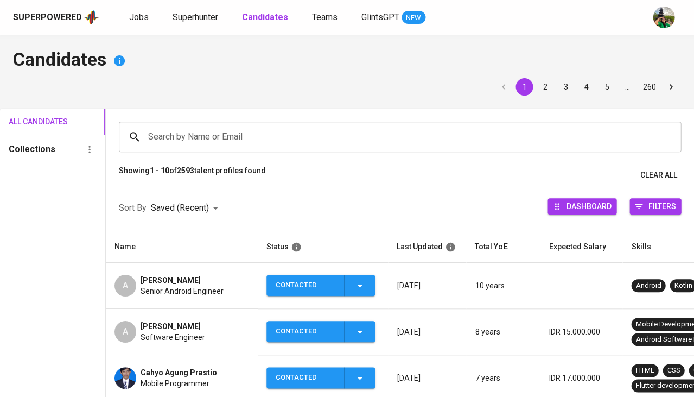
click at [206, 137] on input "Search by Name or Email" at bounding box center [402, 136] width 514 height 21
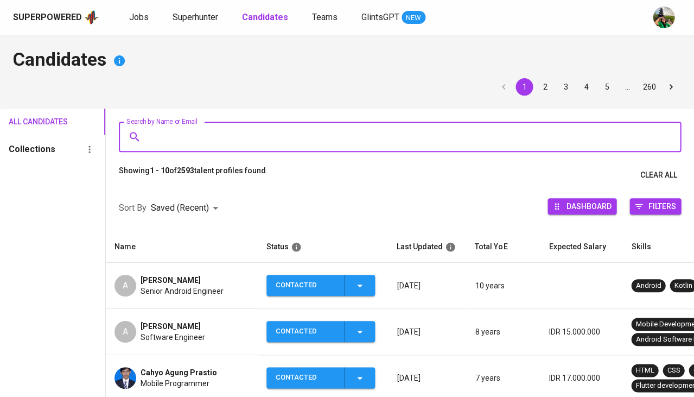
paste input "[EMAIL_ADDRESS][DOMAIN_NAME]"
type input "[EMAIL_ADDRESS][DOMAIN_NAME]"
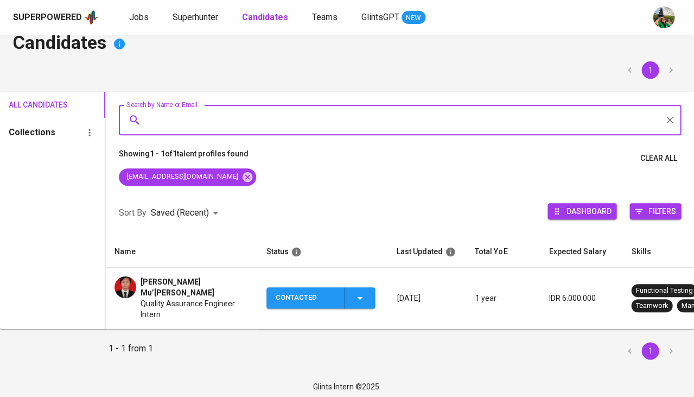
scroll to position [16, 0]
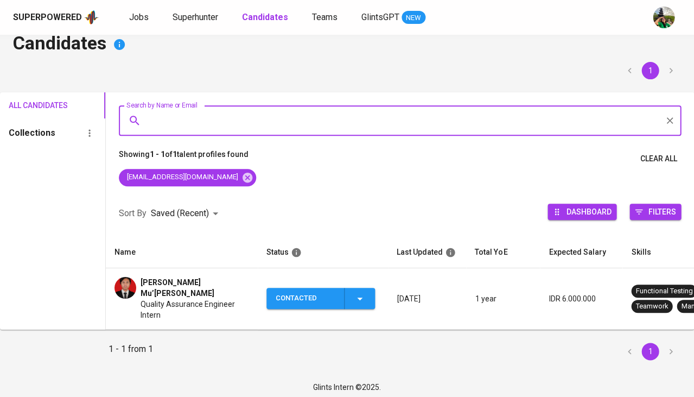
click at [208, 298] on span "Quality Assurance Engineer Intern" at bounding box center [195, 309] width 109 height 22
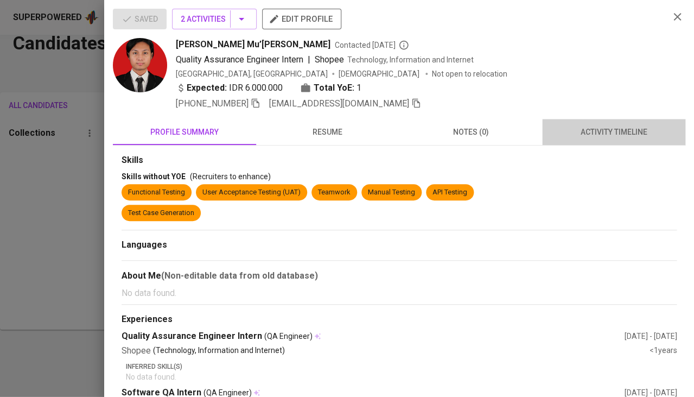
click at [616, 135] on span "activity timeline" at bounding box center [614, 132] width 130 height 14
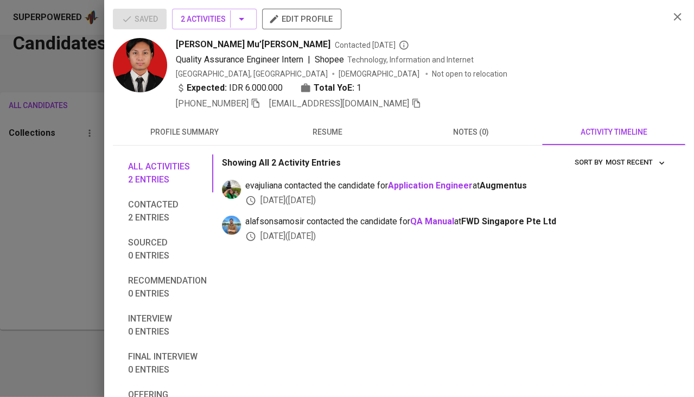
click at [32, 205] on div at bounding box center [347, 198] width 694 height 397
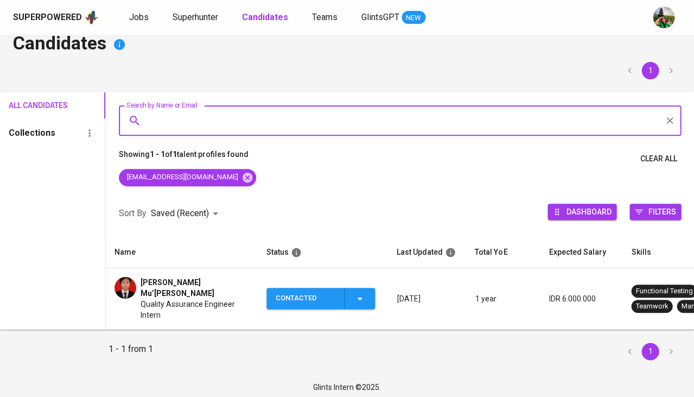
click at [170, 298] on span "Quality Assurance Engineer Intern" at bounding box center [195, 309] width 109 height 22
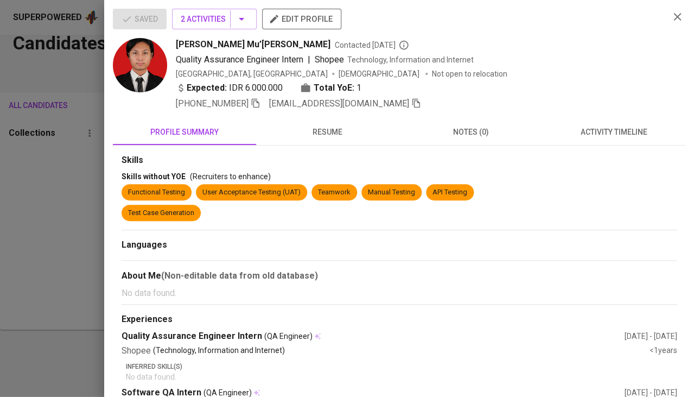
click at [411, 102] on icon "button" at bounding box center [416, 103] width 10 height 10
click at [74, 213] on div at bounding box center [347, 198] width 694 height 397
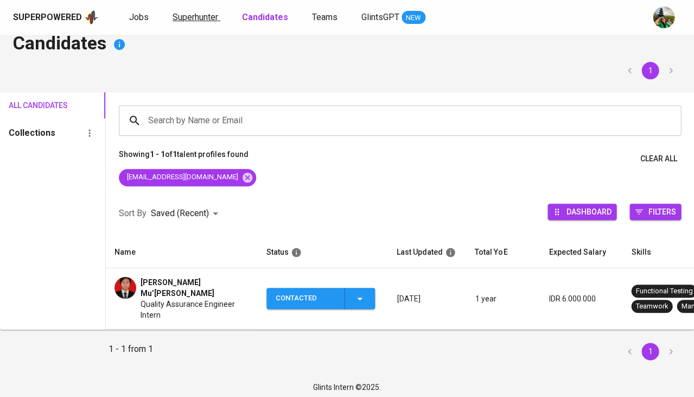
click at [213, 18] on span "Superhunter" at bounding box center [196, 17] width 46 height 10
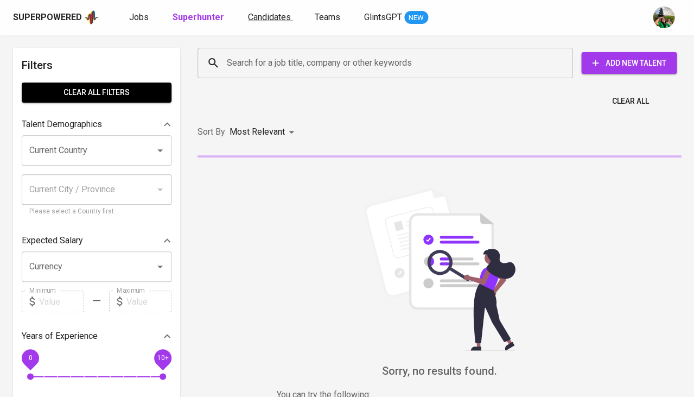
click at [273, 17] on span "Candidates" at bounding box center [269, 17] width 43 height 10
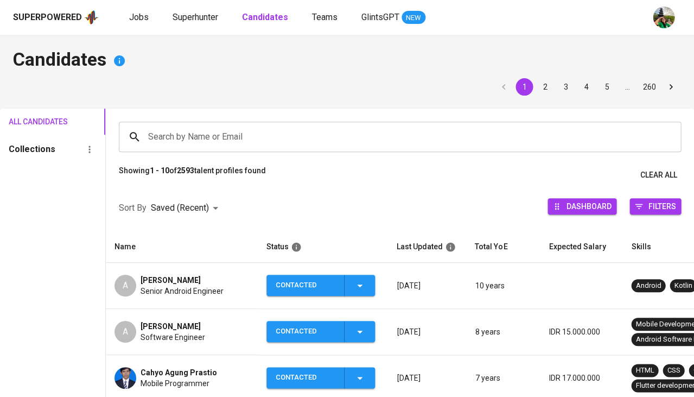
click at [192, 141] on input "Search by Name or Email" at bounding box center [402, 136] width 514 height 21
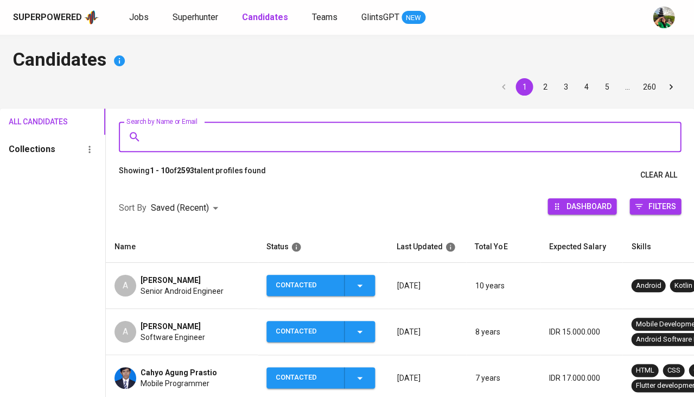
paste input "naufalmuazzin@gmail.com"
type input "naufalmuazzin@gmail.com"
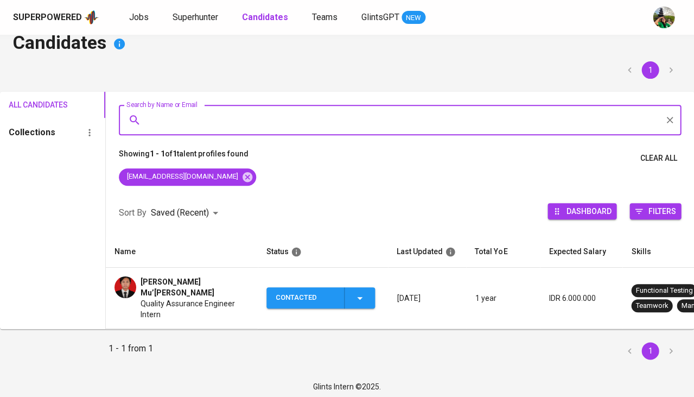
scroll to position [16, 0]
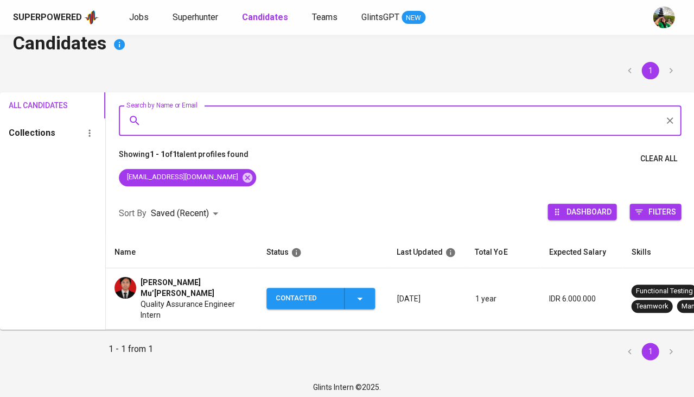
click at [350, 289] on div "Contacted" at bounding box center [321, 298] width 91 height 21
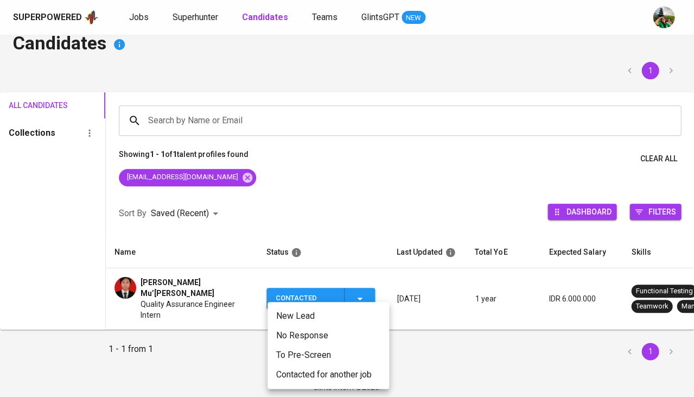
click at [400, 203] on div at bounding box center [347, 198] width 694 height 397
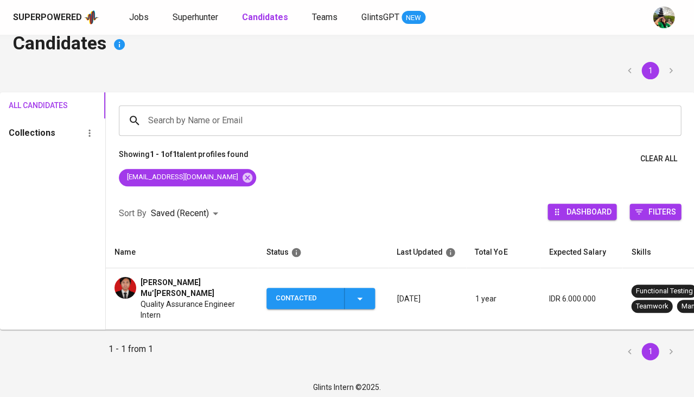
click at [371, 292] on span "Contacted" at bounding box center [321, 298] width 100 height 21
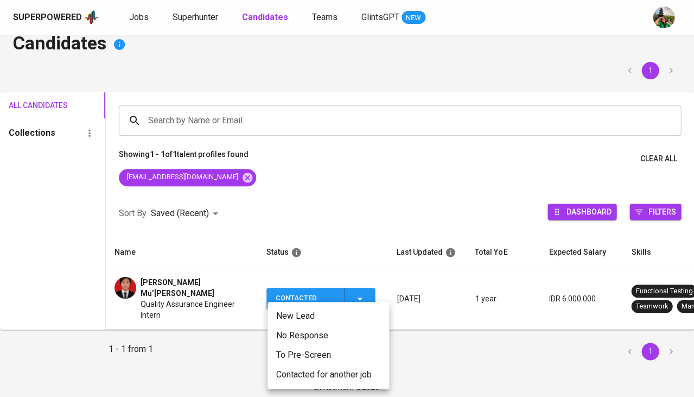
click at [316, 376] on li "Contacted for another job" at bounding box center [328, 375] width 122 height 20
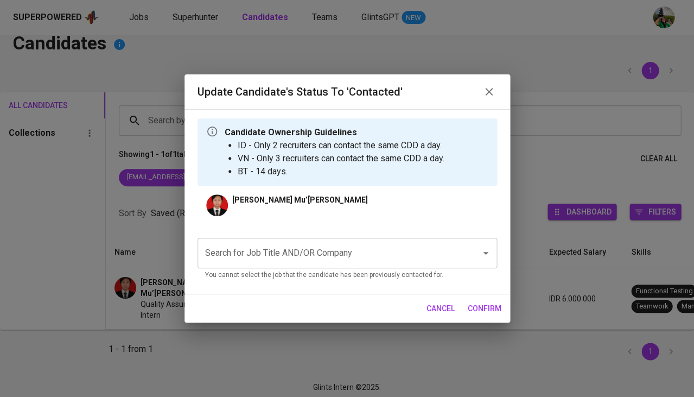
click at [309, 255] on input "Search for Job Title AND/OR Company" at bounding box center [331, 253] width 259 height 21
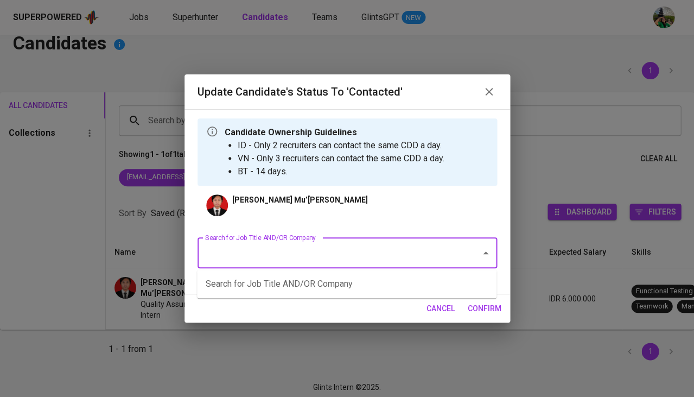
type input "d"
type input "eli"
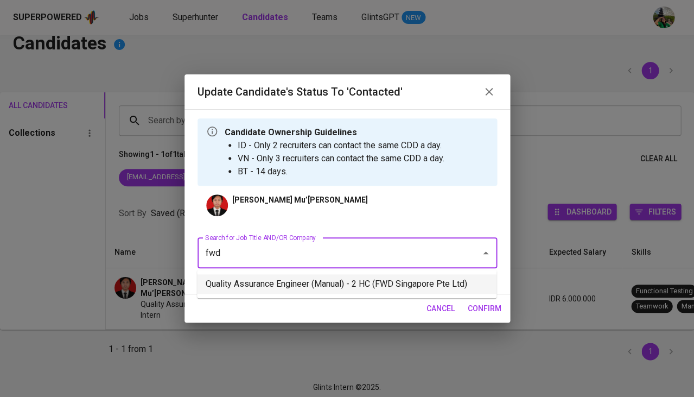
click at [278, 283] on li "Quality Assurance Engineer (Manual) - 2 HC (FWD Singapore Pte Ltd)" at bounding box center [346, 284] width 299 height 20
type input "fwd"
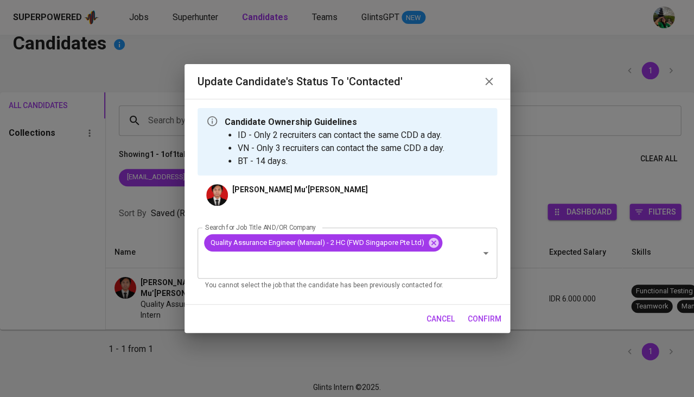
click at [499, 315] on span "confirm" at bounding box center [485, 319] width 34 height 14
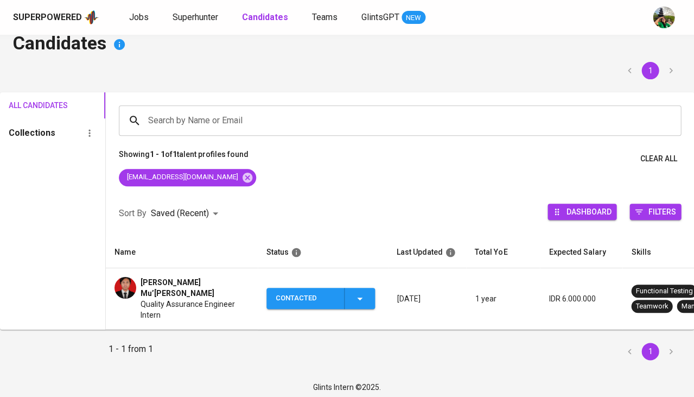
click at [173, 278] on span "Muhamad Naufal Mu’azzi" at bounding box center [195, 288] width 109 height 22
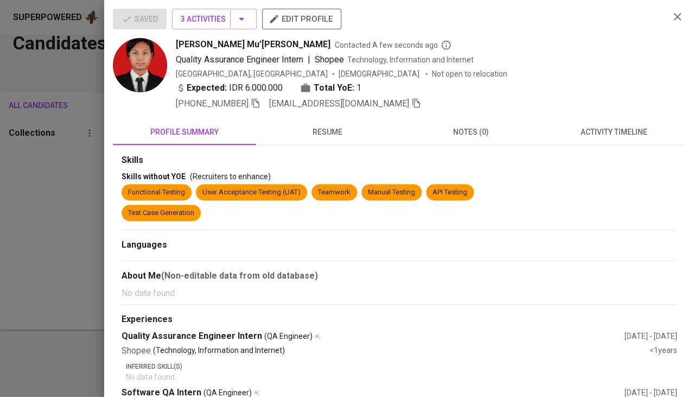
click at [343, 131] on span "resume" at bounding box center [328, 132] width 130 height 14
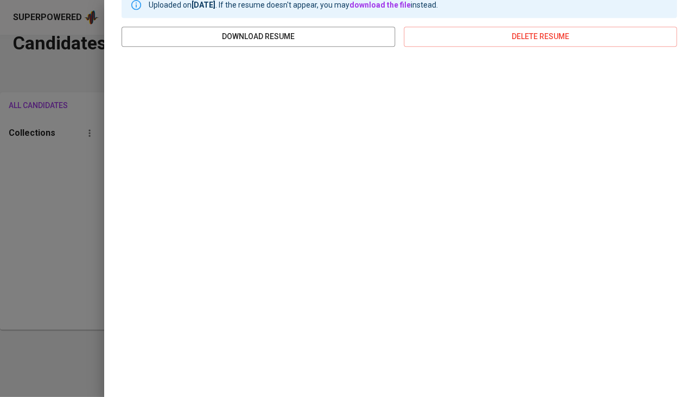
scroll to position [162, 0]
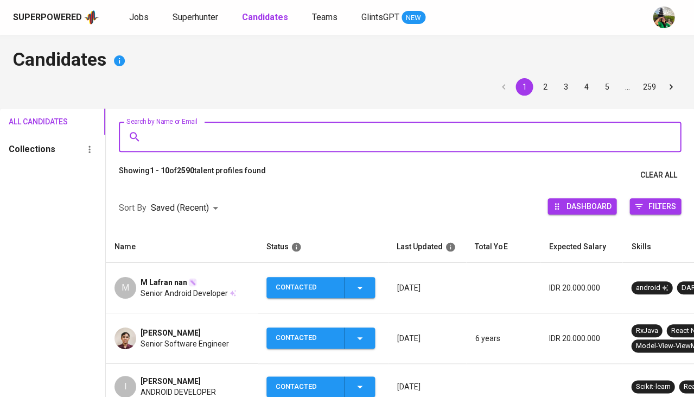
click at [244, 131] on input "Search by Name or Email" at bounding box center [402, 136] width 514 height 21
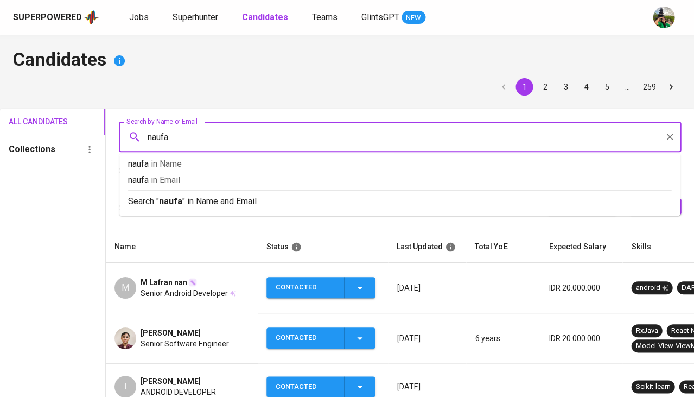
type input "naufal"
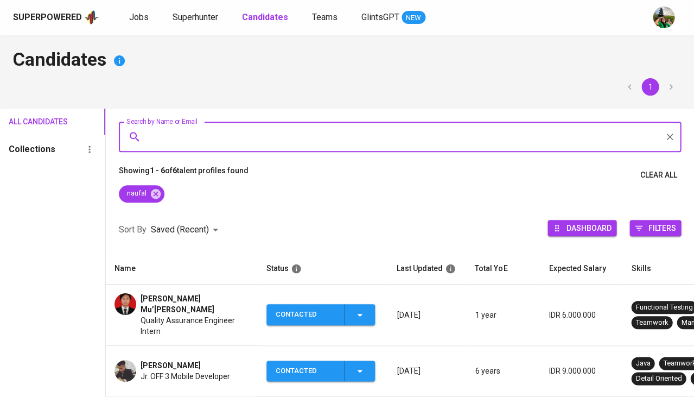
click at [158, 298] on span "[PERSON_NAME] Mu’[PERSON_NAME]" at bounding box center [195, 304] width 109 height 22
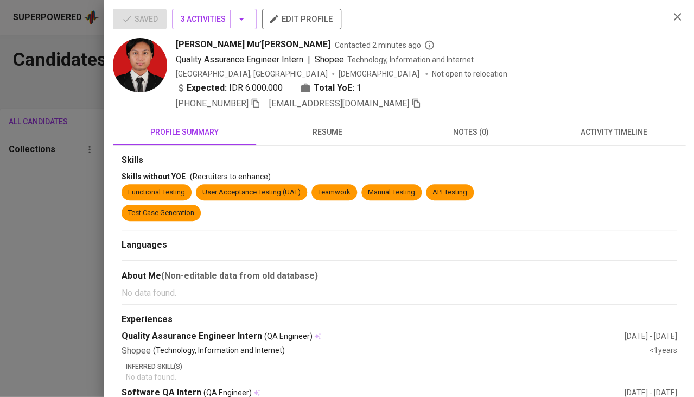
click at [411, 101] on icon "button" at bounding box center [416, 103] width 10 height 10
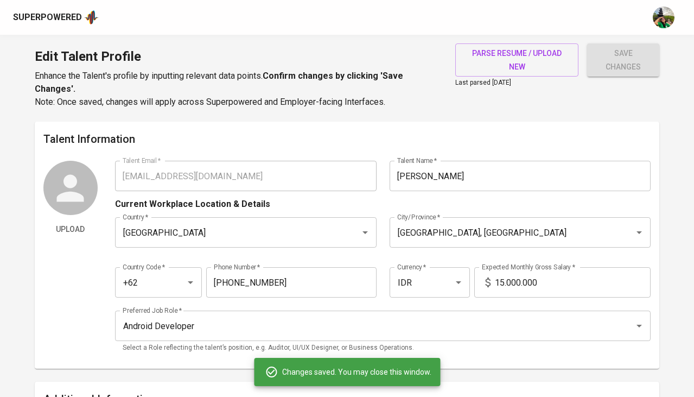
scroll to position [2139, 0]
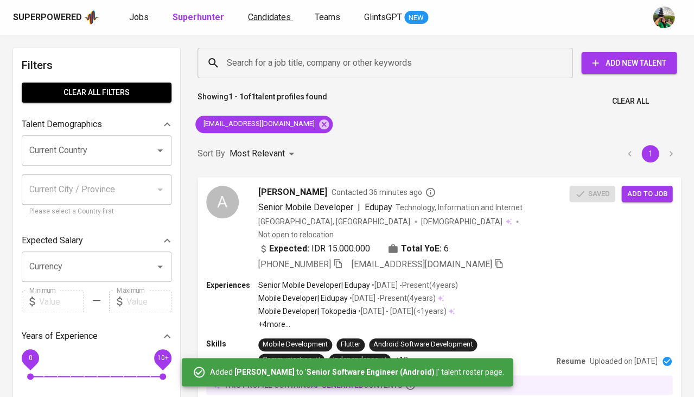
click at [267, 18] on span "Candidates" at bounding box center [269, 17] width 43 height 10
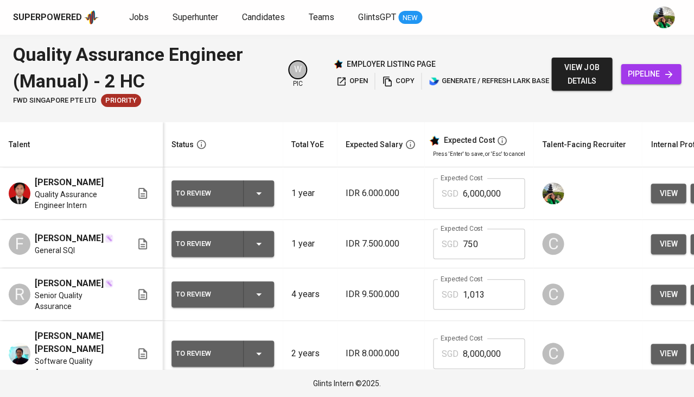
drag, startPoint x: 71, startPoint y: 196, endPoint x: 34, endPoint y: 181, distance: 40.1
click at [34, 181] on div "Muhamad Naufal Mu’azzi Quality Assurance Engineer Intern" at bounding box center [70, 193] width 123 height 35
copy span "Muhamad Naufal Mu’azzi"
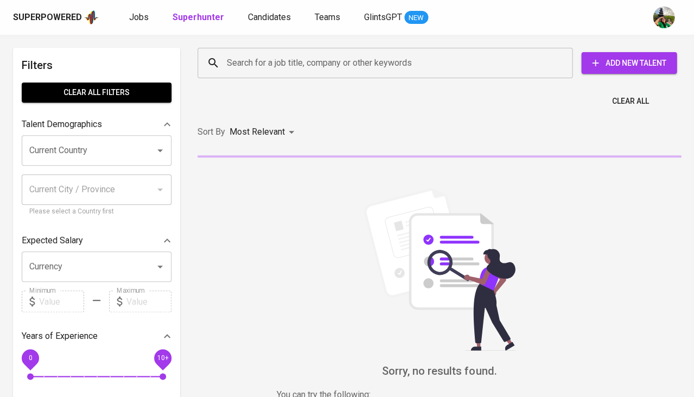
click at [254, 64] on input "Search for a job title, company or other keywords" at bounding box center [387, 63] width 327 height 21
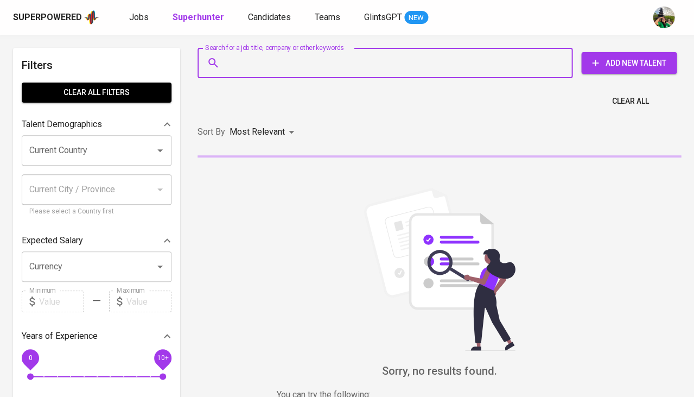
paste input "[EMAIL_ADDRESS][DOMAIN_NAME]"
type input "[EMAIL_ADDRESS][DOMAIN_NAME]"
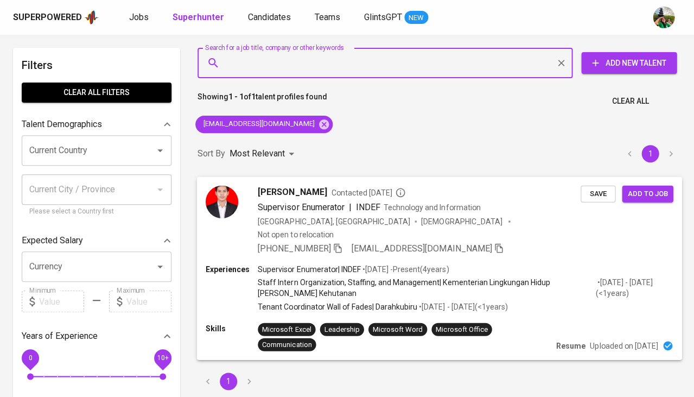
click at [601, 191] on span "Save" at bounding box center [598, 193] width 24 height 12
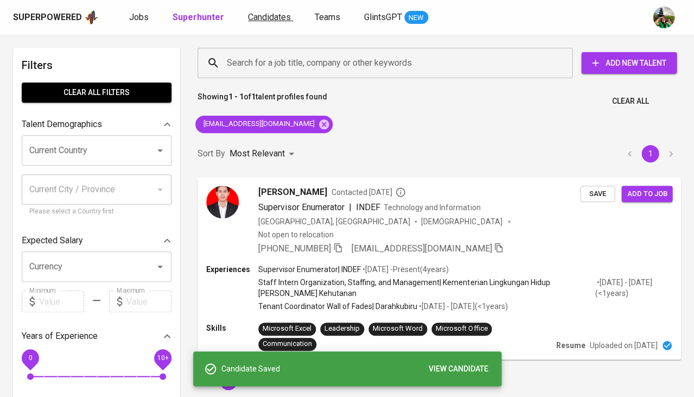
click at [269, 18] on span "Candidates" at bounding box center [269, 17] width 43 height 10
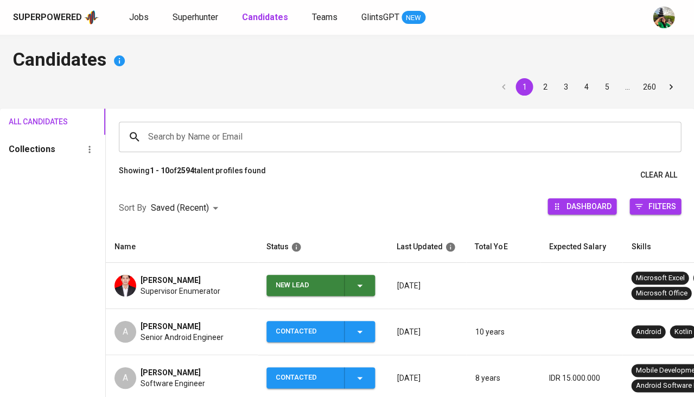
click at [363, 285] on icon "button" at bounding box center [359, 285] width 13 height 13
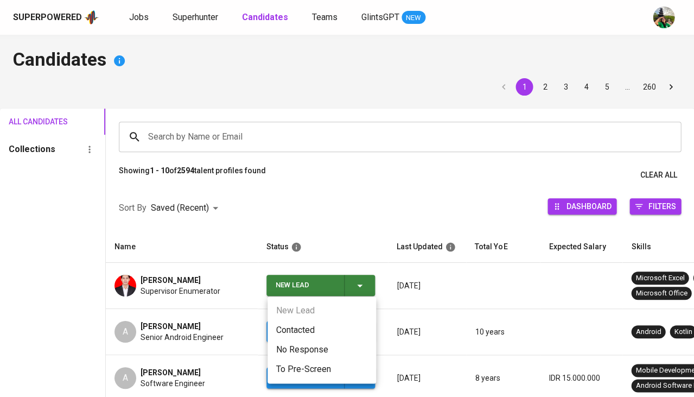
click at [299, 331] on li "Contacted" at bounding box center [321, 330] width 109 height 20
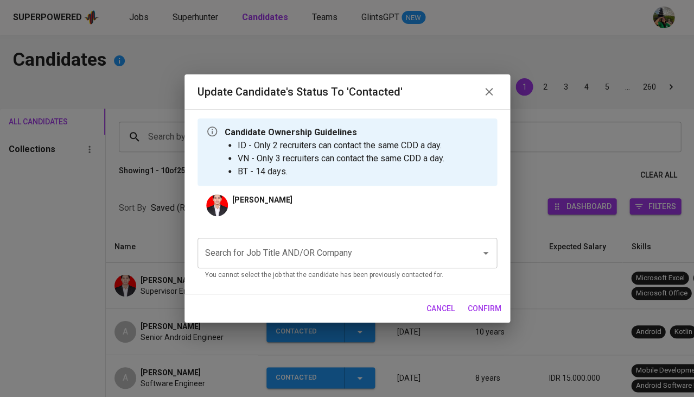
click at [298, 250] on input "Search for Job Title AND/OR Company" at bounding box center [331, 253] width 259 height 21
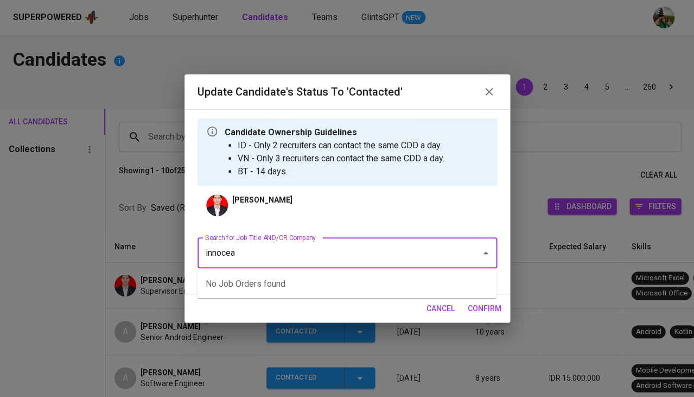
type input "innocean"
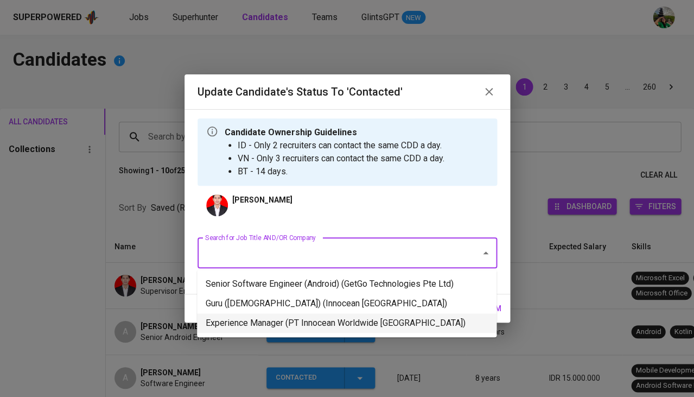
click at [315, 322] on li "Experience Manager (PT Innocean Worldwide Indonesia)" at bounding box center [346, 323] width 299 height 20
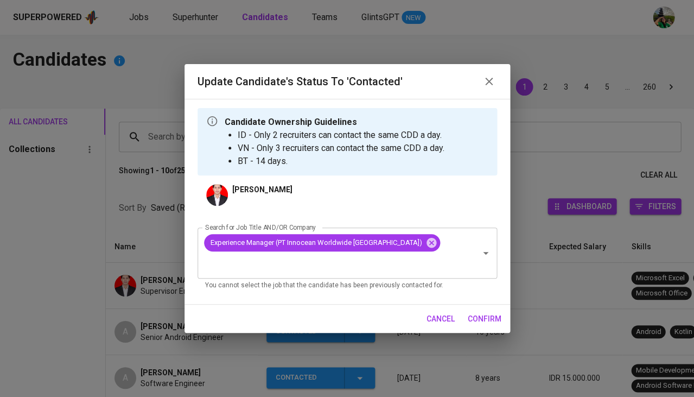
click at [481, 312] on span "confirm" at bounding box center [485, 319] width 34 height 14
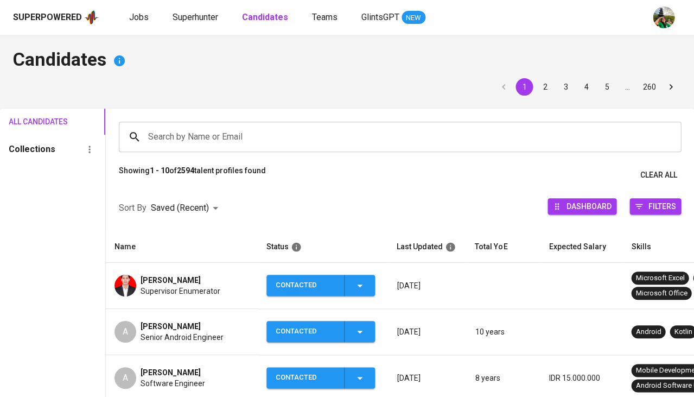
click at [155, 281] on span "[PERSON_NAME]" at bounding box center [171, 280] width 60 height 11
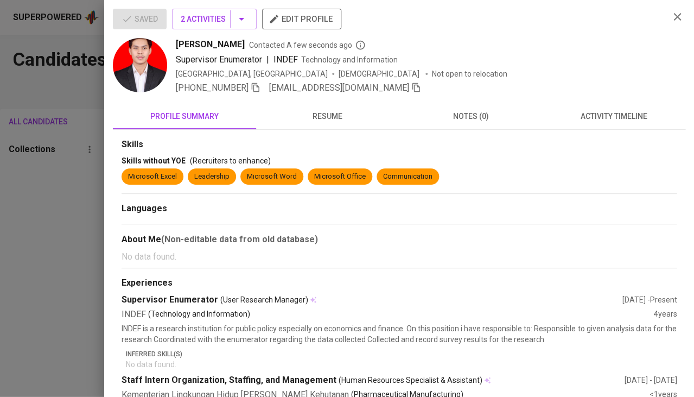
click at [255, 92] on span at bounding box center [256, 87] width 10 height 10
click at [258, 90] on icon "button" at bounding box center [256, 87] width 10 height 10
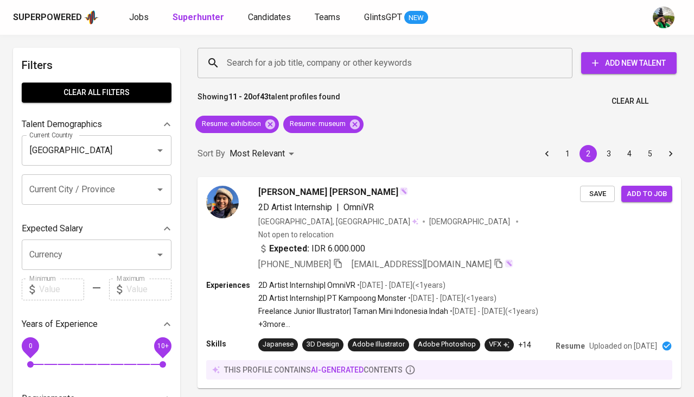
scroll to position [2021, 0]
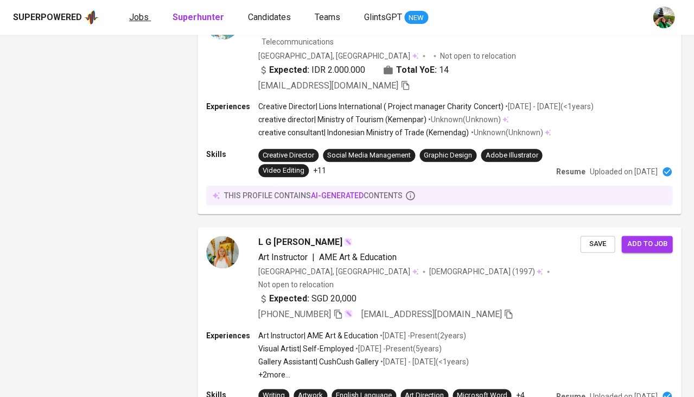
click at [142, 20] on span "Jobs" at bounding box center [139, 17] width 20 height 10
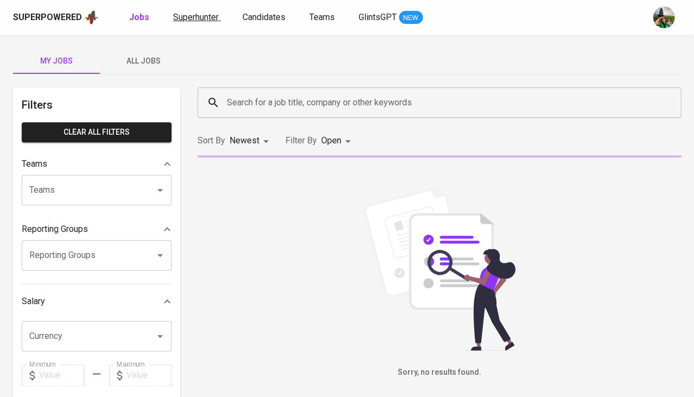
click at [208, 20] on span "Superhunter" at bounding box center [196, 17] width 46 height 10
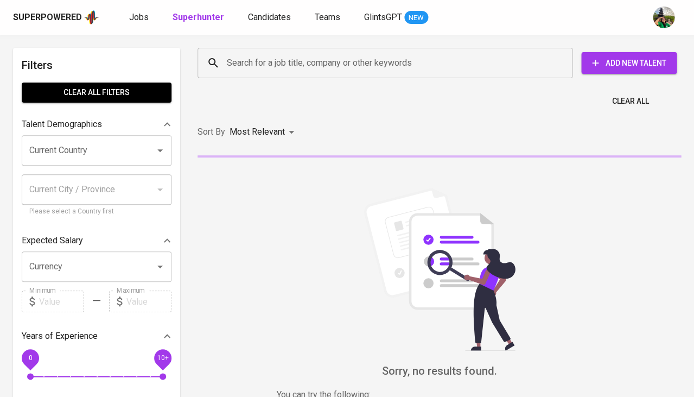
click at [252, 65] on input "Search for a job title, company or other keywords" at bounding box center [387, 63] width 327 height 21
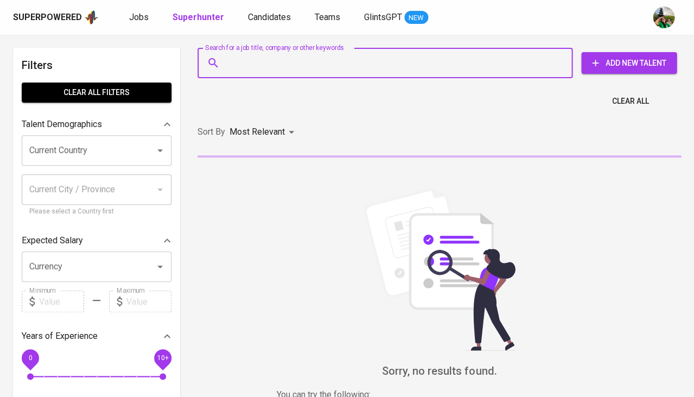
paste input "[EMAIL_ADDRESS][DOMAIN_NAME]"
type input "[EMAIL_ADDRESS][DOMAIN_NAME]"
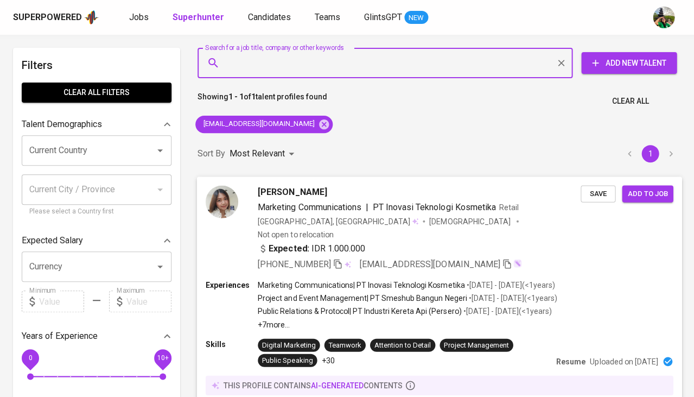
click at [597, 193] on span "Save" at bounding box center [598, 193] width 24 height 12
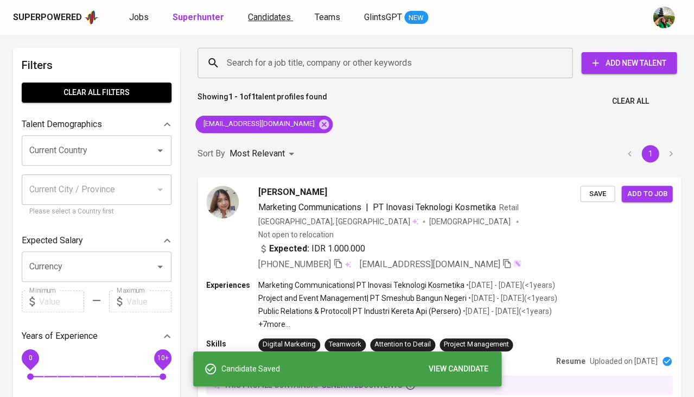
click at [267, 16] on span "Candidates" at bounding box center [269, 17] width 43 height 10
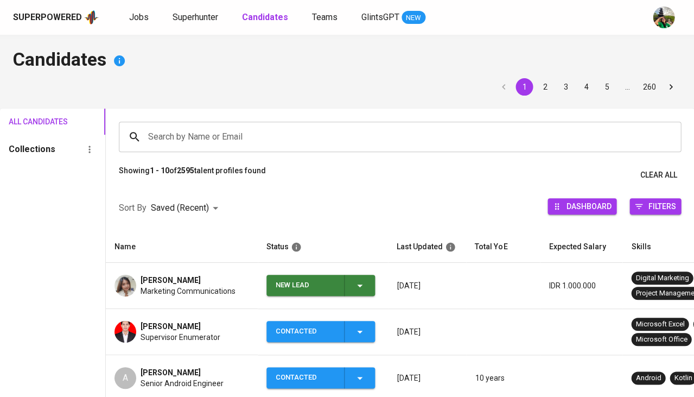
click at [373, 289] on button "New Lead" at bounding box center [320, 285] width 109 height 21
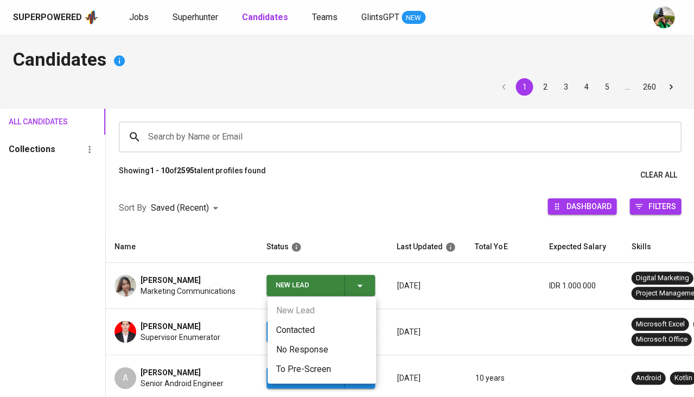
click at [331, 330] on li "Contacted" at bounding box center [321, 330] width 109 height 20
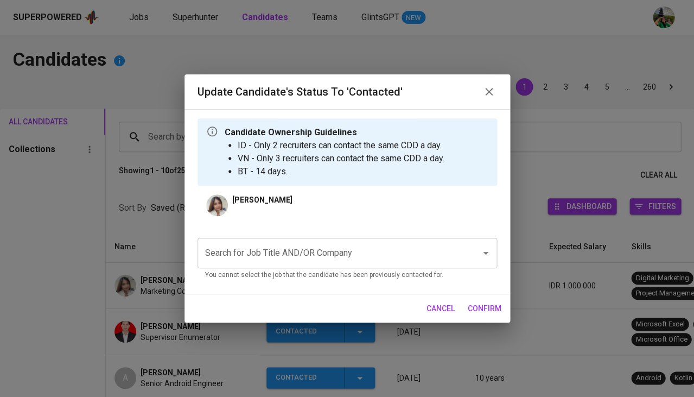
click at [279, 262] on input "Search for Job Title AND/OR Company" at bounding box center [331, 253] width 259 height 21
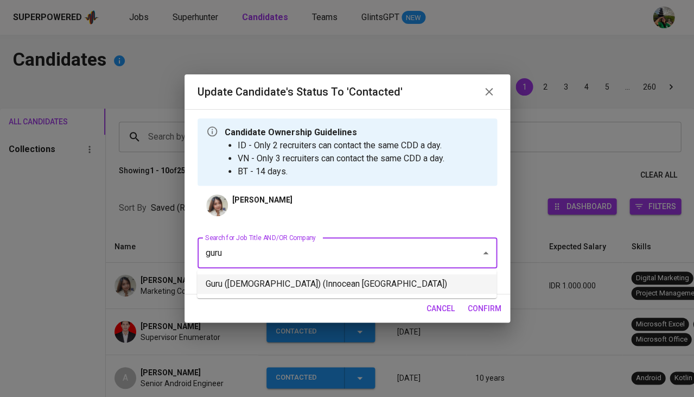
click at [304, 286] on li "Guru (Female) (Innocean Indonesia)" at bounding box center [346, 284] width 299 height 20
type input "guru"
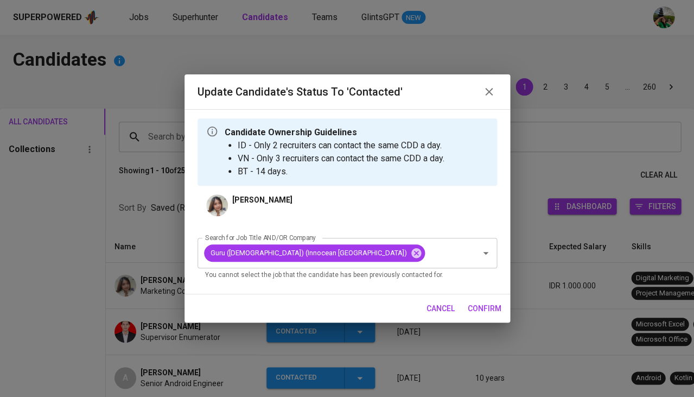
click at [490, 305] on span "confirm" at bounding box center [485, 309] width 34 height 14
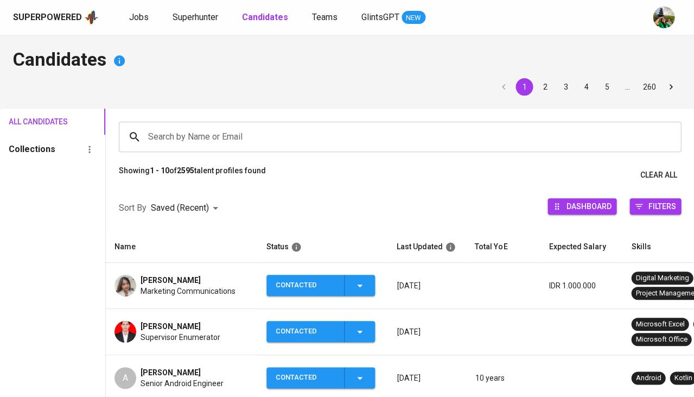
click at [195, 276] on span "Abigail Fedora Ondine" at bounding box center [171, 280] width 60 height 11
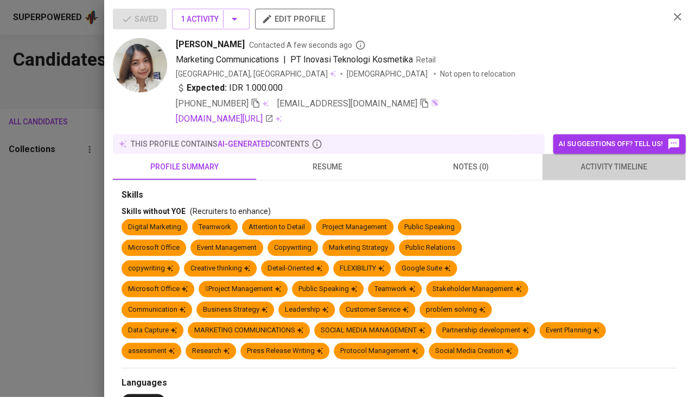
click at [592, 160] on span "activity timeline" at bounding box center [614, 167] width 130 height 14
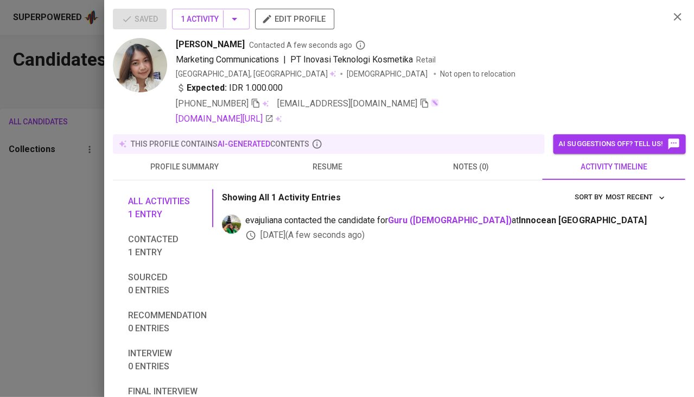
click at [321, 160] on span "resume" at bounding box center [328, 167] width 130 height 14
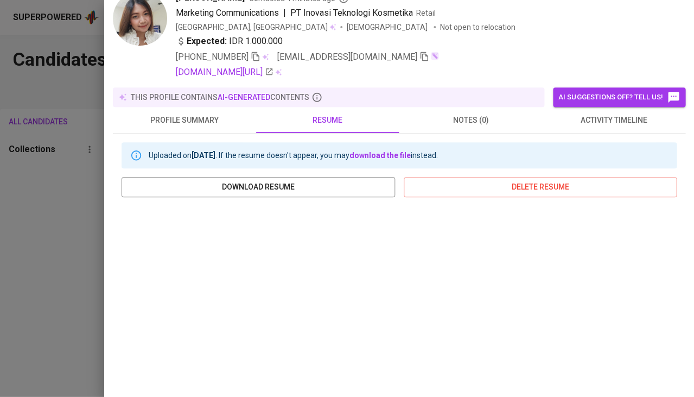
scroll to position [21, 0]
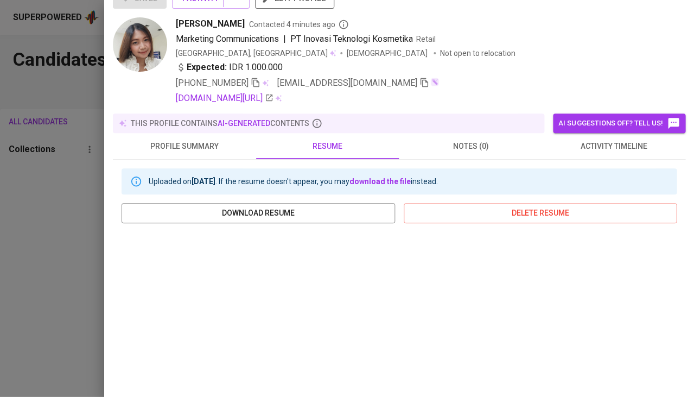
click at [72, 257] on div at bounding box center [347, 198] width 694 height 397
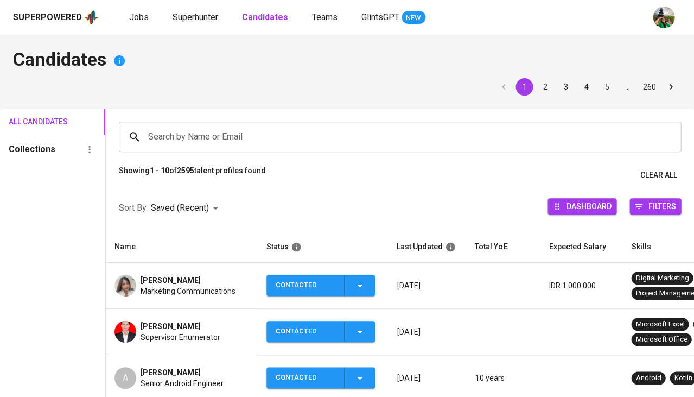
click at [192, 14] on span "Superhunter" at bounding box center [196, 17] width 46 height 10
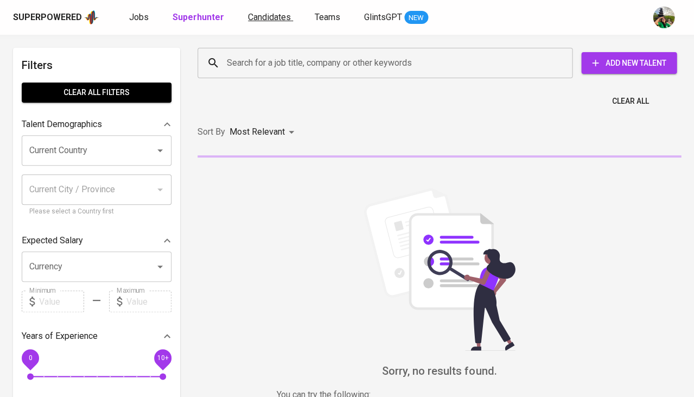
click at [272, 22] on link "Candidates" at bounding box center [270, 18] width 45 height 14
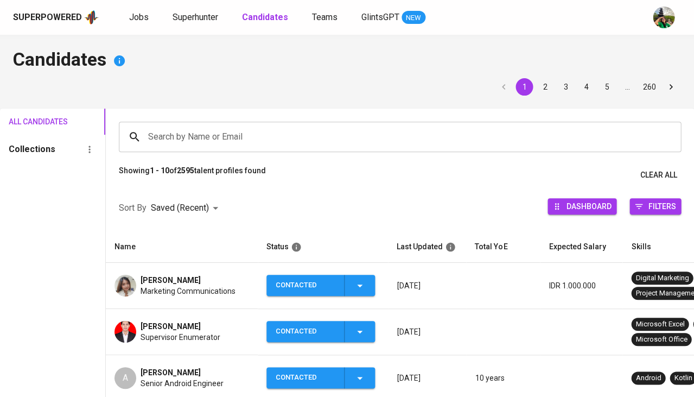
click at [177, 139] on input "Search by Name or Email" at bounding box center [402, 136] width 514 height 21
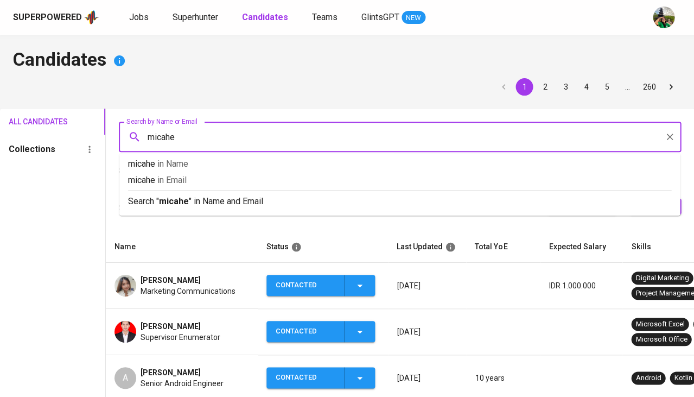
type input "micahel"
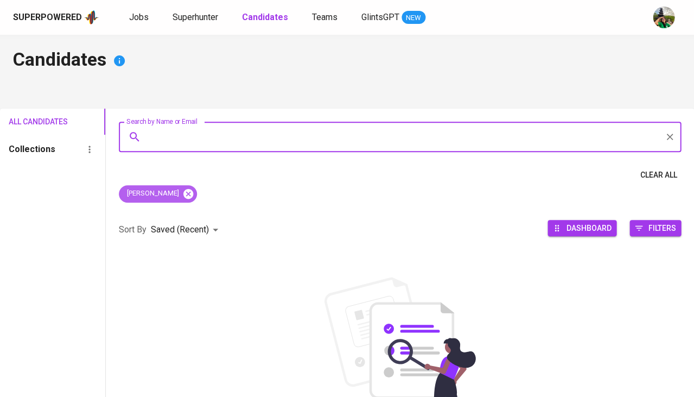
click at [183, 195] on icon at bounding box center [188, 193] width 10 height 10
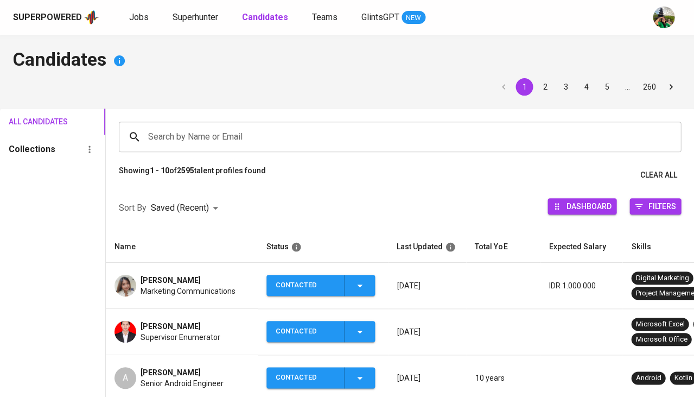
click at [180, 137] on input "Search by Name or Email" at bounding box center [402, 136] width 514 height 21
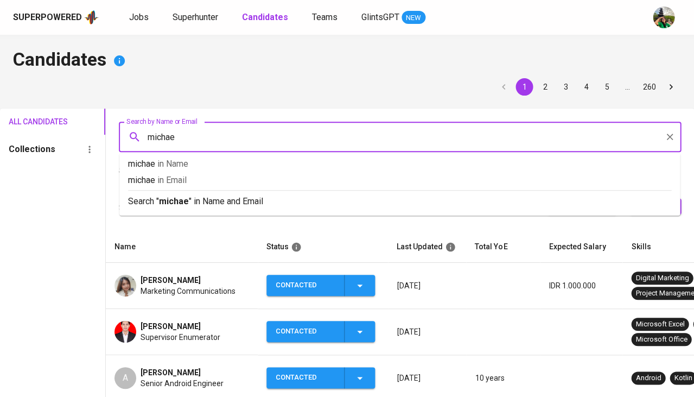
type input "[PERSON_NAME]"
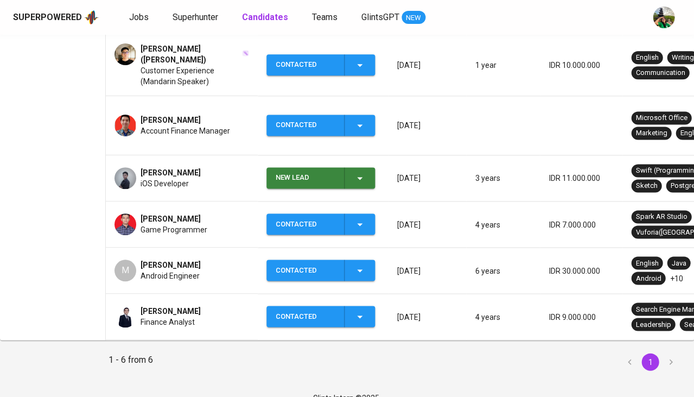
scroll to position [250, 0]
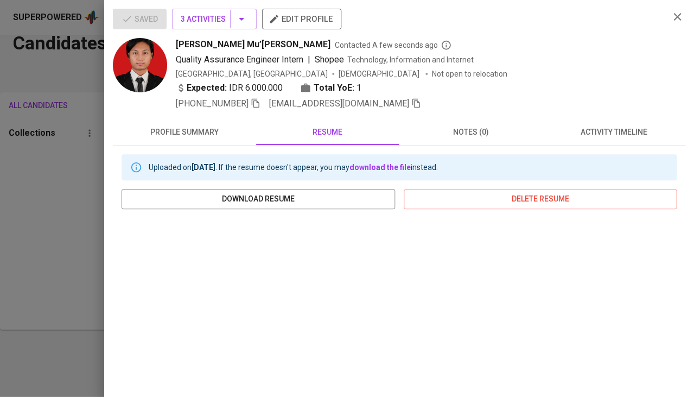
scroll to position [162, 0]
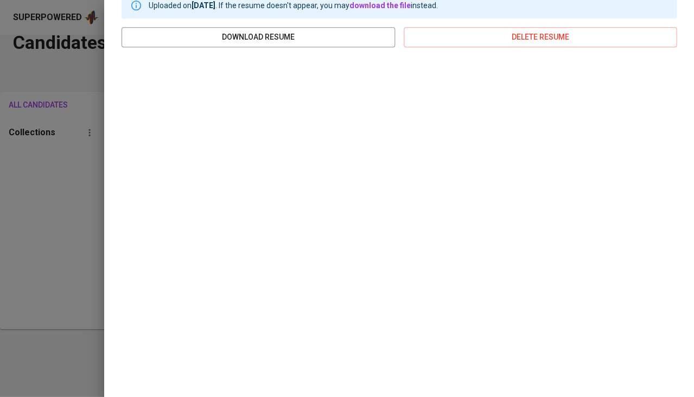
click at [22, 198] on div at bounding box center [347, 198] width 694 height 397
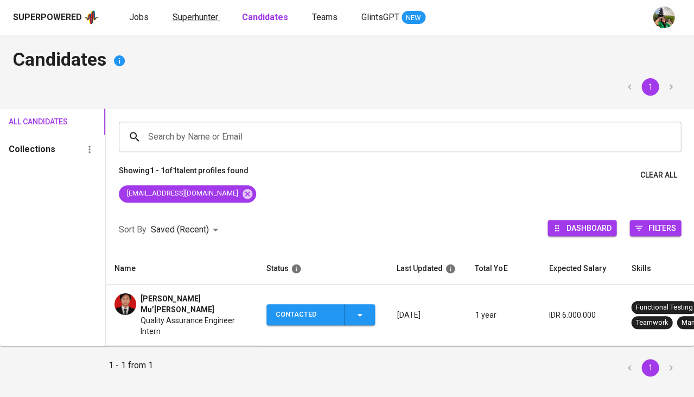
scroll to position [0, 0]
click at [201, 22] on span "Superhunter" at bounding box center [196, 17] width 46 height 10
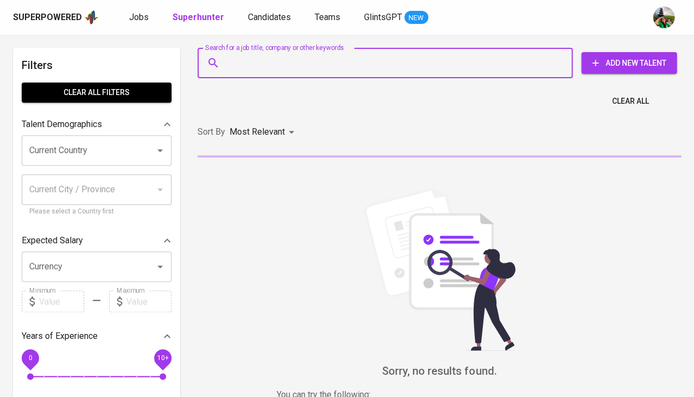
click at [252, 71] on input "Search for a job title, company or other keywords" at bounding box center [387, 63] width 327 height 21
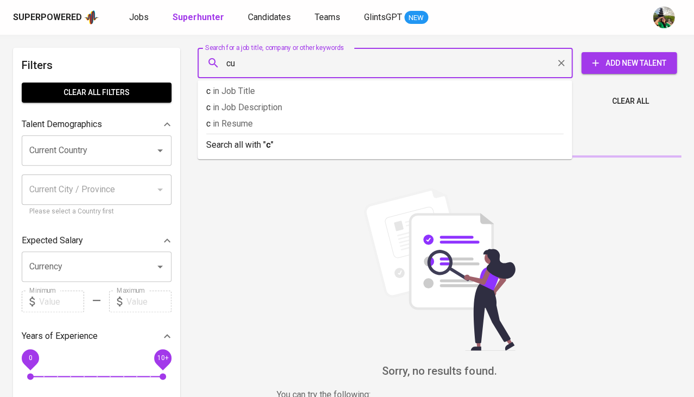
type input "cus"
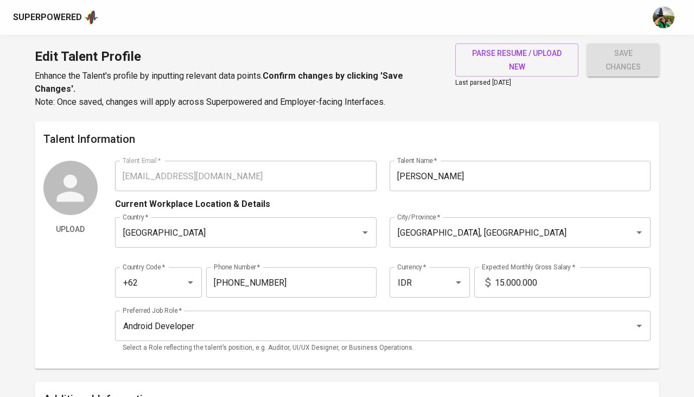
scroll to position [2139, 0]
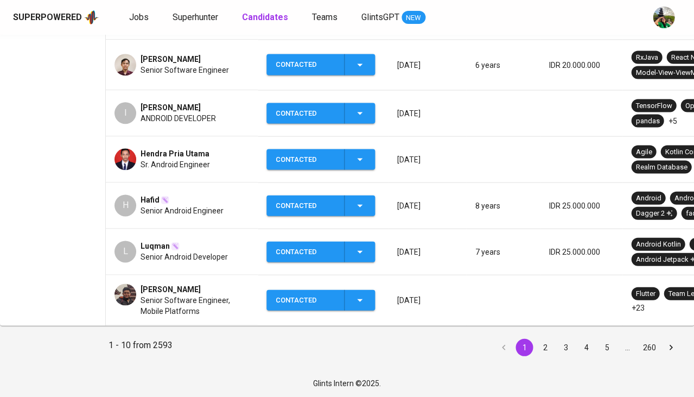
scroll to position [412, 0]
click at [547, 345] on button "2" at bounding box center [544, 346] width 17 height 17
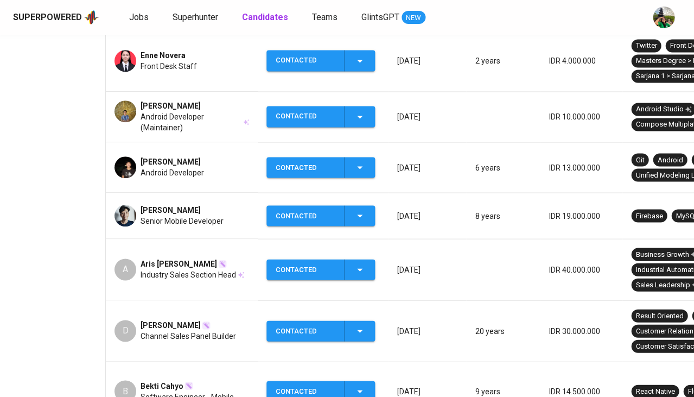
scroll to position [331, 0]
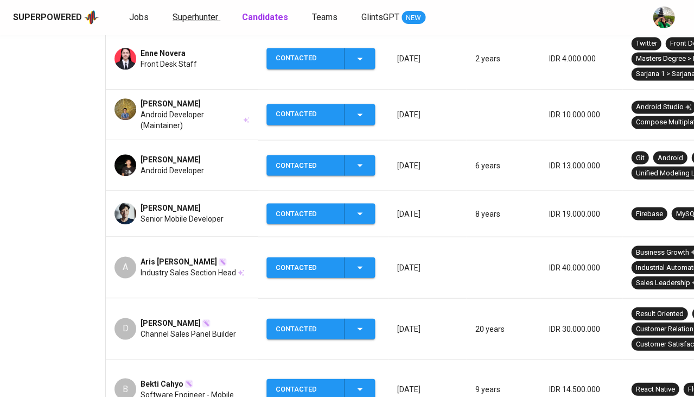
click at [203, 18] on span "Superhunter" at bounding box center [196, 17] width 46 height 10
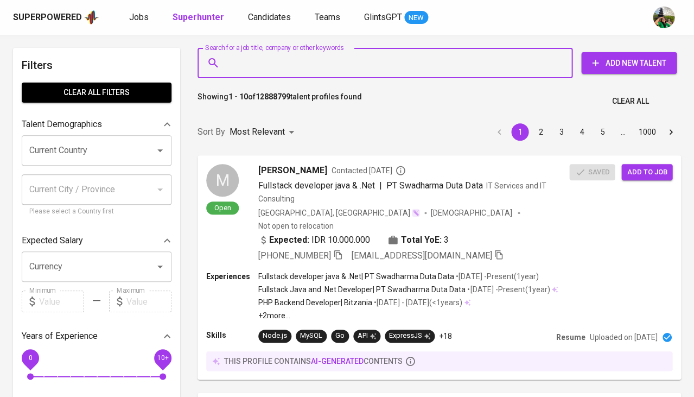
click at [225, 68] on input "Search for a job title, company or other keywords" at bounding box center [387, 63] width 327 height 21
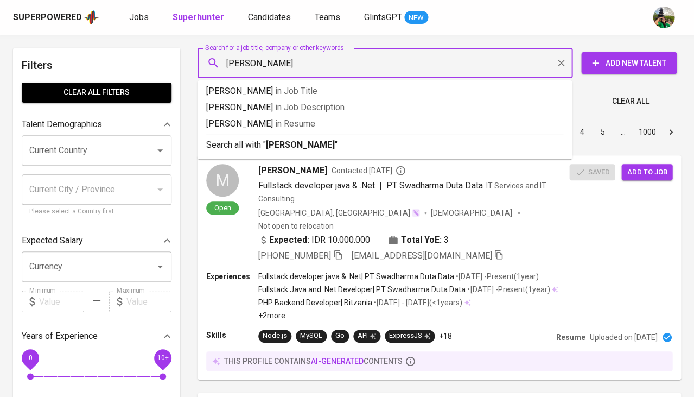
type input "[PERSON_NAME]"
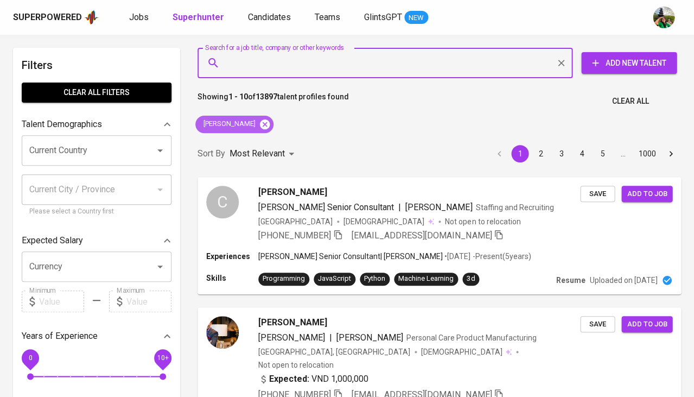
click at [265, 123] on icon at bounding box center [265, 124] width 10 height 10
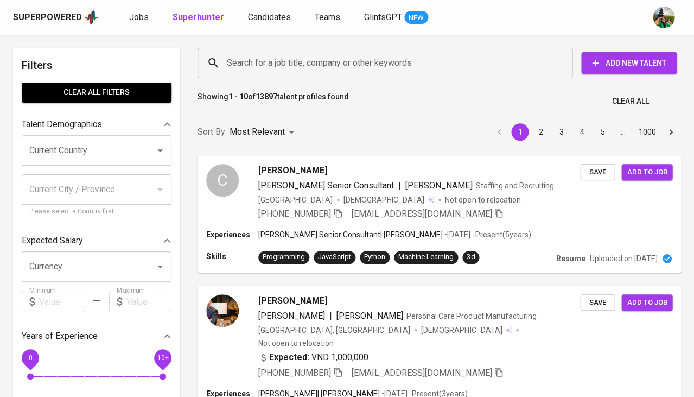
click at [288, 61] on input "Search for a job title, company or other keywords" at bounding box center [387, 63] width 327 height 21
paste input "michael.udjiawan@gmail.com"
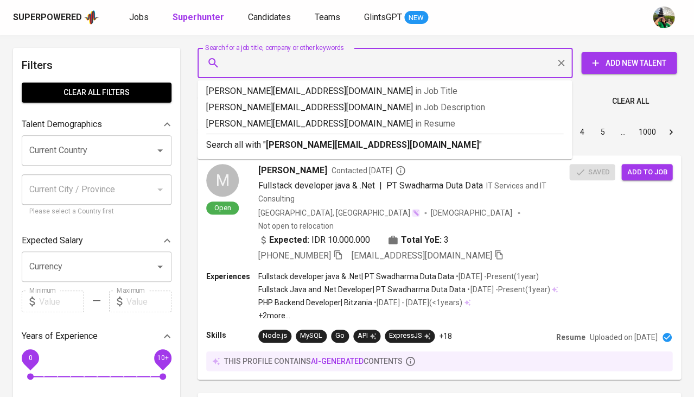
type input "michael.udjiawan@gmail.com"
click at [271, 68] on input "[PERSON_NAME][EMAIL_ADDRESS][DOMAIN_NAME]" at bounding box center [387, 63] width 327 height 21
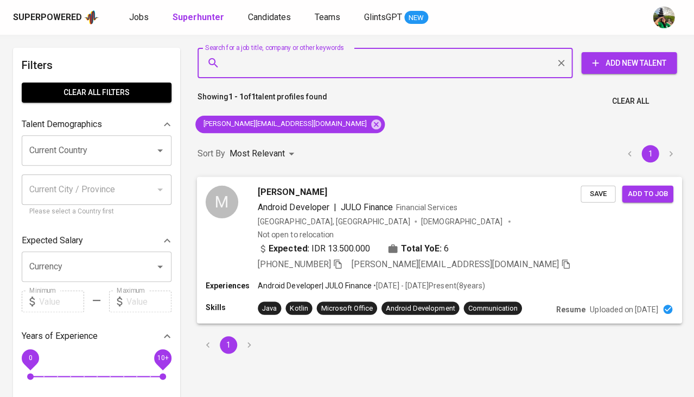
click at [606, 192] on span "Save" at bounding box center [598, 193] width 24 height 12
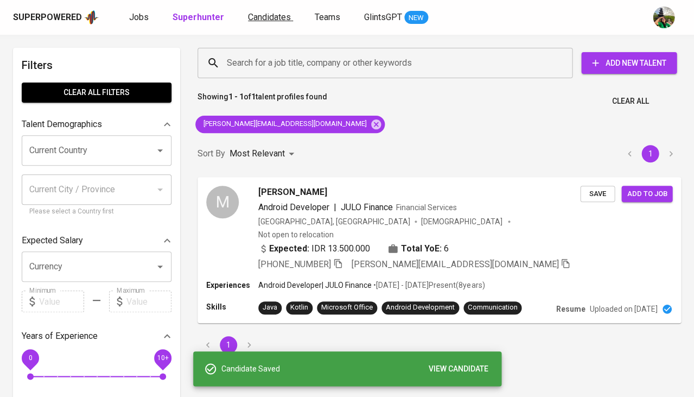
click at [259, 20] on span "Candidates" at bounding box center [269, 17] width 43 height 10
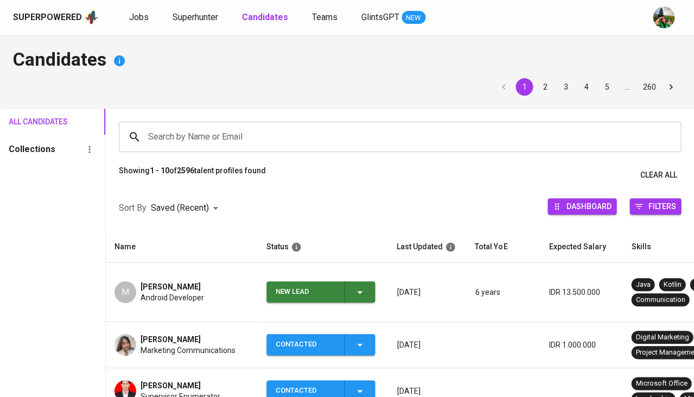
click at [348, 281] on div "New Lead" at bounding box center [321, 291] width 91 height 21
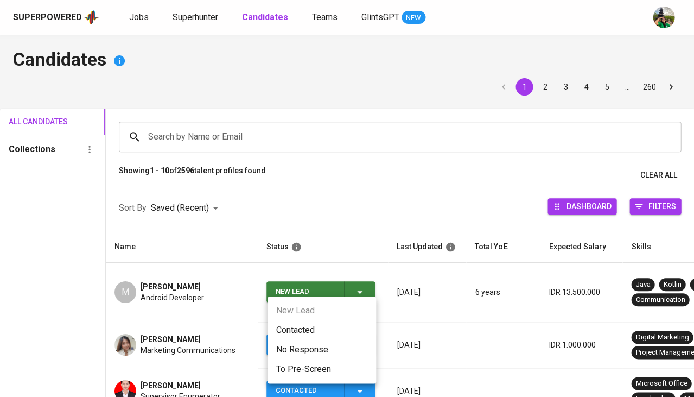
click at [306, 332] on li "Contacted" at bounding box center [321, 330] width 109 height 20
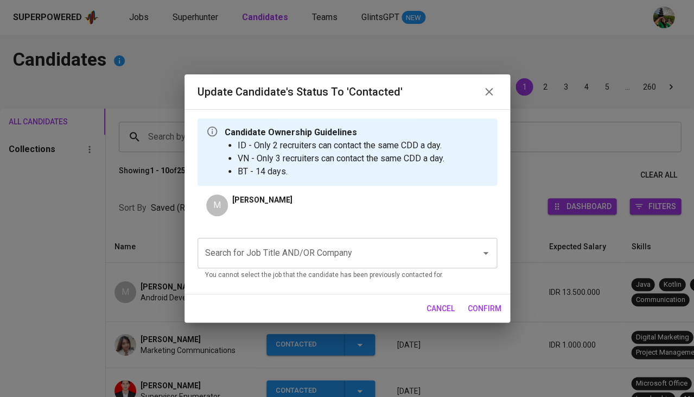
click at [304, 250] on input "Search for Job Title AND/OR Company" at bounding box center [331, 253] width 259 height 21
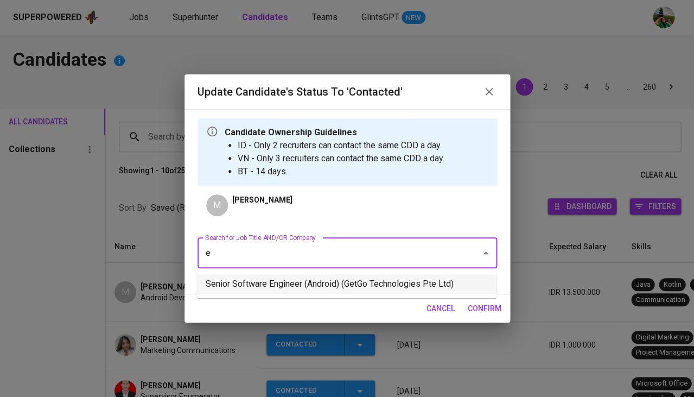
click at [311, 274] on li "Senior Software Engineer (Android) (GetGo Technologies Pte Ltd)" at bounding box center [346, 284] width 299 height 20
type input "e"
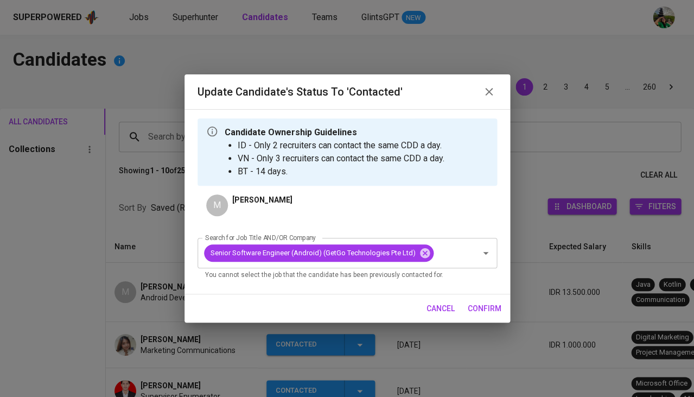
click at [496, 302] on span "confirm" at bounding box center [485, 309] width 34 height 14
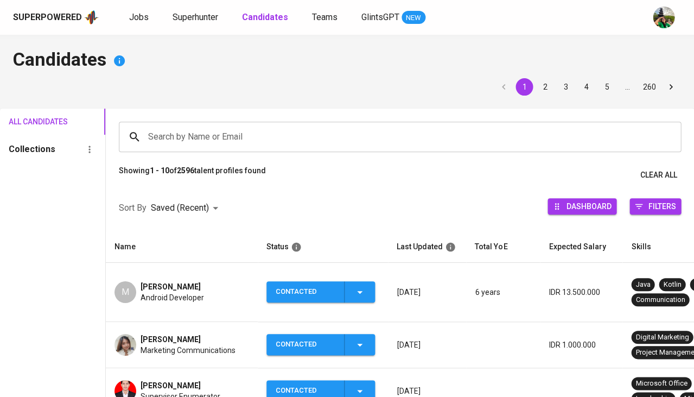
click at [169, 281] on span "[PERSON_NAME]" at bounding box center [171, 286] width 60 height 11
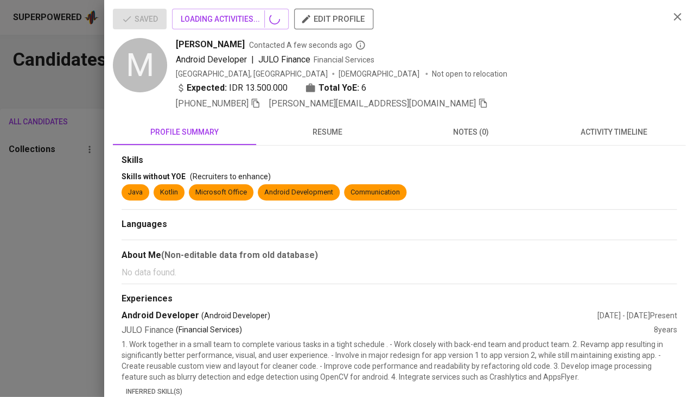
click at [603, 127] on span "activity timeline" at bounding box center [614, 132] width 130 height 14
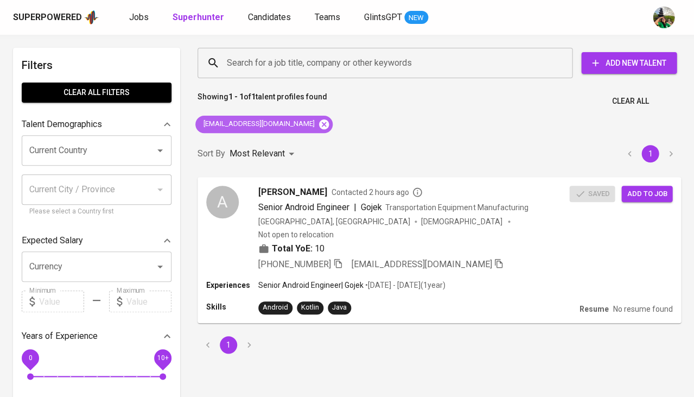
click at [319, 127] on icon at bounding box center [324, 124] width 10 height 10
